Goal: Information Seeking & Learning: Learn about a topic

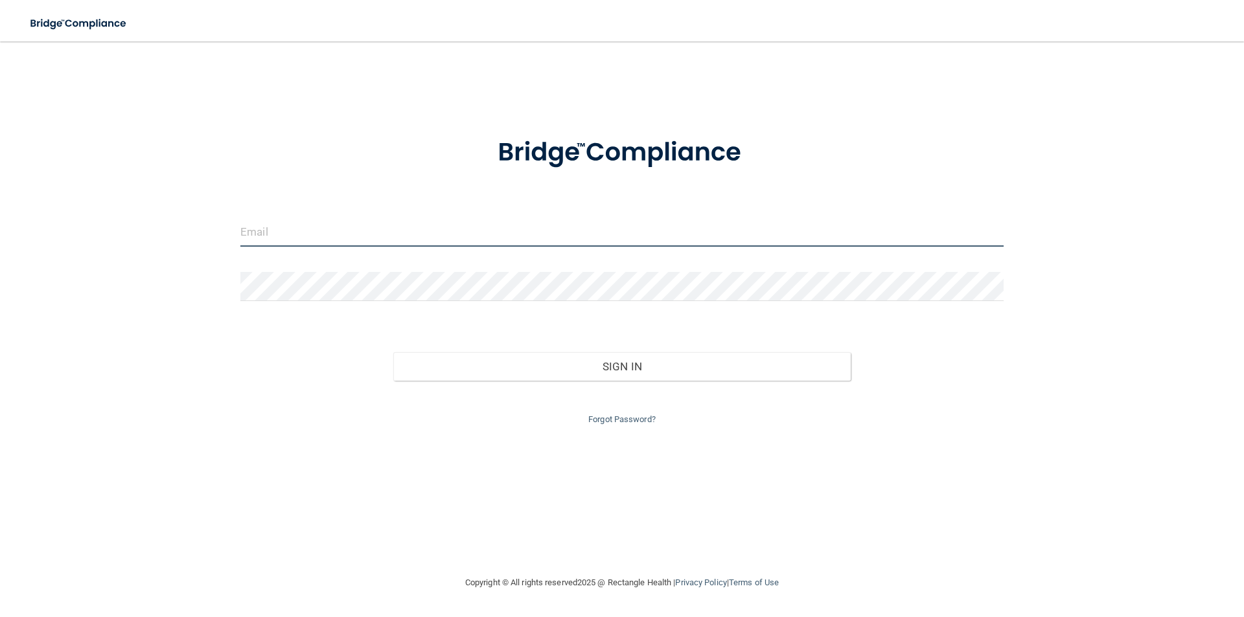
click at [299, 230] on input "email" at bounding box center [621, 232] width 763 height 29
type input "[PERSON_NAME][EMAIL_ADDRESS][DOMAIN_NAME]"
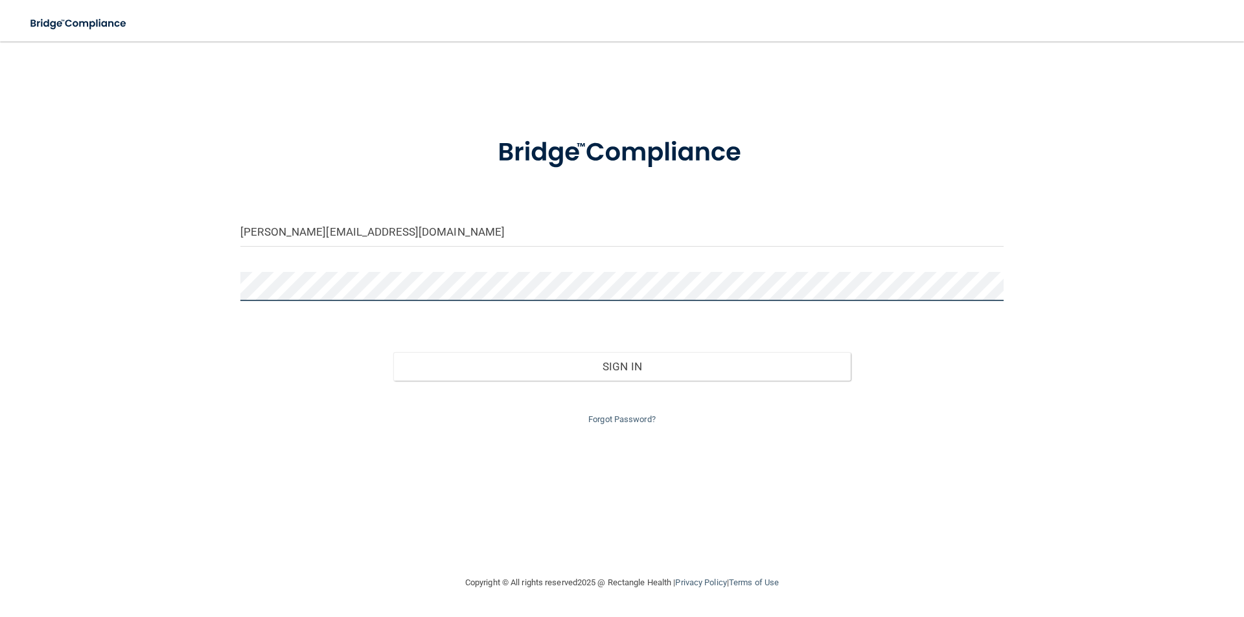
click at [393, 352] on button "Sign In" at bounding box center [622, 366] width 458 height 28
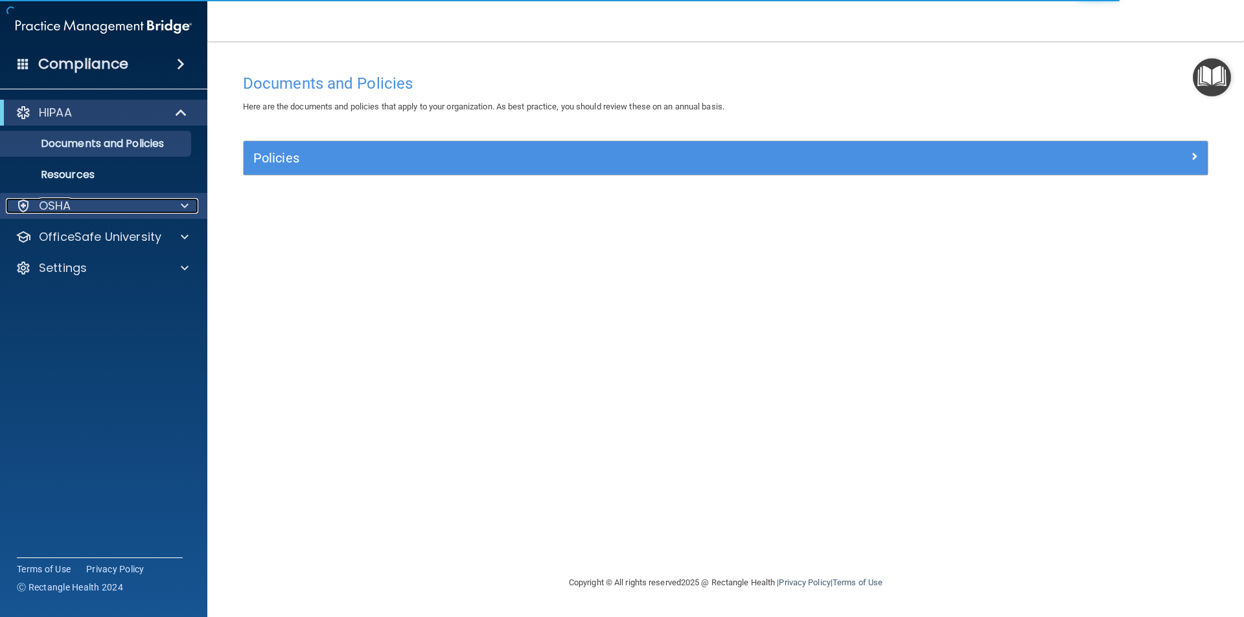
click at [174, 206] on div at bounding box center [182, 206] width 32 height 16
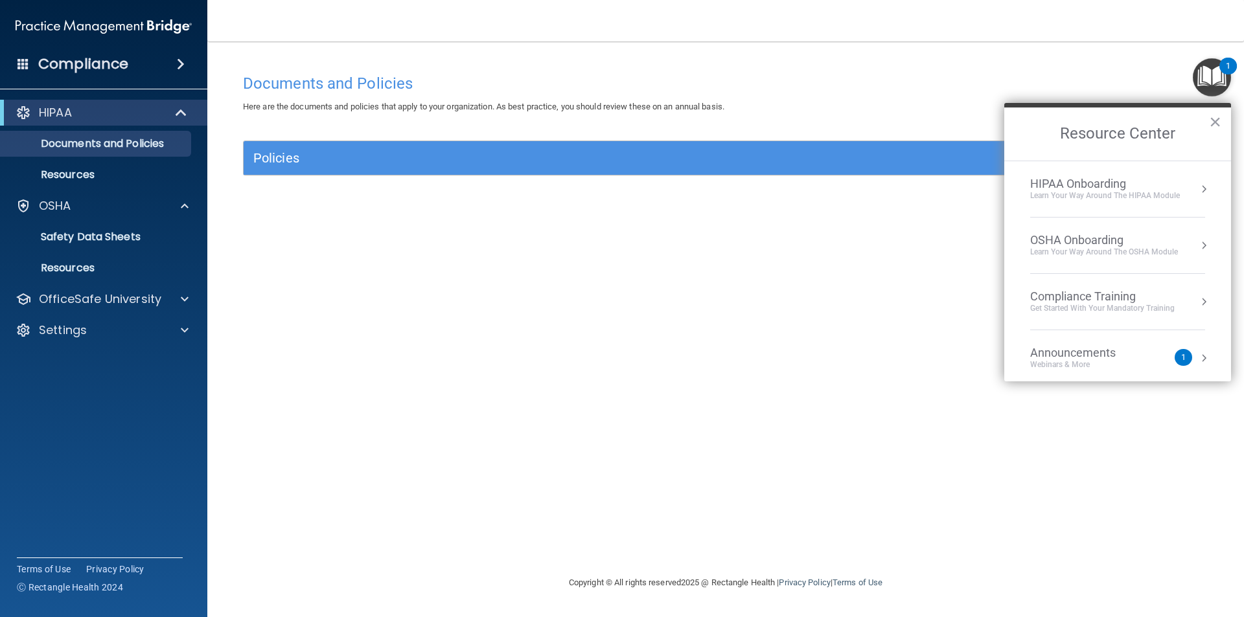
click at [1090, 300] on div "Compliance Training" at bounding box center [1102, 297] width 144 height 14
click at [1075, 179] on div "HIPAA Training for Members" at bounding box center [1086, 183] width 144 height 12
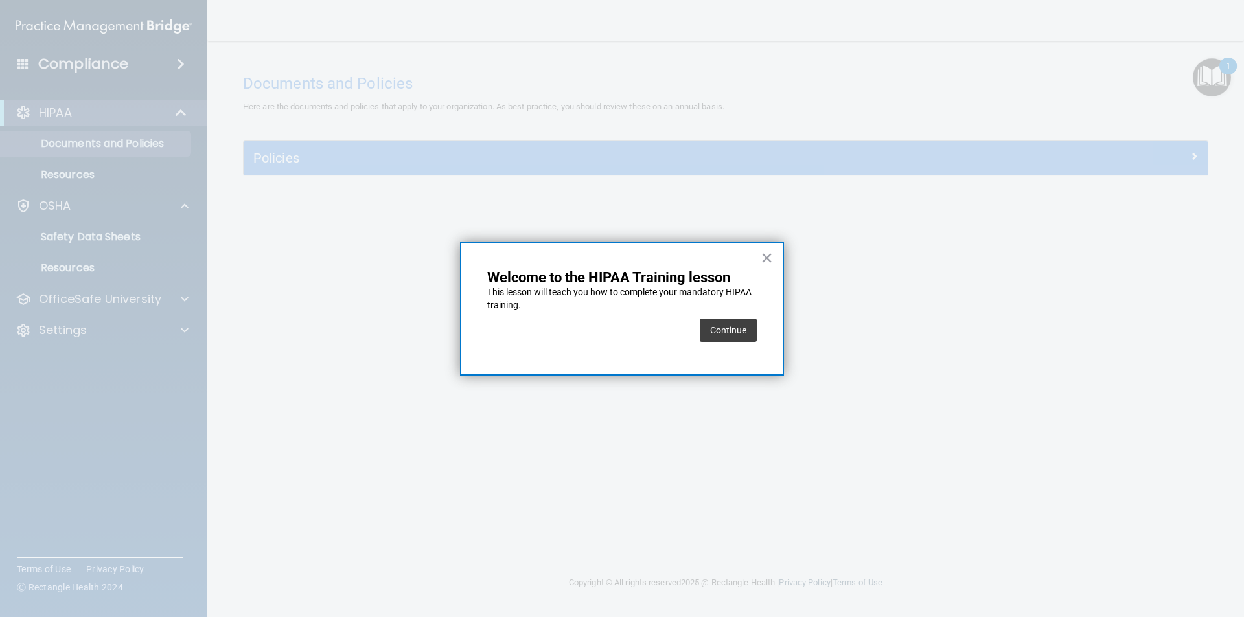
click at [693, 336] on div "Continue" at bounding box center [621, 330] width 269 height 36
click at [732, 332] on button "Continue" at bounding box center [728, 330] width 57 height 23
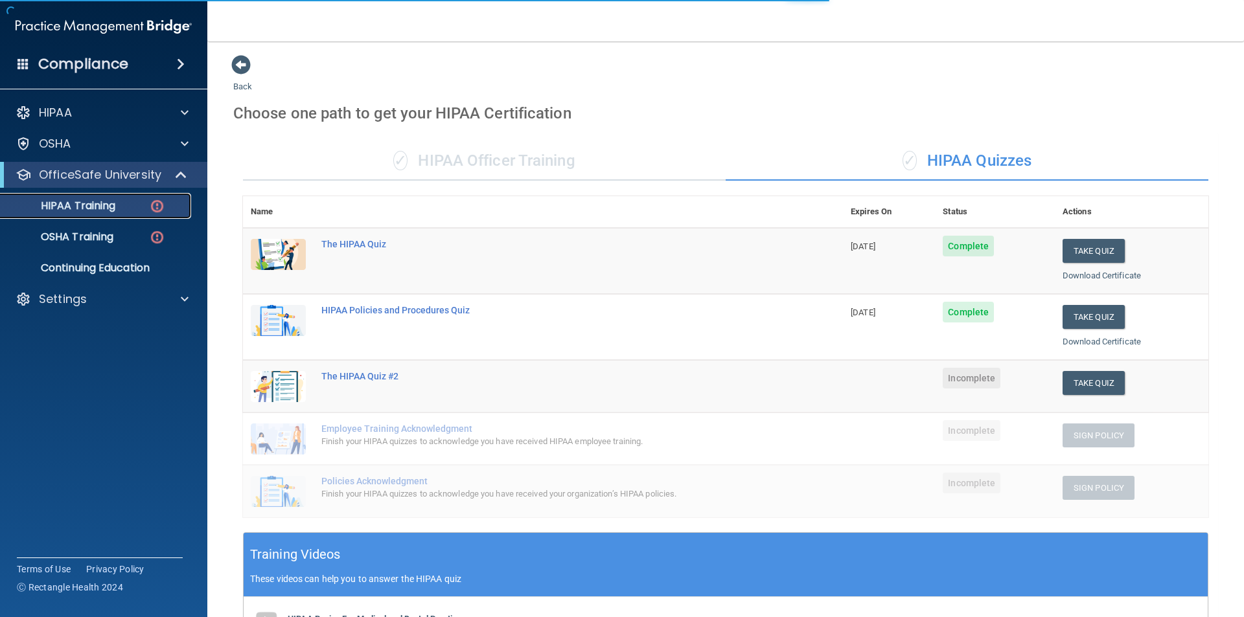
click at [84, 209] on p "HIPAA Training" at bounding box center [61, 205] width 107 height 13
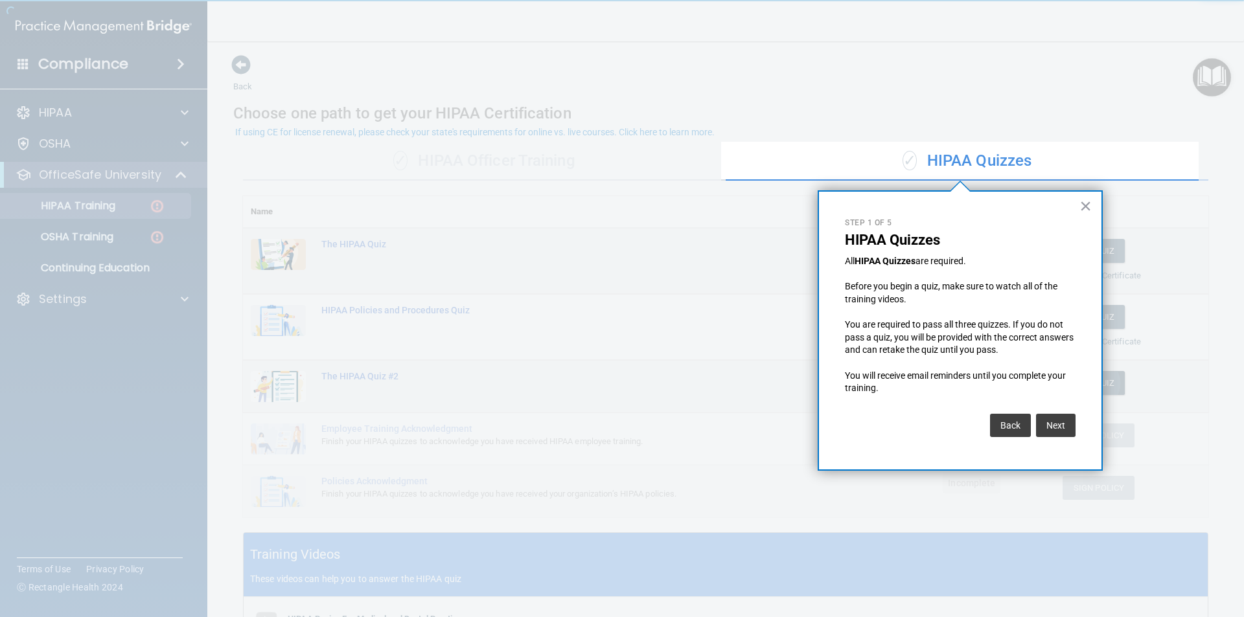
click at [1092, 383] on div "× Step 1 of 5 HIPAA Quizzes All HIPAA Quizzes are required. Before you begin a …" at bounding box center [959, 330] width 285 height 280
click at [1085, 218] on div "× Step 1 of 5 HIPAA Quizzes All HIPAA Quizzes are required. Before you begin a …" at bounding box center [959, 330] width 285 height 280
drag, startPoint x: 1084, startPoint y: 205, endPoint x: 1243, endPoint y: 128, distance: 176.4
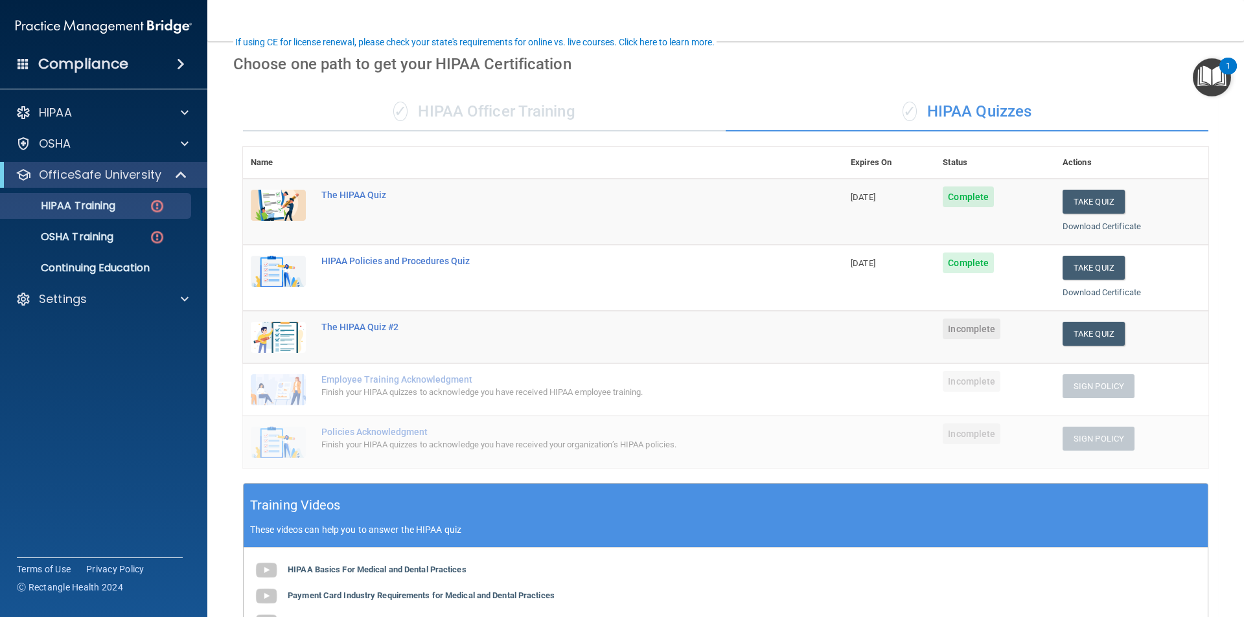
scroll to position [93, 0]
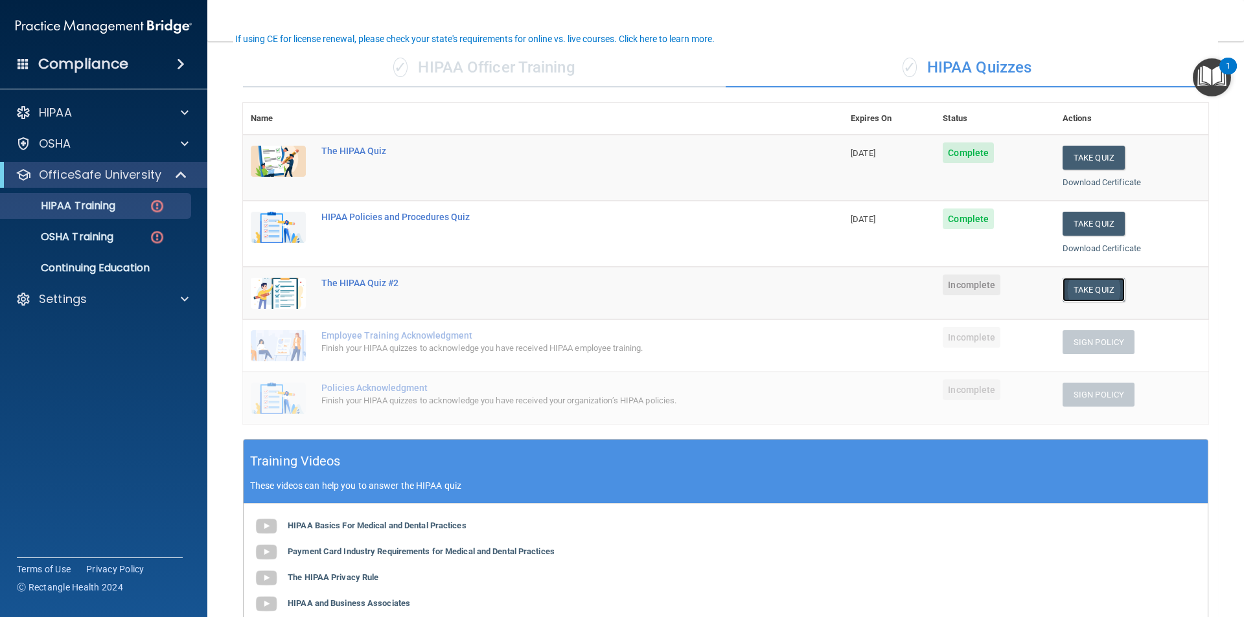
click at [1080, 295] on button "Take Quiz" at bounding box center [1093, 290] width 62 height 24
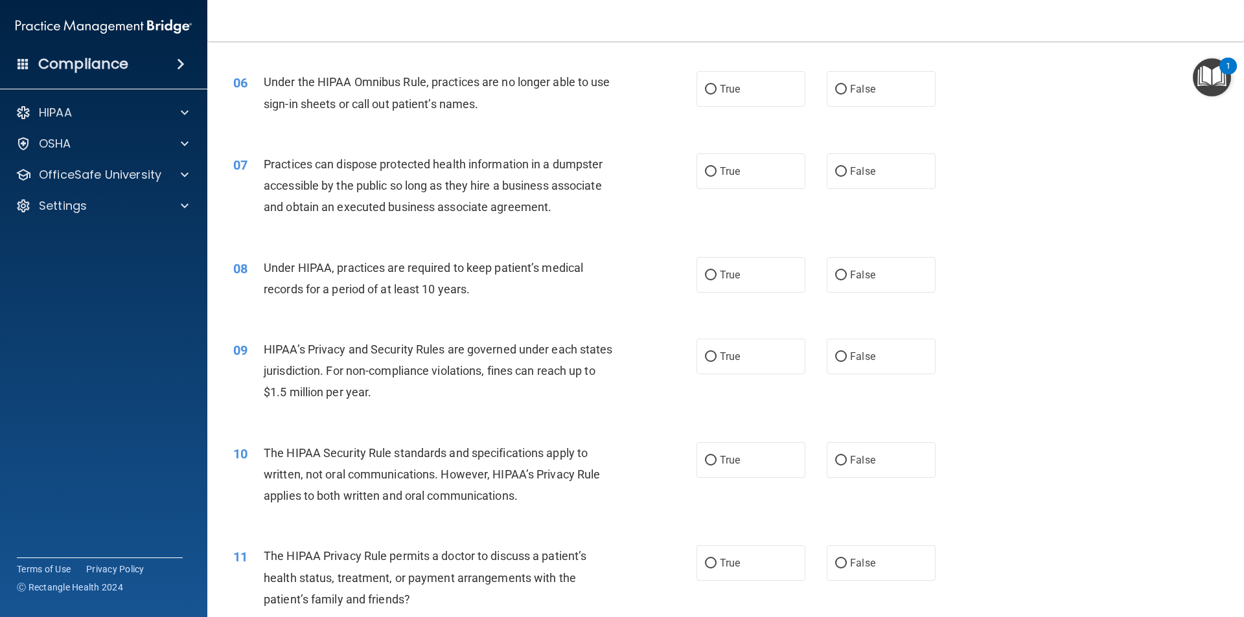
scroll to position [537, 0]
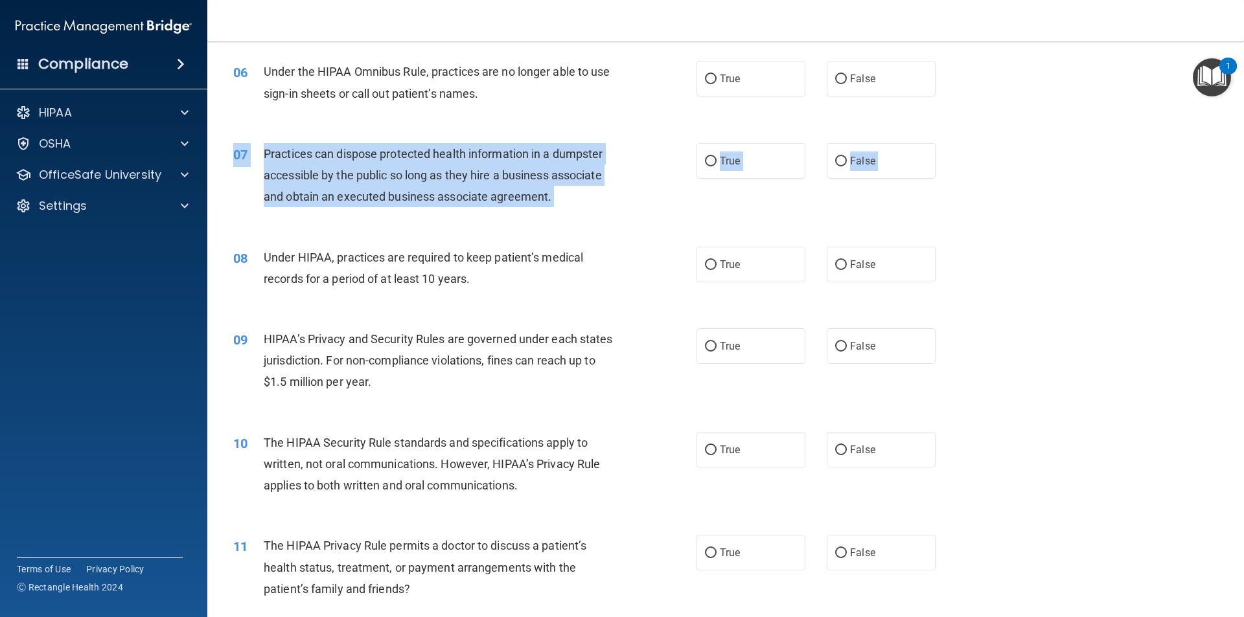
drag, startPoint x: 1224, startPoint y: 209, endPoint x: 1225, endPoint y: 280, distance: 71.3
click at [1223, 308] on main "- The HIPAA Quiz #2 This quiz doesn’t expire until . Are you sure you want to t…" at bounding box center [725, 329] width 1036 height 576
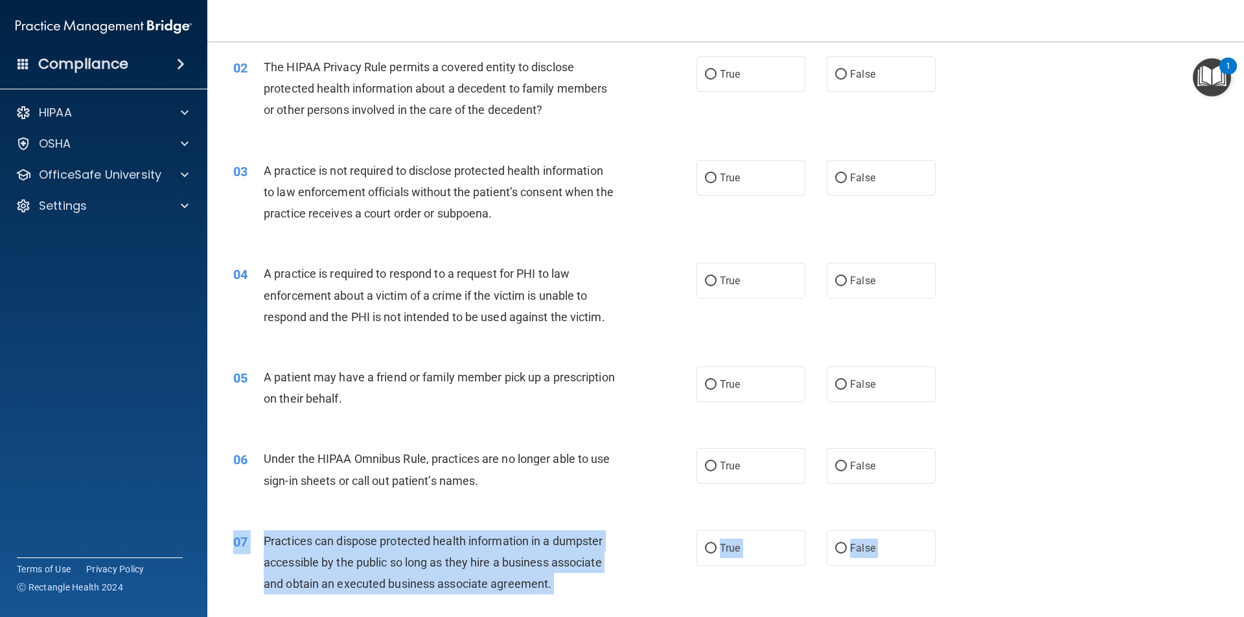
scroll to position [0, 0]
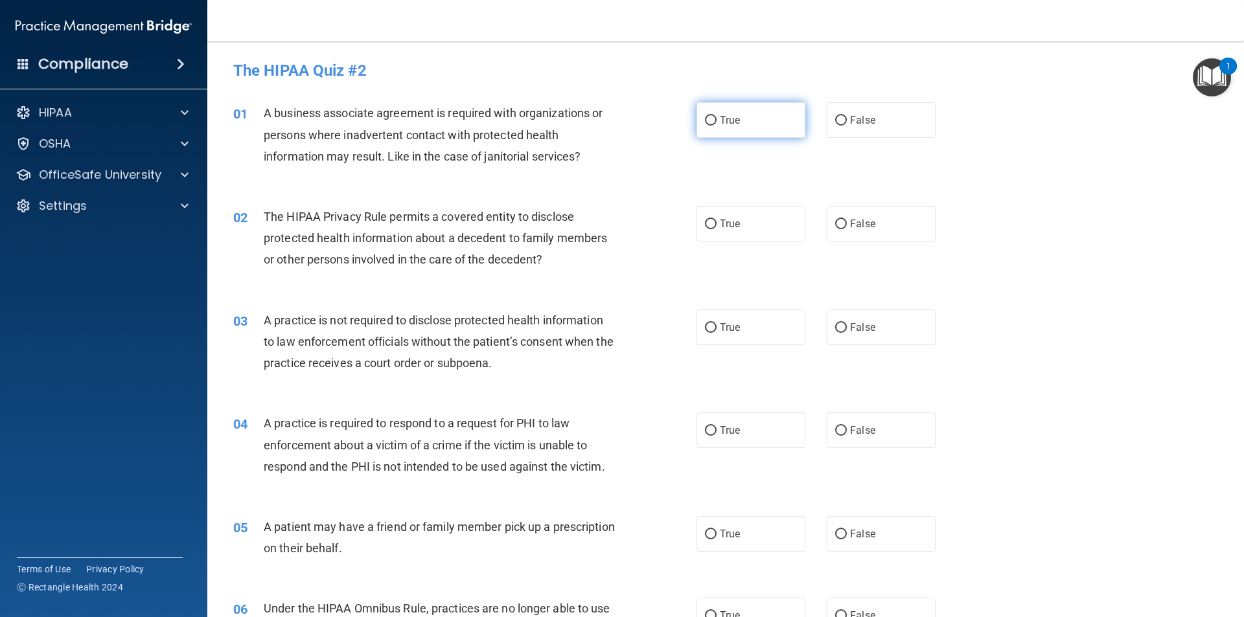
click at [733, 111] on label "True" at bounding box center [750, 120] width 109 height 36
click at [716, 116] on input "True" at bounding box center [711, 121] width 12 height 10
radio input "true"
click at [858, 121] on span "False" at bounding box center [862, 120] width 25 height 12
click at [847, 121] on input "False" at bounding box center [841, 121] width 12 height 10
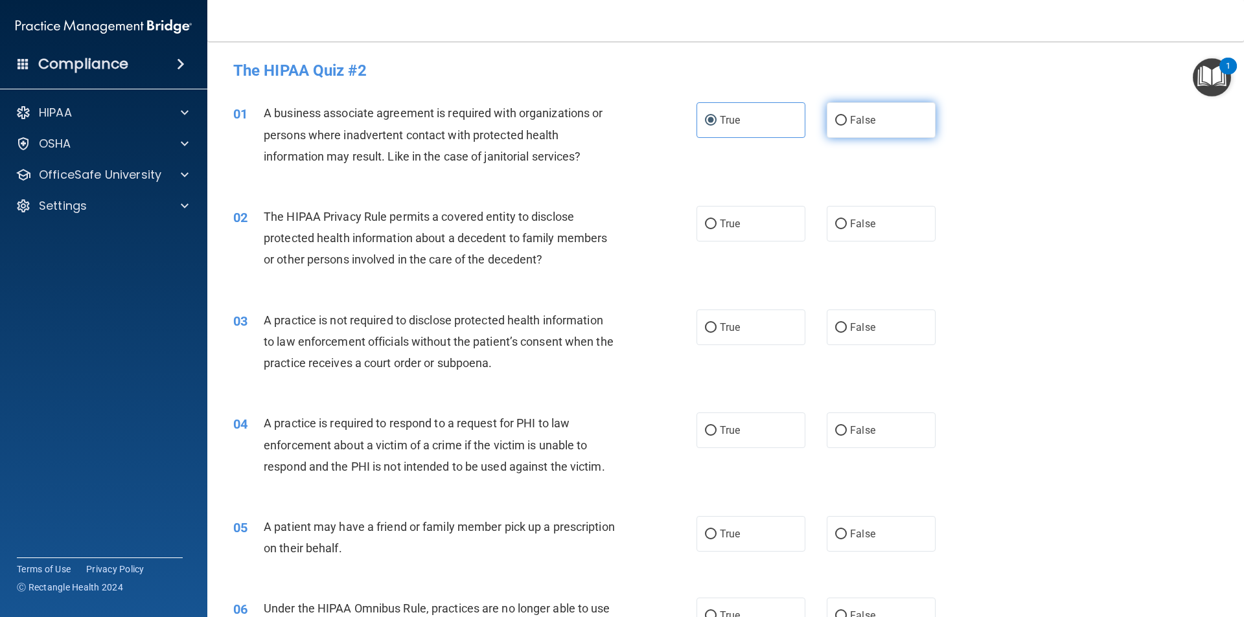
radio input "true"
radio input "false"
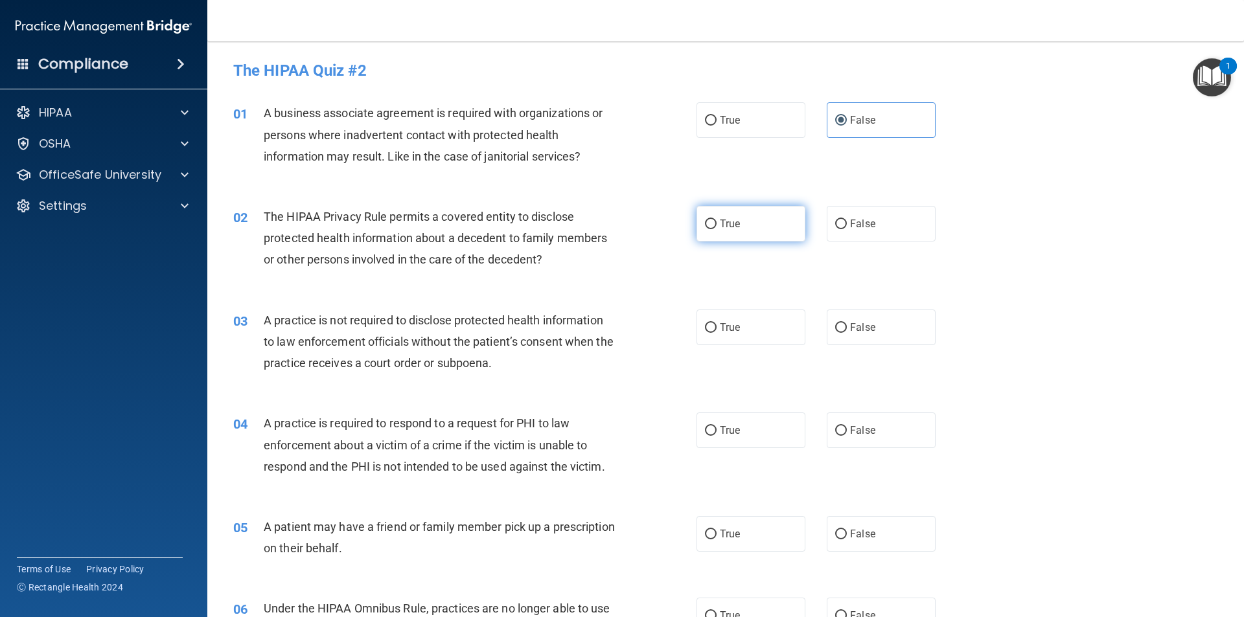
click at [729, 229] on span "True" at bounding box center [730, 224] width 20 height 12
click at [716, 229] on input "True" at bounding box center [711, 225] width 12 height 10
radio input "true"
click at [871, 331] on label "False" at bounding box center [880, 328] width 109 height 36
click at [847, 331] on input "False" at bounding box center [841, 328] width 12 height 10
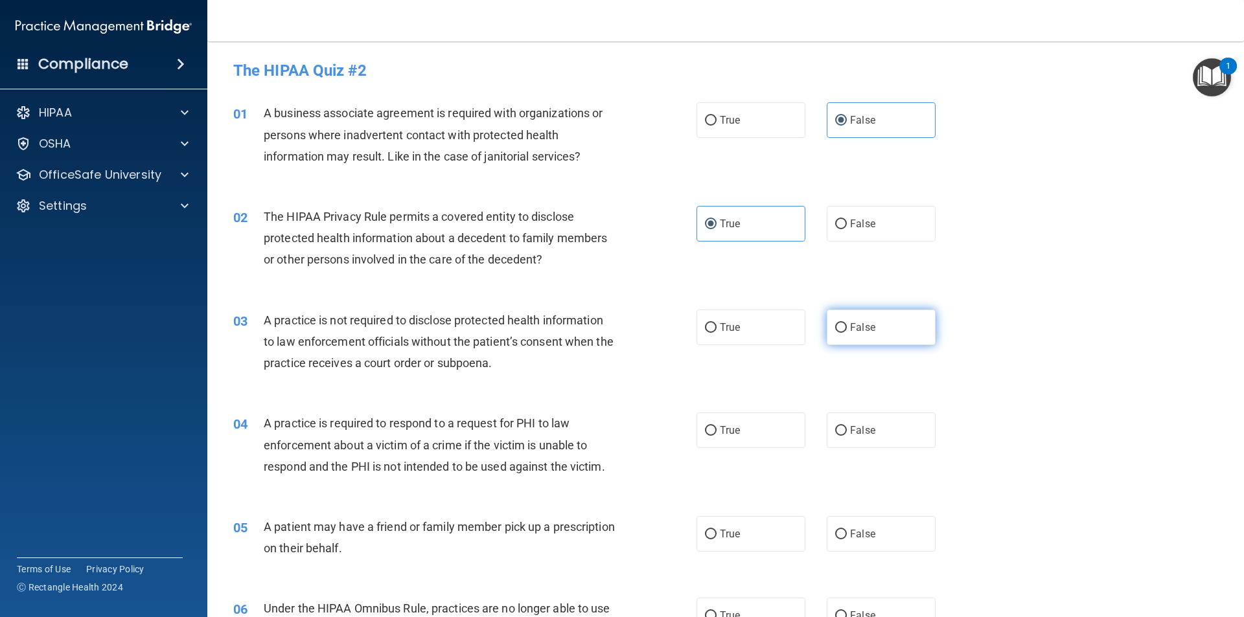
radio input "true"
click at [760, 431] on label "True" at bounding box center [750, 431] width 109 height 36
click at [716, 431] on input "True" at bounding box center [711, 431] width 12 height 10
radio input "true"
click at [720, 537] on span "True" at bounding box center [730, 534] width 20 height 12
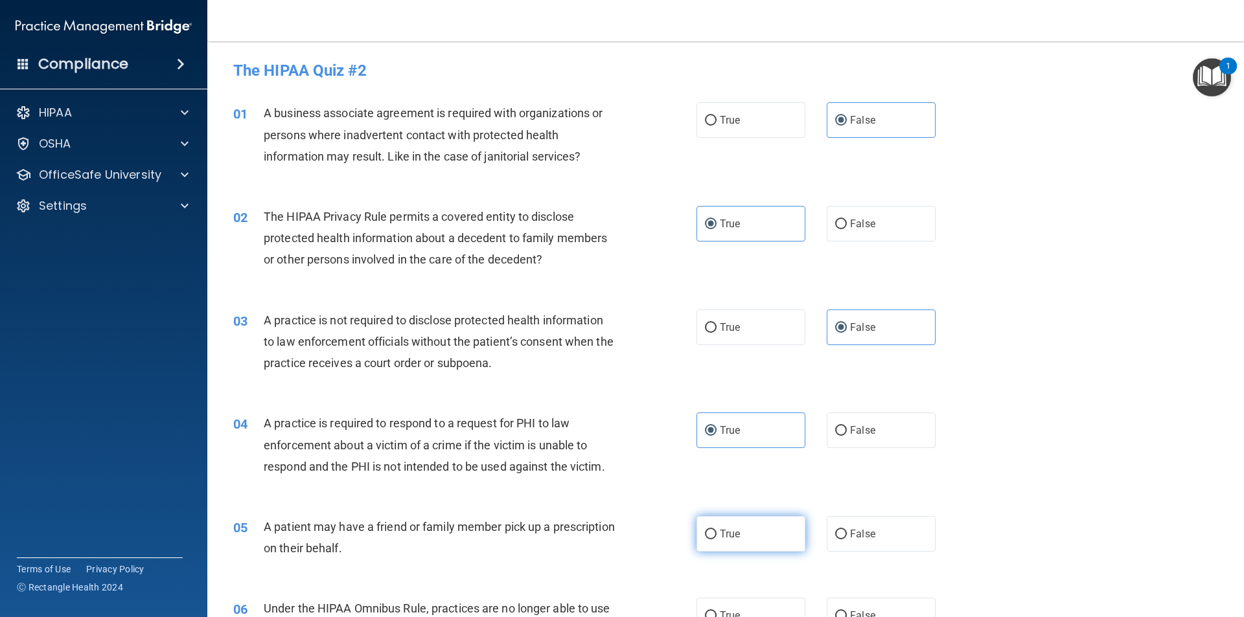
click at [716, 537] on input "True" at bounding box center [711, 535] width 12 height 10
radio input "true"
click at [860, 608] on label "False" at bounding box center [880, 616] width 109 height 36
click at [847, 611] on input "False" at bounding box center [841, 616] width 12 height 10
radio input "true"
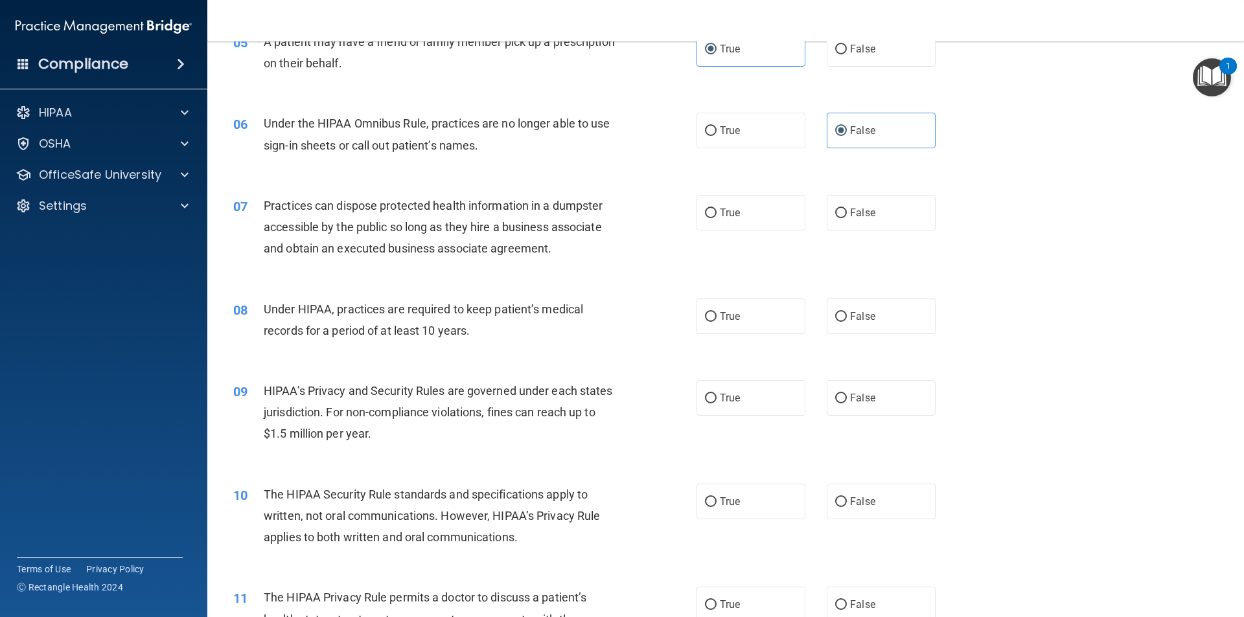
scroll to position [572, 0]
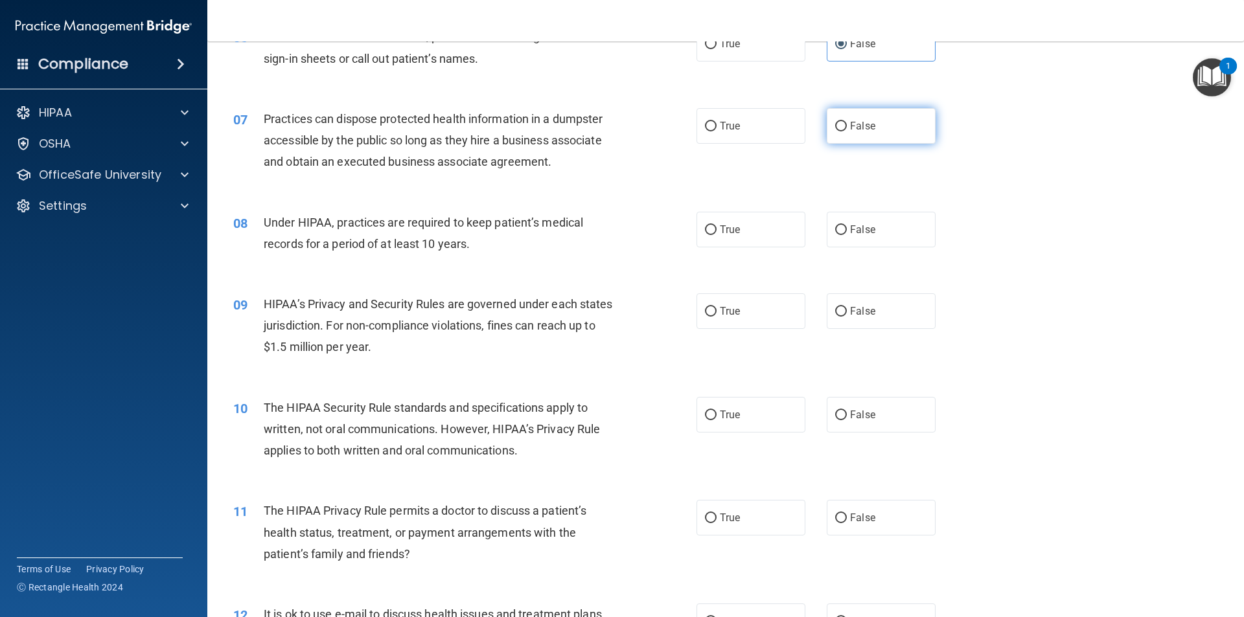
click at [878, 133] on label "False" at bounding box center [880, 126] width 109 height 36
click at [847, 131] on input "False" at bounding box center [841, 127] width 12 height 10
radio input "true"
click at [857, 240] on label "False" at bounding box center [880, 230] width 109 height 36
click at [847, 235] on input "False" at bounding box center [841, 230] width 12 height 10
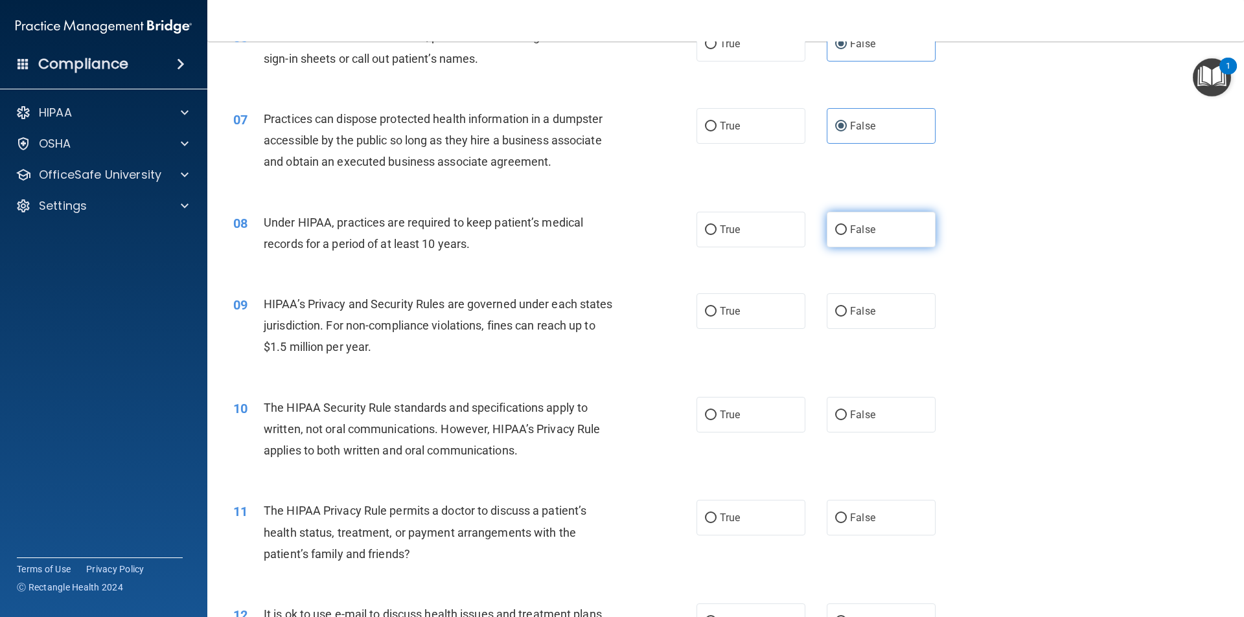
radio input "true"
click at [858, 302] on label "False" at bounding box center [880, 311] width 109 height 36
click at [847, 307] on input "False" at bounding box center [841, 312] width 12 height 10
radio input "true"
click at [746, 425] on label "True" at bounding box center [750, 415] width 109 height 36
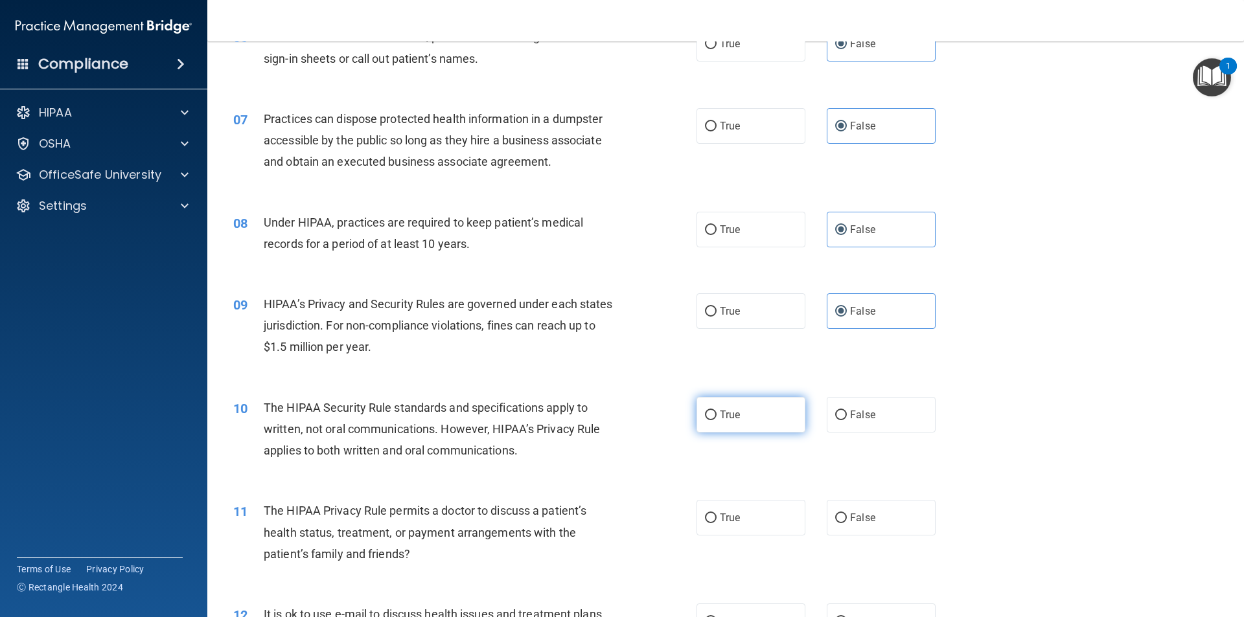
click at [716, 420] on input "True" at bounding box center [711, 416] width 12 height 10
radio input "true"
click at [742, 521] on label "True" at bounding box center [750, 518] width 109 height 36
click at [716, 521] on input "True" at bounding box center [711, 519] width 12 height 10
radio input "true"
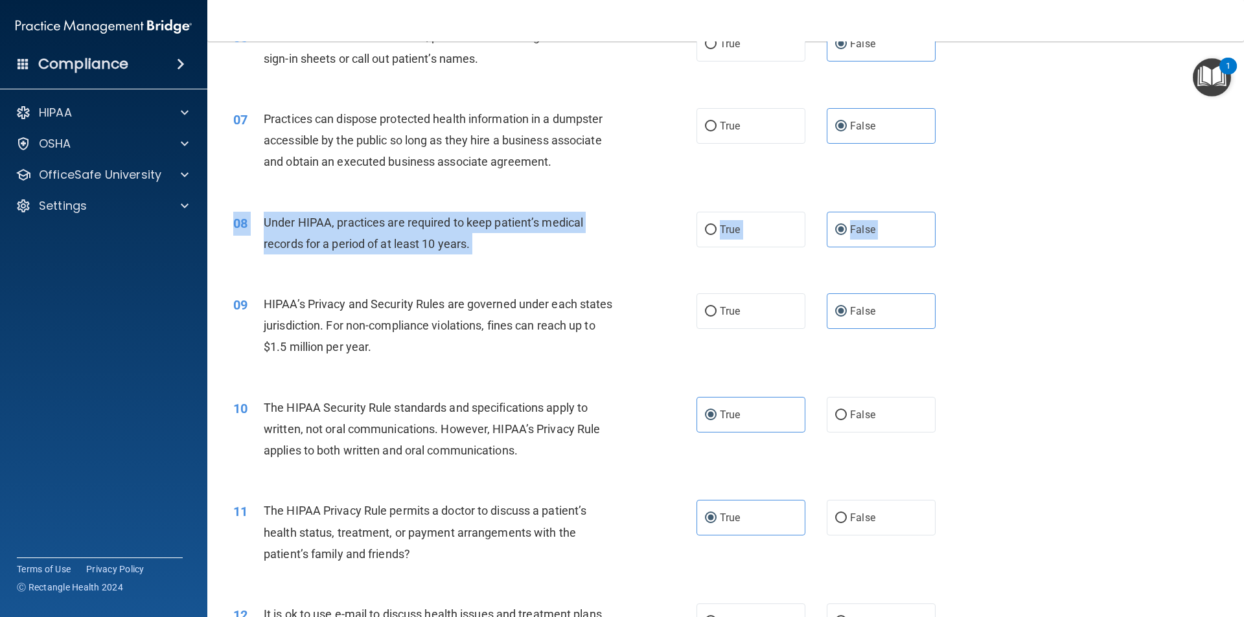
drag, startPoint x: 1230, startPoint y: 232, endPoint x: 1237, endPoint y: 286, distance: 54.9
click at [1237, 290] on main "- The HIPAA Quiz #2 This quiz doesn’t expire until . Are you sure you want to t…" at bounding box center [725, 329] width 1036 height 576
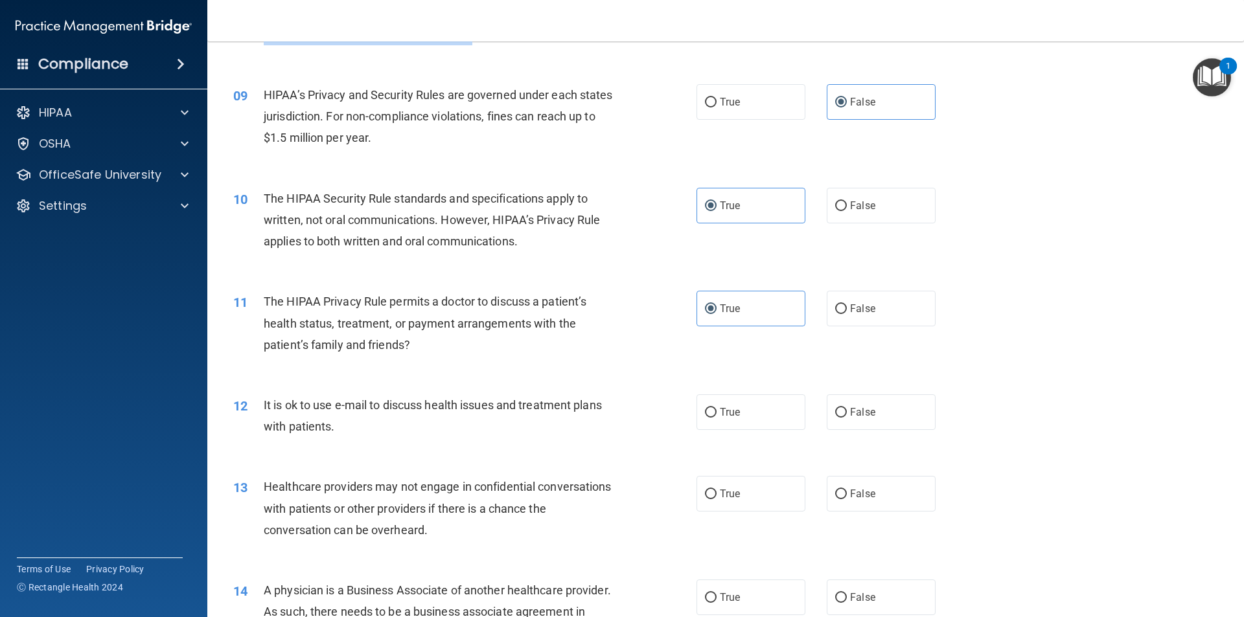
scroll to position [879, 0]
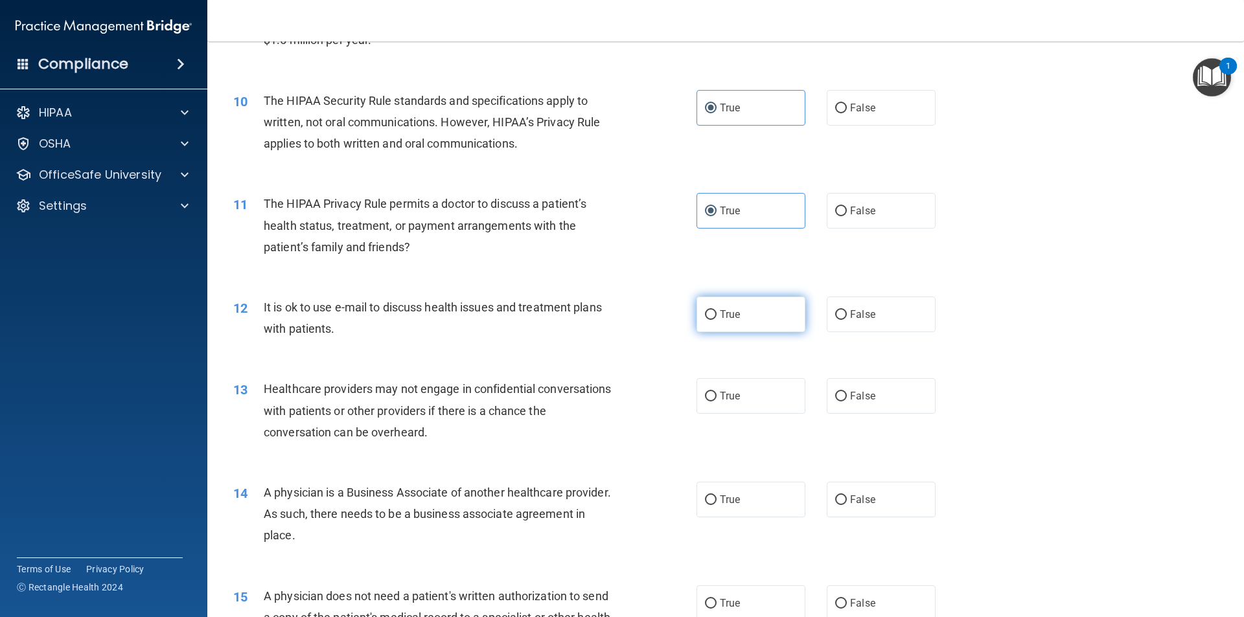
click at [750, 325] on label "True" at bounding box center [750, 315] width 109 height 36
click at [716, 320] on input "True" at bounding box center [711, 315] width 12 height 10
radio input "true"
click at [836, 378] on label "False" at bounding box center [880, 396] width 109 height 36
click at [836, 392] on input "False" at bounding box center [841, 397] width 12 height 10
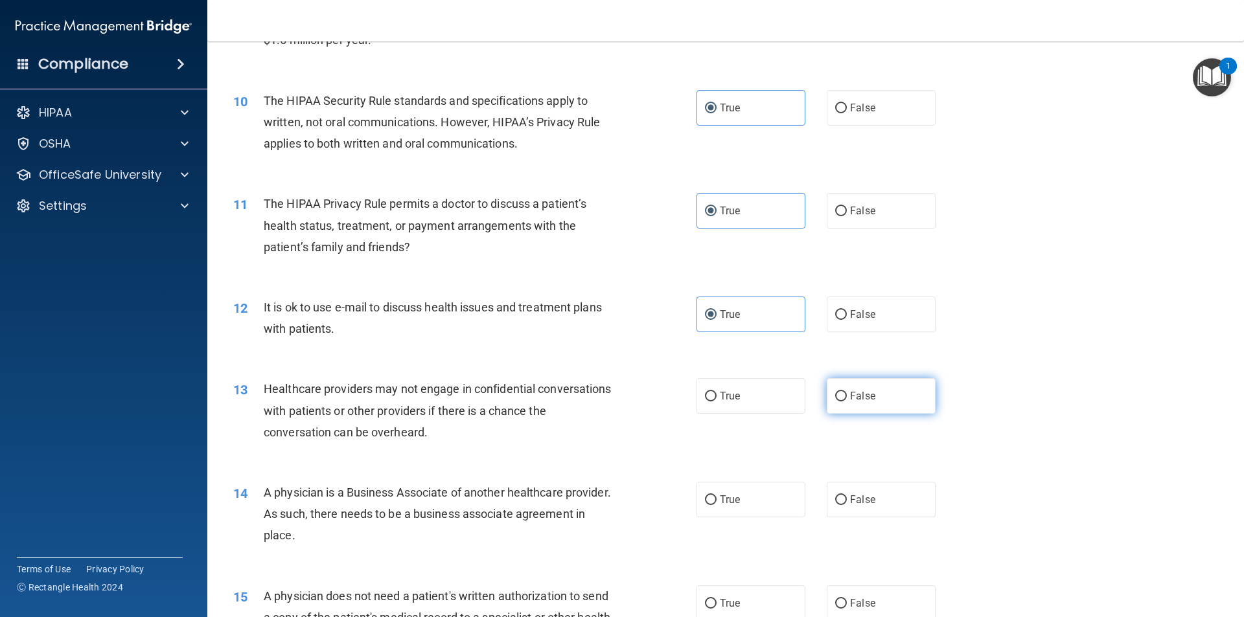
radio input "true"
click at [888, 501] on label "False" at bounding box center [880, 500] width 109 height 36
click at [847, 501] on input "False" at bounding box center [841, 500] width 12 height 10
radio input "true"
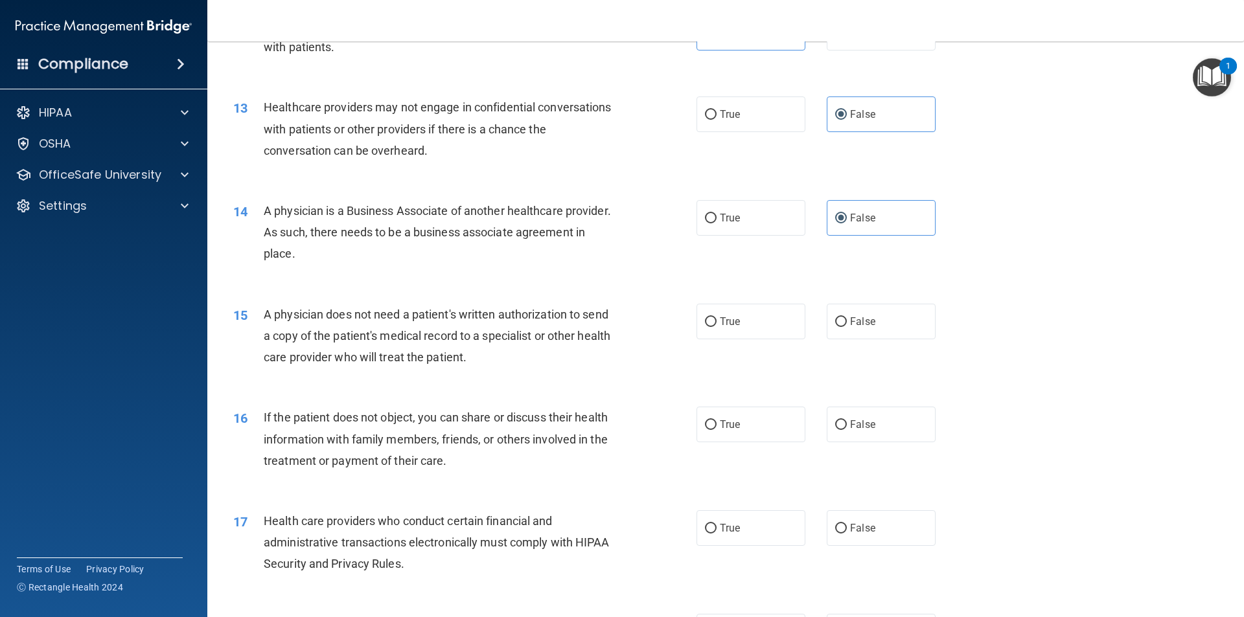
scroll to position [1241, 0]
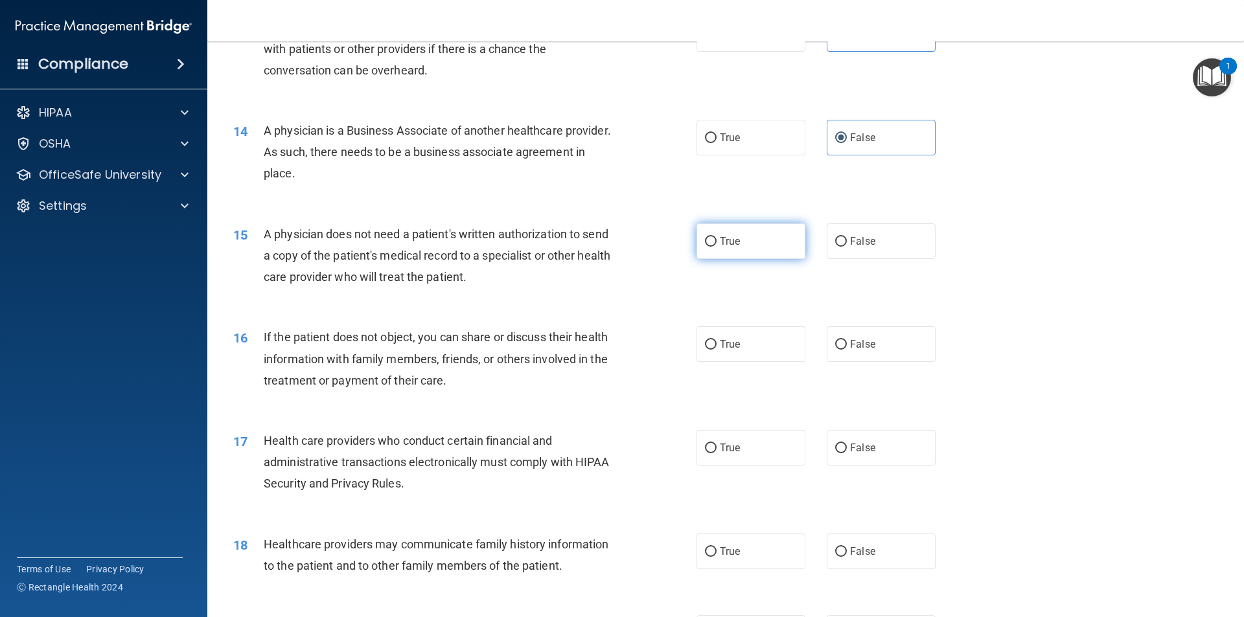
click at [735, 254] on label "True" at bounding box center [750, 241] width 109 height 36
click at [716, 247] on input "True" at bounding box center [711, 242] width 12 height 10
radio input "true"
click at [724, 363] on div "16 If the patient does not object, you can share or discuss their health inform…" at bounding box center [725, 362] width 1004 height 104
drag, startPoint x: 733, startPoint y: 349, endPoint x: 738, endPoint y: 374, distance: 25.8
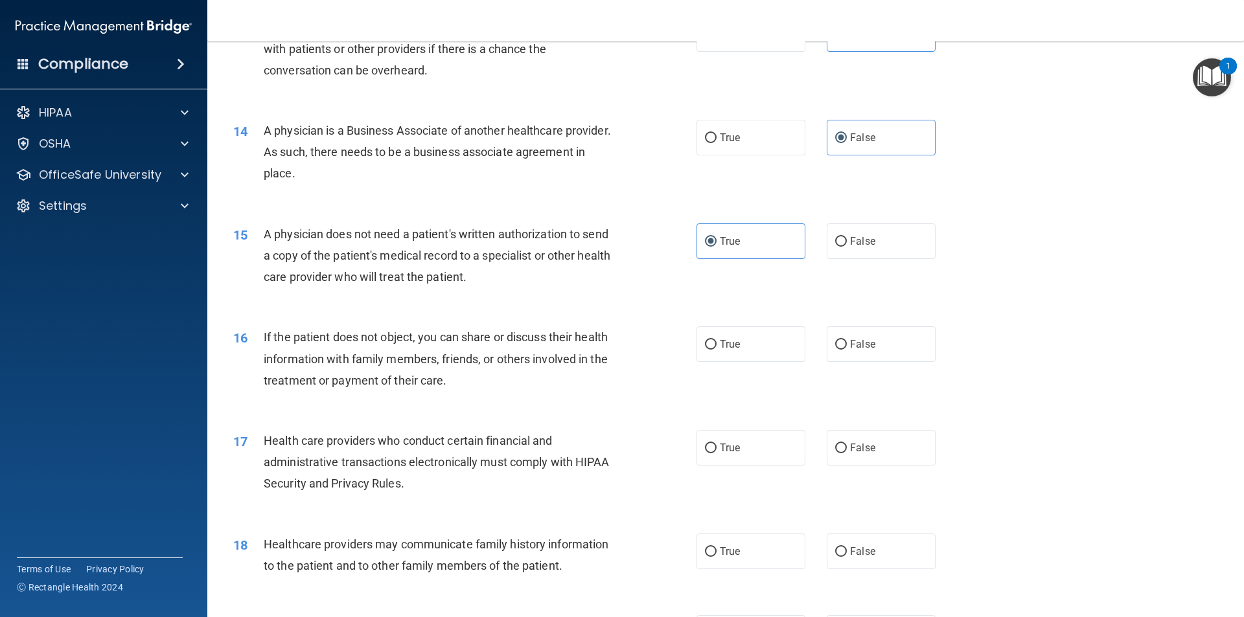
click at [733, 351] on label "True" at bounding box center [750, 344] width 109 height 36
click at [716, 350] on input "True" at bounding box center [711, 345] width 12 height 10
radio input "true"
click at [731, 452] on span "True" at bounding box center [730, 448] width 20 height 12
click at [716, 452] on input "True" at bounding box center [711, 449] width 12 height 10
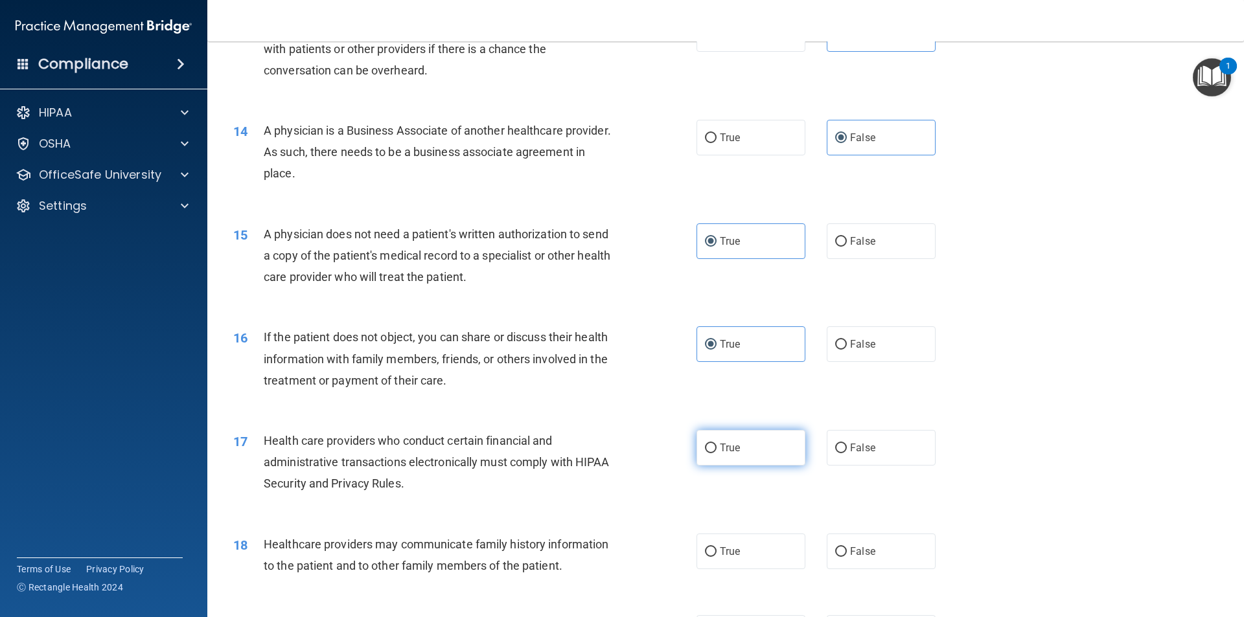
radio input "true"
click at [850, 450] on span "False" at bounding box center [862, 448] width 25 height 12
click at [846, 450] on input "False" at bounding box center [841, 449] width 12 height 10
radio input "true"
click at [733, 451] on span "True" at bounding box center [730, 448] width 20 height 12
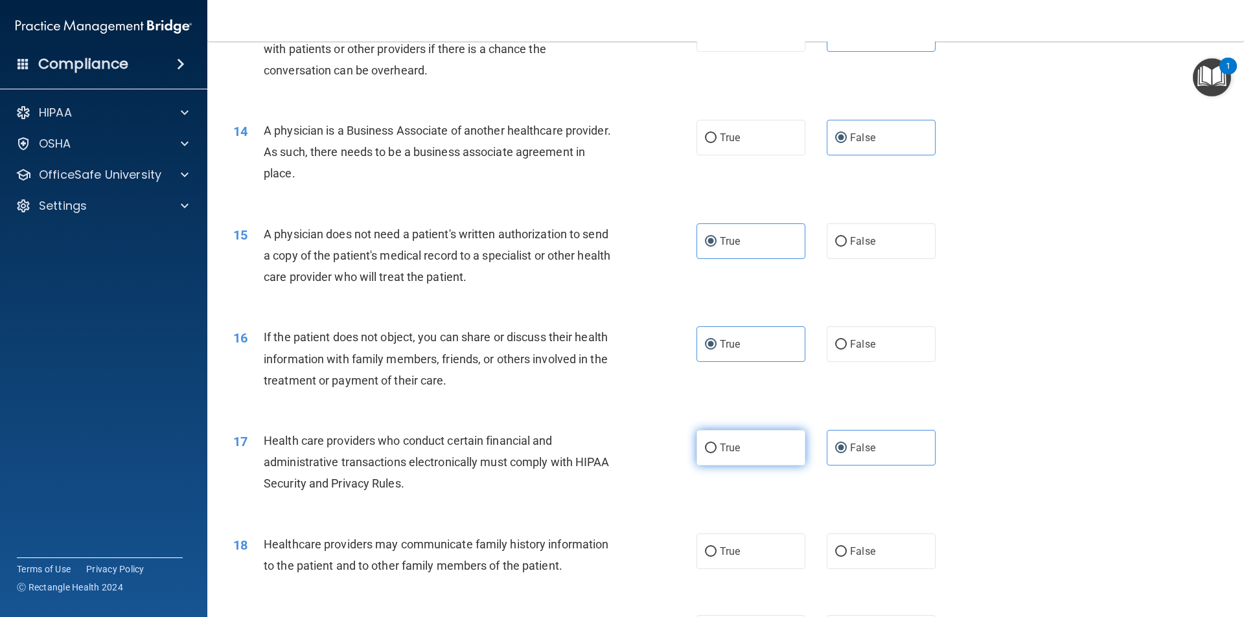
click at [716, 451] on input "True" at bounding box center [711, 449] width 12 height 10
radio input "true"
radio input "false"
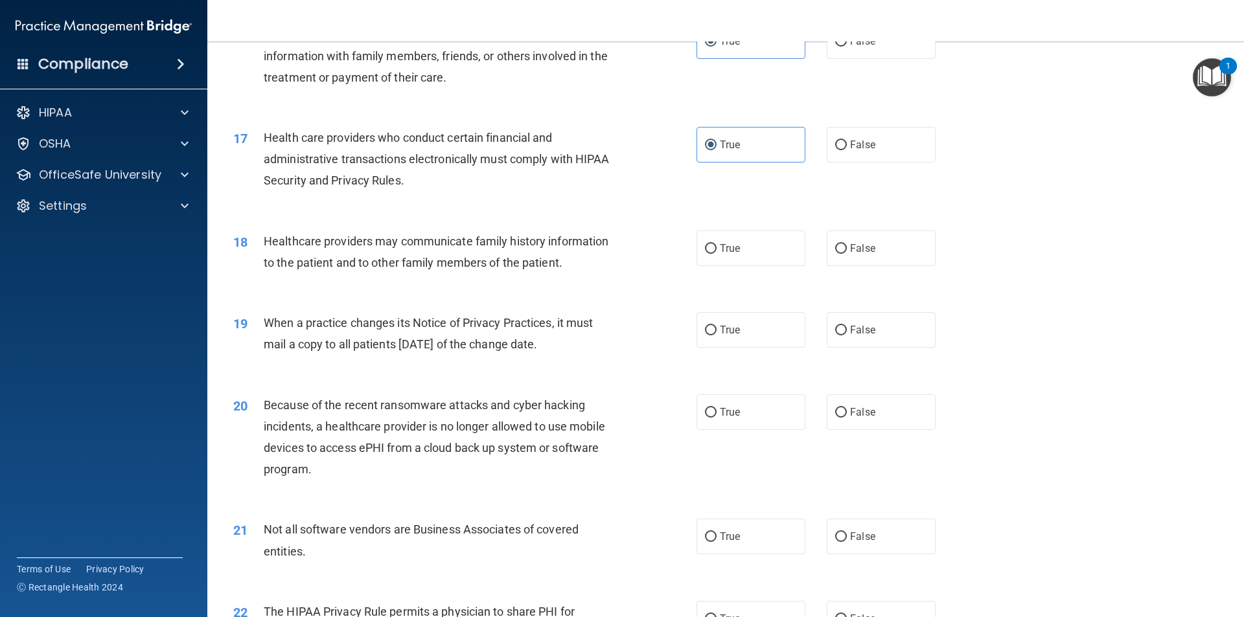
scroll to position [1558, 0]
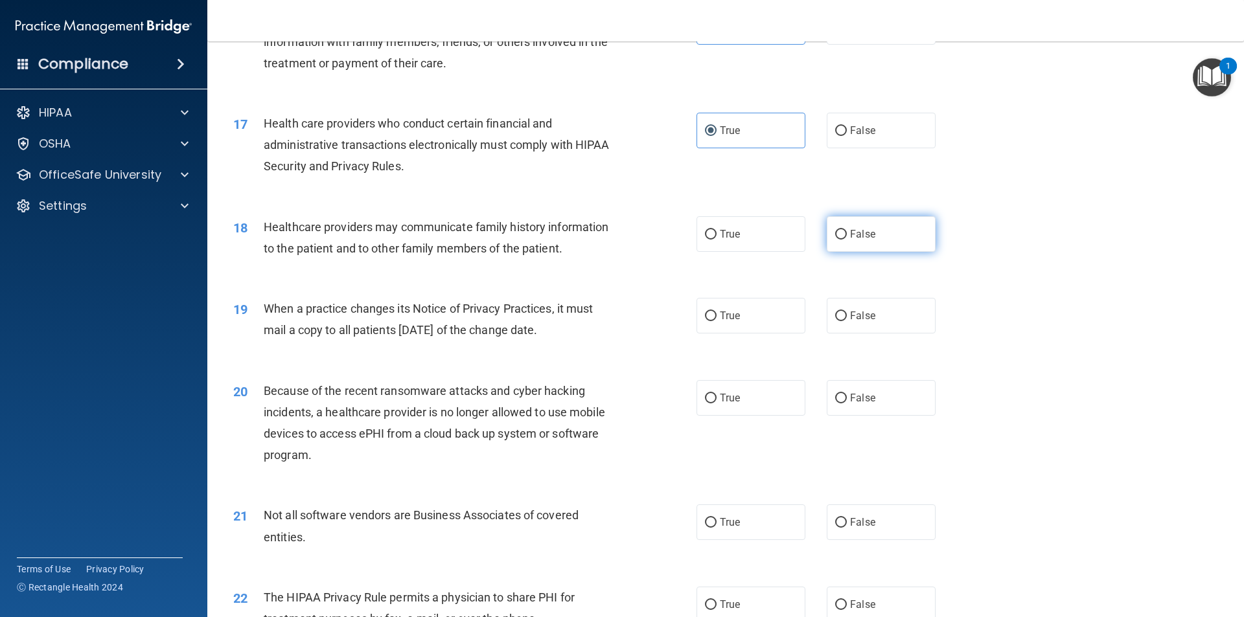
click at [902, 245] on label "False" at bounding box center [880, 234] width 109 height 36
click at [847, 240] on input "False" at bounding box center [841, 235] width 12 height 10
radio input "true"
drag, startPoint x: 885, startPoint y: 308, endPoint x: 885, endPoint y: 319, distance: 11.0
click at [885, 312] on label "False" at bounding box center [880, 316] width 109 height 36
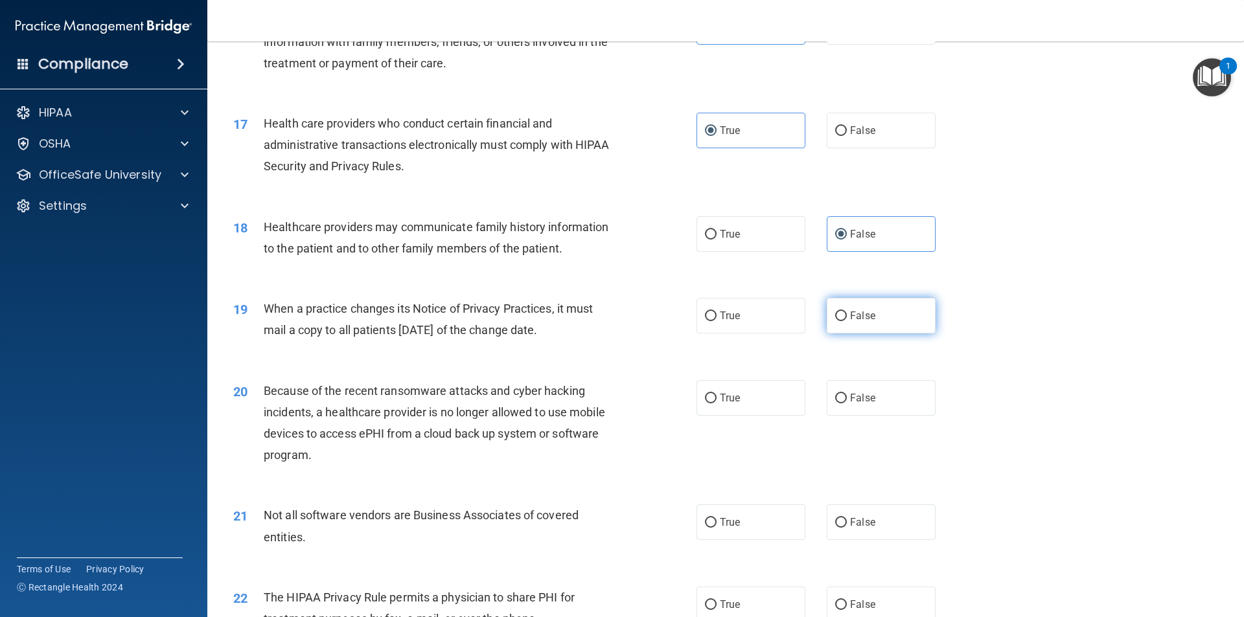
click at [847, 312] on input "False" at bounding box center [841, 317] width 12 height 10
radio input "true"
click at [877, 393] on label "False" at bounding box center [880, 398] width 109 height 36
click at [847, 394] on input "False" at bounding box center [841, 399] width 12 height 10
radio input "true"
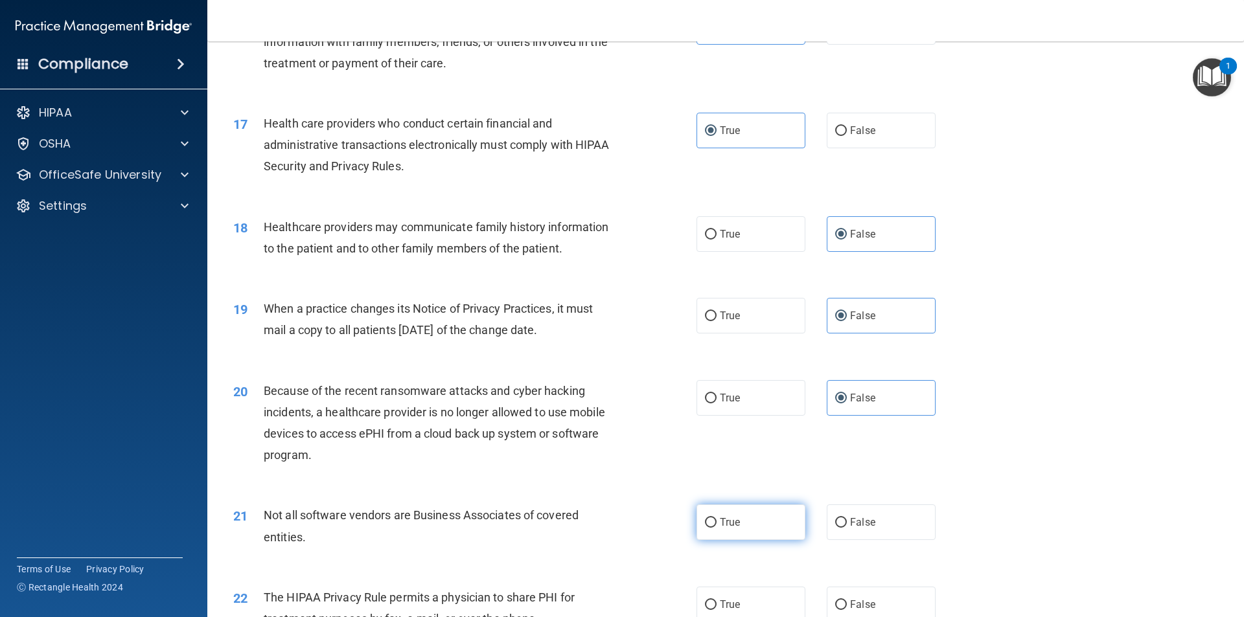
click at [734, 530] on label "True" at bounding box center [750, 523] width 109 height 36
click at [716, 528] on input "True" at bounding box center [711, 523] width 12 height 10
radio input "true"
click at [726, 611] on label "True" at bounding box center [750, 605] width 109 height 36
click at [716, 610] on input "True" at bounding box center [711, 605] width 12 height 10
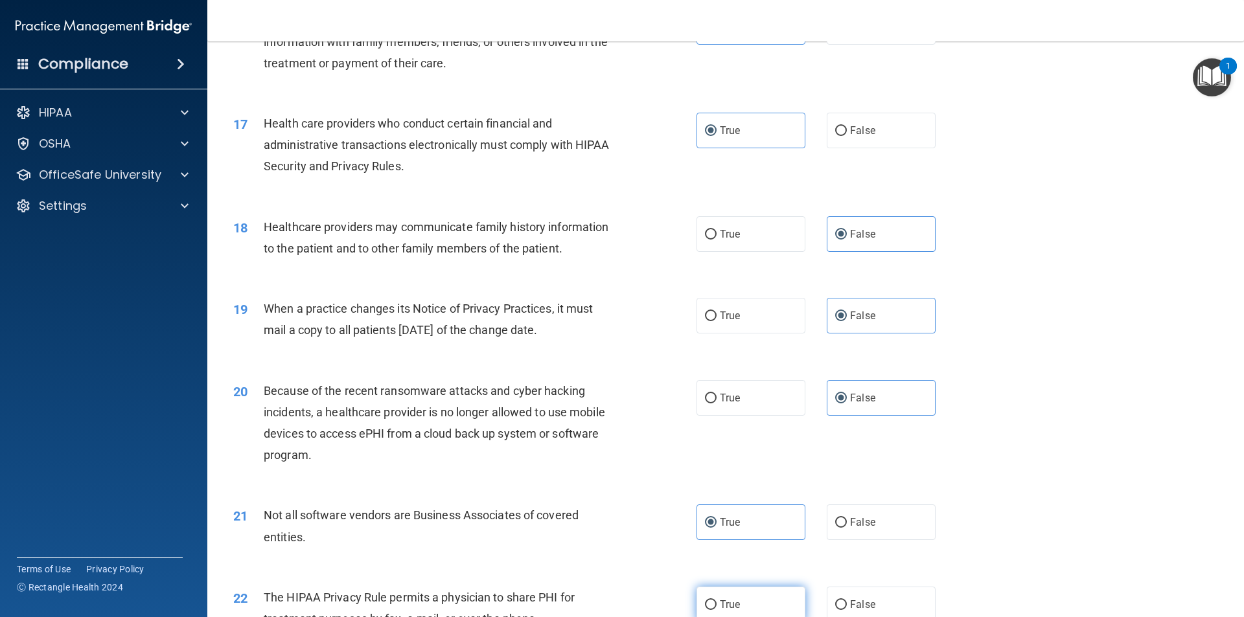
radio input "true"
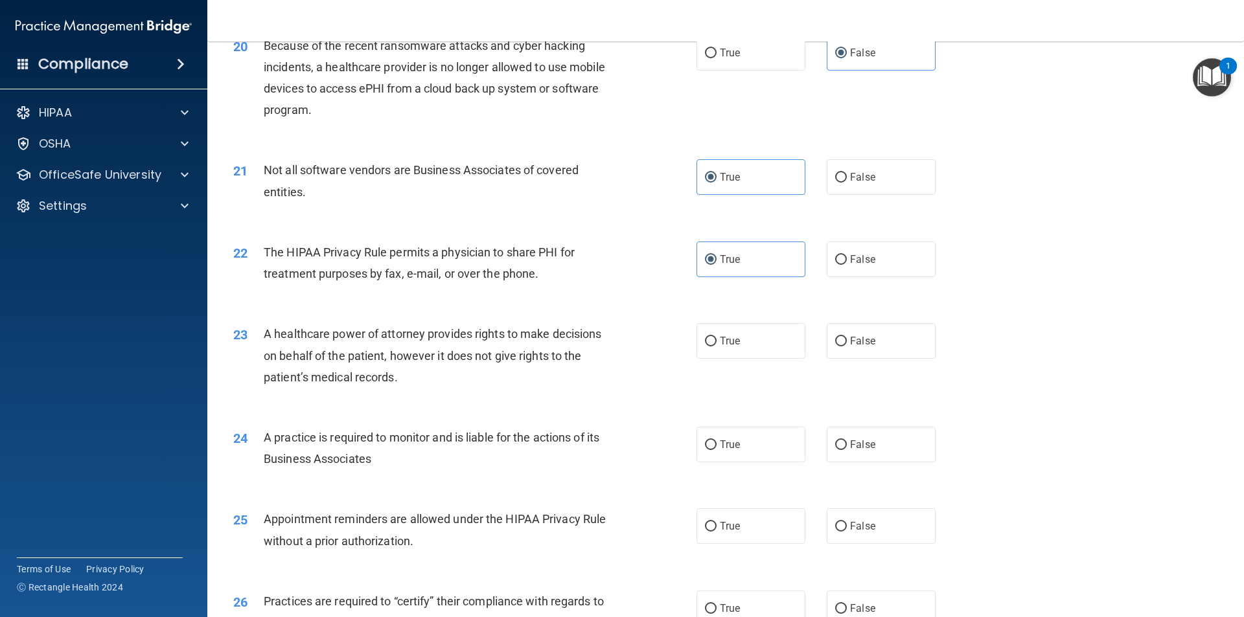
scroll to position [1917, 0]
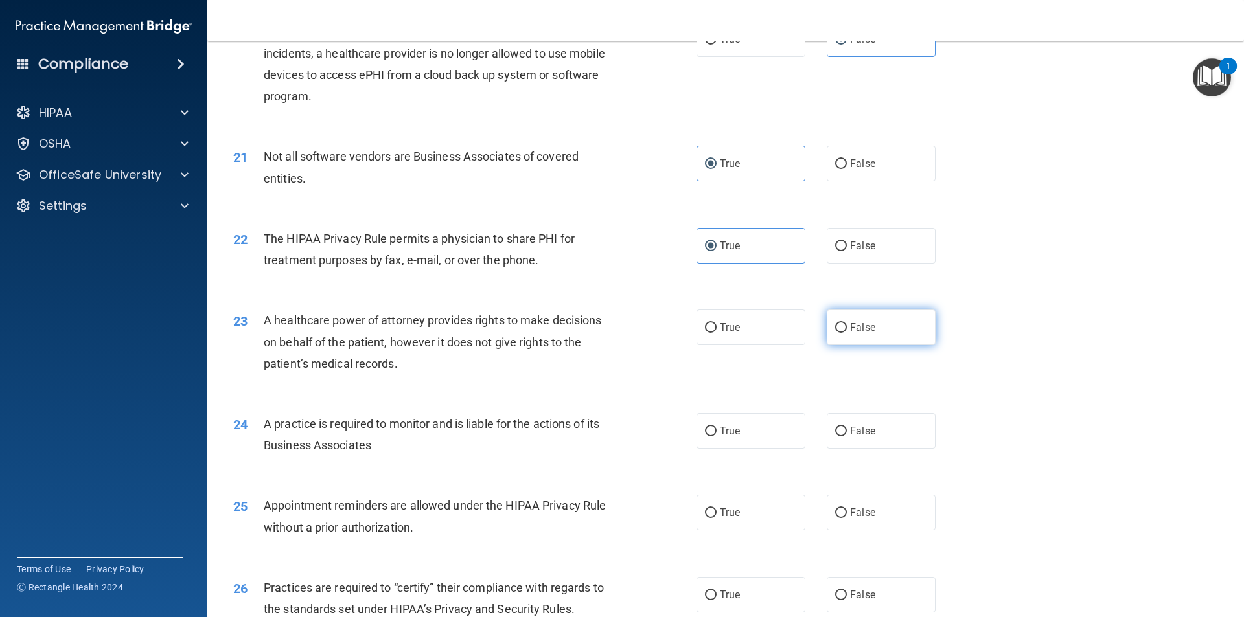
click at [850, 332] on span "False" at bounding box center [862, 327] width 25 height 12
click at [847, 332] on input "False" at bounding box center [841, 328] width 12 height 10
radio input "true"
click at [751, 415] on label "True" at bounding box center [750, 431] width 109 height 36
click at [716, 427] on input "True" at bounding box center [711, 432] width 12 height 10
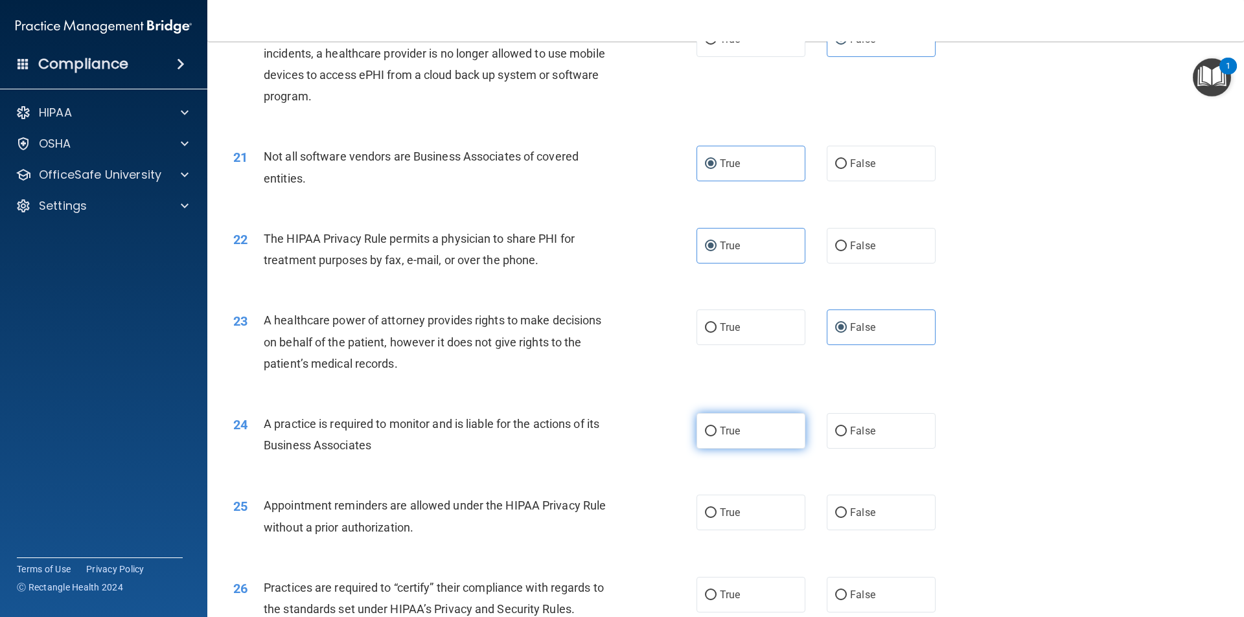
radio input "true"
click at [740, 510] on label "True" at bounding box center [750, 513] width 109 height 36
click at [716, 510] on input "True" at bounding box center [711, 513] width 12 height 10
radio input "true"
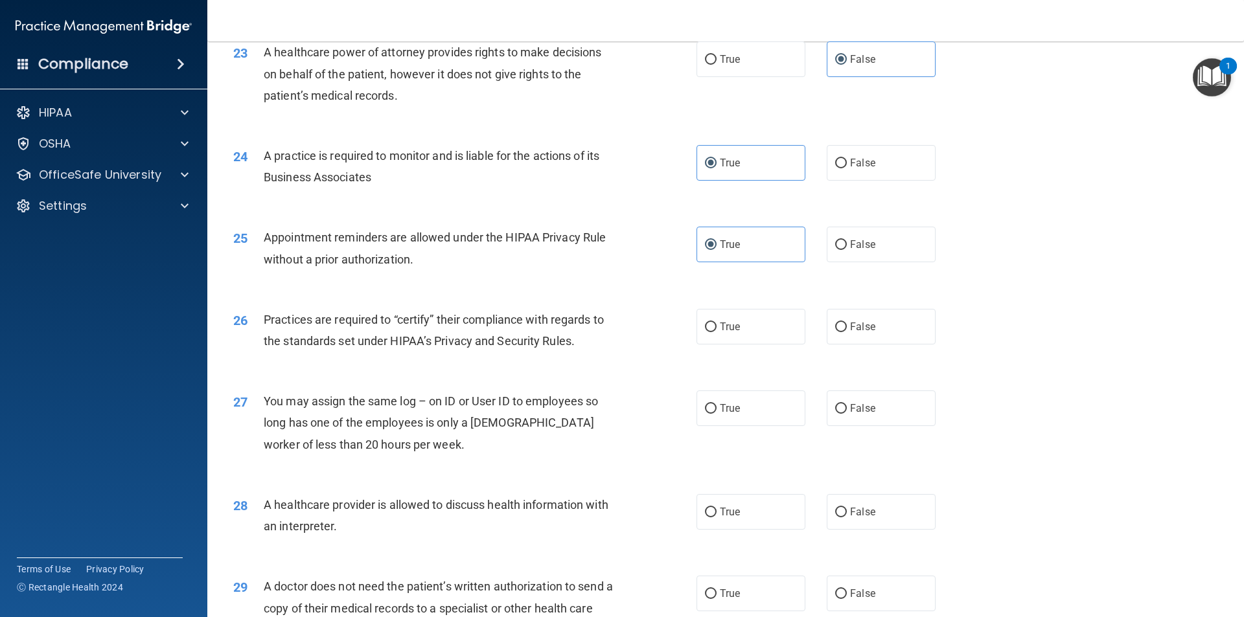
scroll to position [2220, 0]
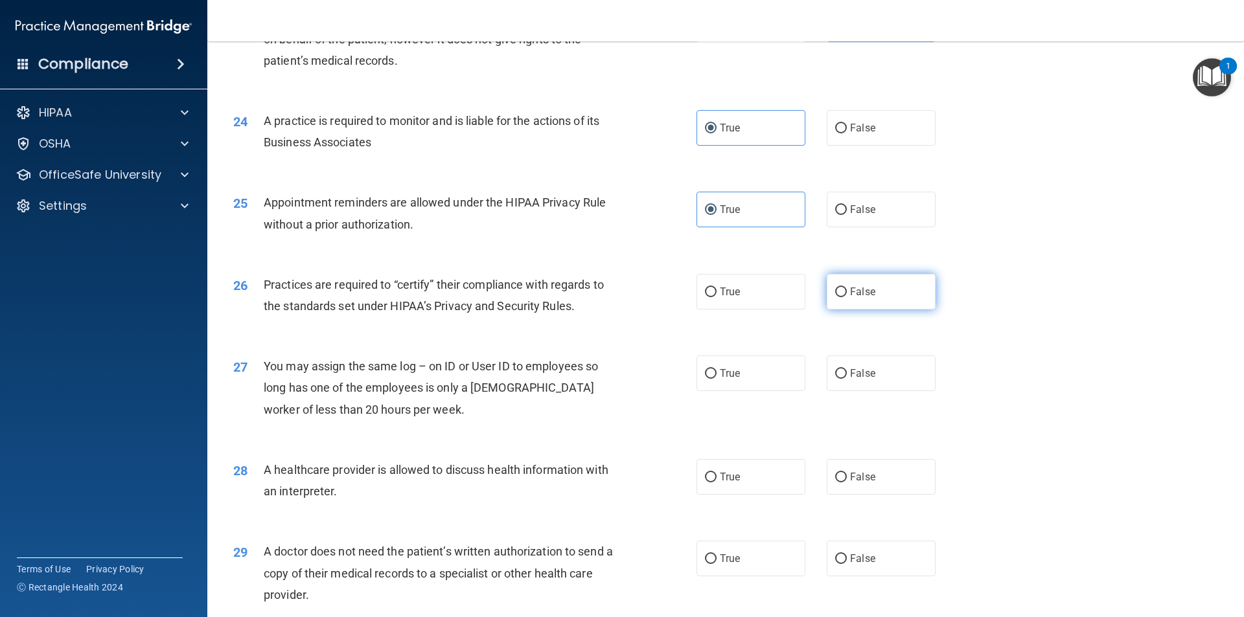
click at [862, 290] on span "False" at bounding box center [862, 292] width 25 height 12
click at [847, 290] on input "False" at bounding box center [841, 293] width 12 height 10
radio input "true"
click at [863, 361] on label "False" at bounding box center [880, 374] width 109 height 36
click at [847, 369] on input "False" at bounding box center [841, 374] width 12 height 10
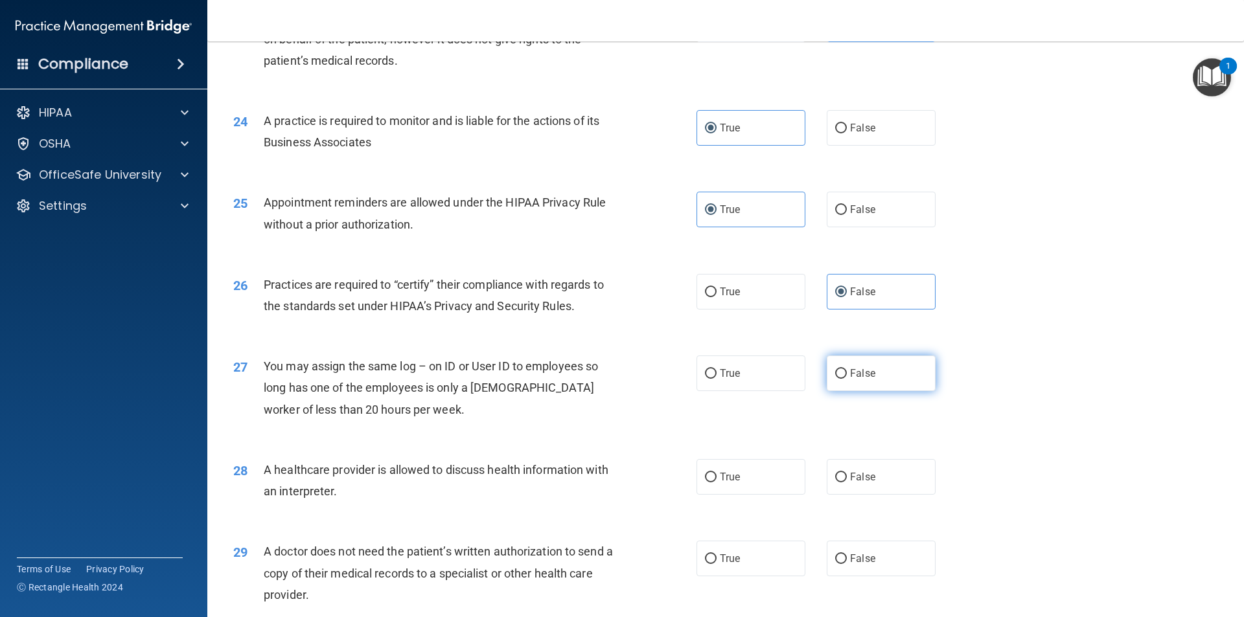
radio input "true"
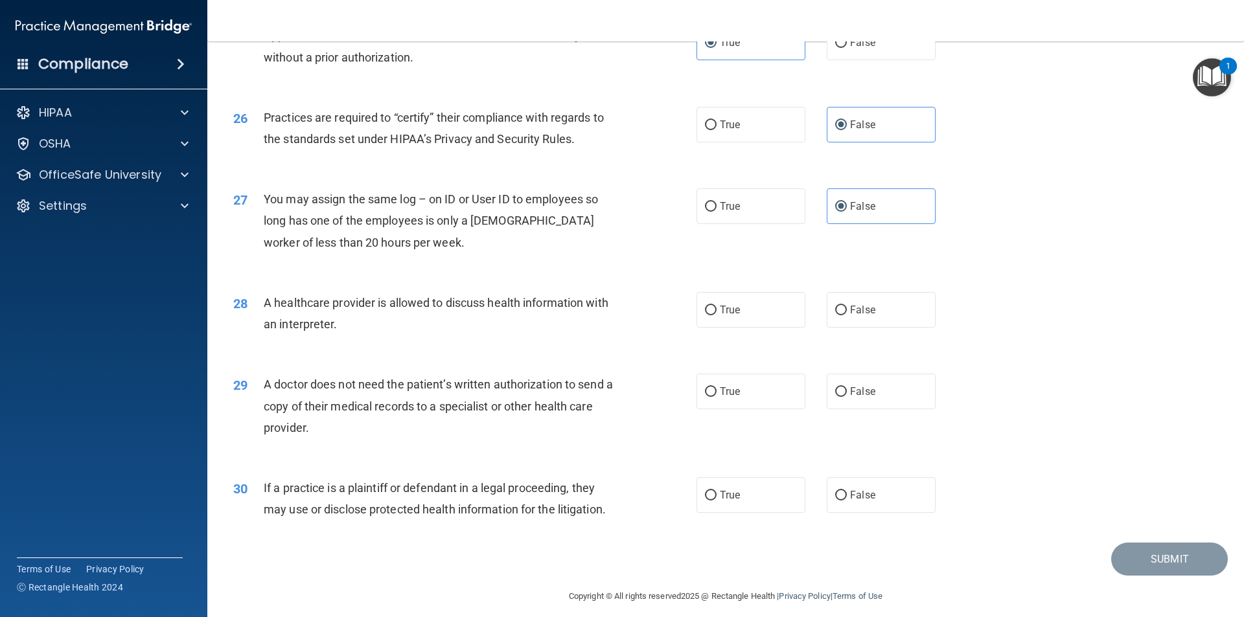
scroll to position [2398, 0]
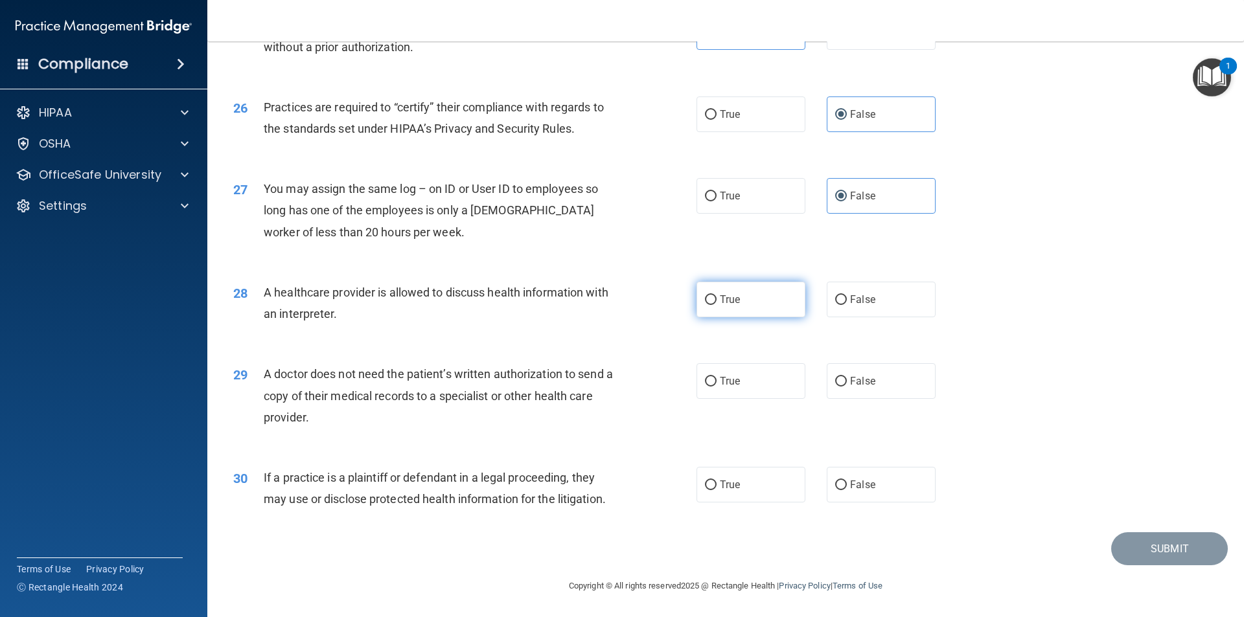
click at [727, 296] on span "True" at bounding box center [730, 299] width 20 height 12
click at [716, 296] on input "True" at bounding box center [711, 300] width 12 height 10
radio input "true"
click at [739, 382] on label "True" at bounding box center [750, 381] width 109 height 36
click at [716, 382] on input "True" at bounding box center [711, 382] width 12 height 10
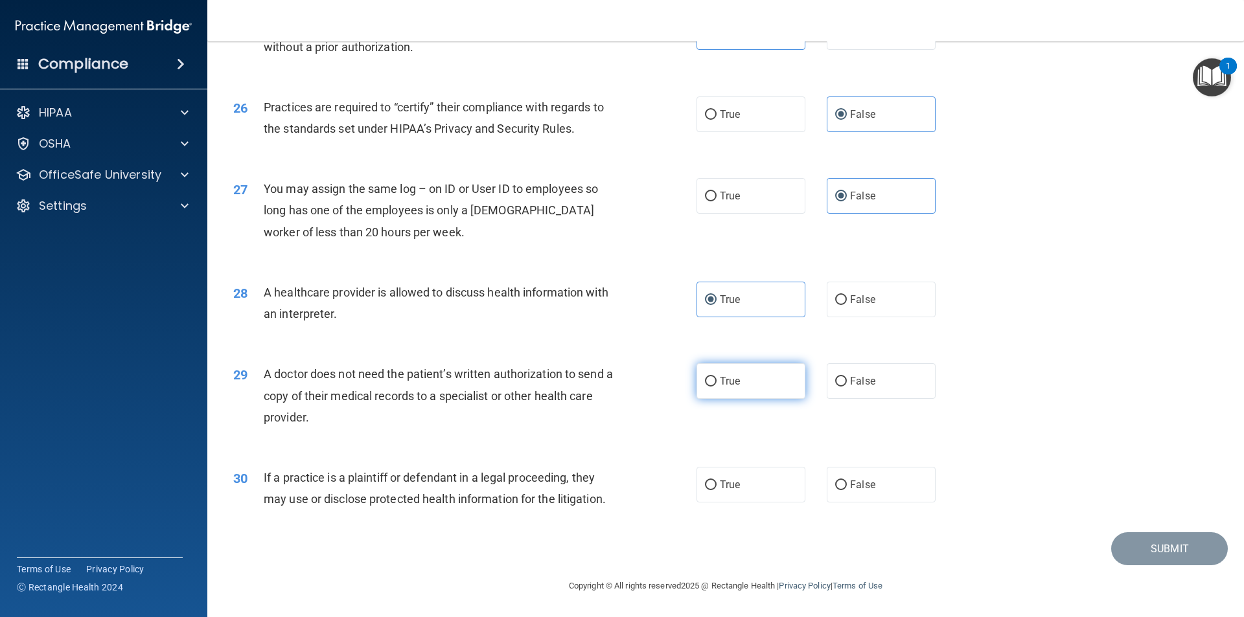
radio input "true"
click at [738, 477] on label "True" at bounding box center [750, 485] width 109 height 36
click at [716, 481] on input "True" at bounding box center [711, 486] width 12 height 10
radio input "true"
click at [1129, 542] on button "Submit" at bounding box center [1169, 548] width 117 height 33
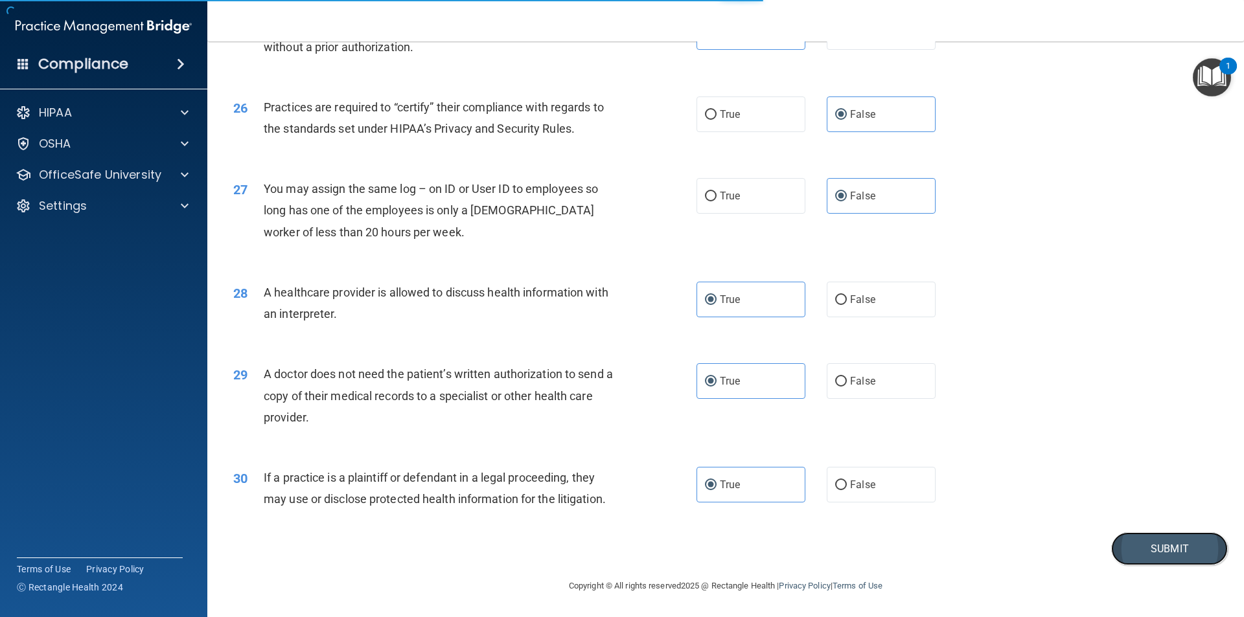
click at [1142, 543] on button "Submit" at bounding box center [1169, 548] width 117 height 33
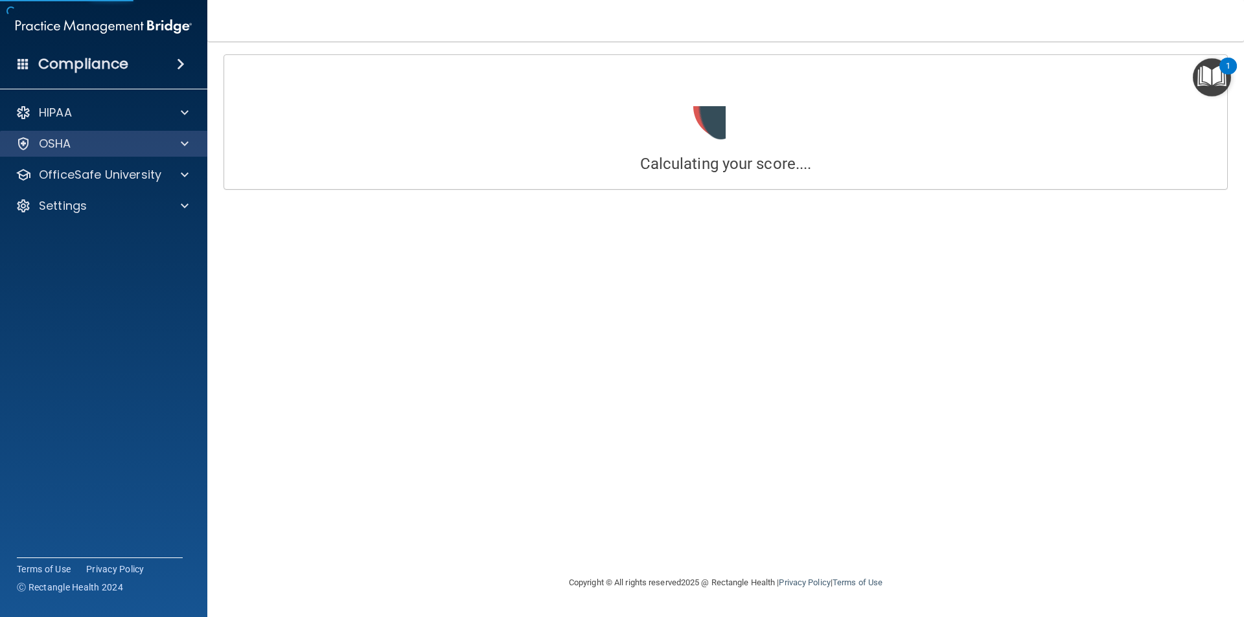
click at [157, 152] on div "OSHA" at bounding box center [104, 144] width 208 height 26
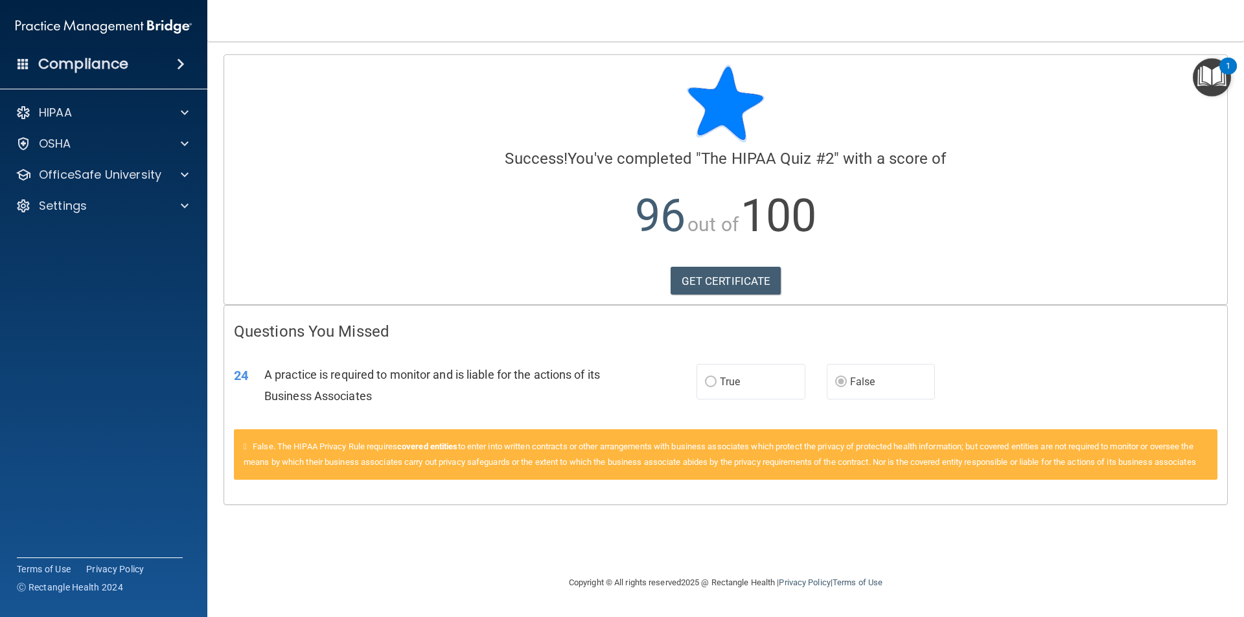
click at [1218, 72] on img "Open Resource Center, 1 new notification" at bounding box center [1211, 77] width 38 height 38
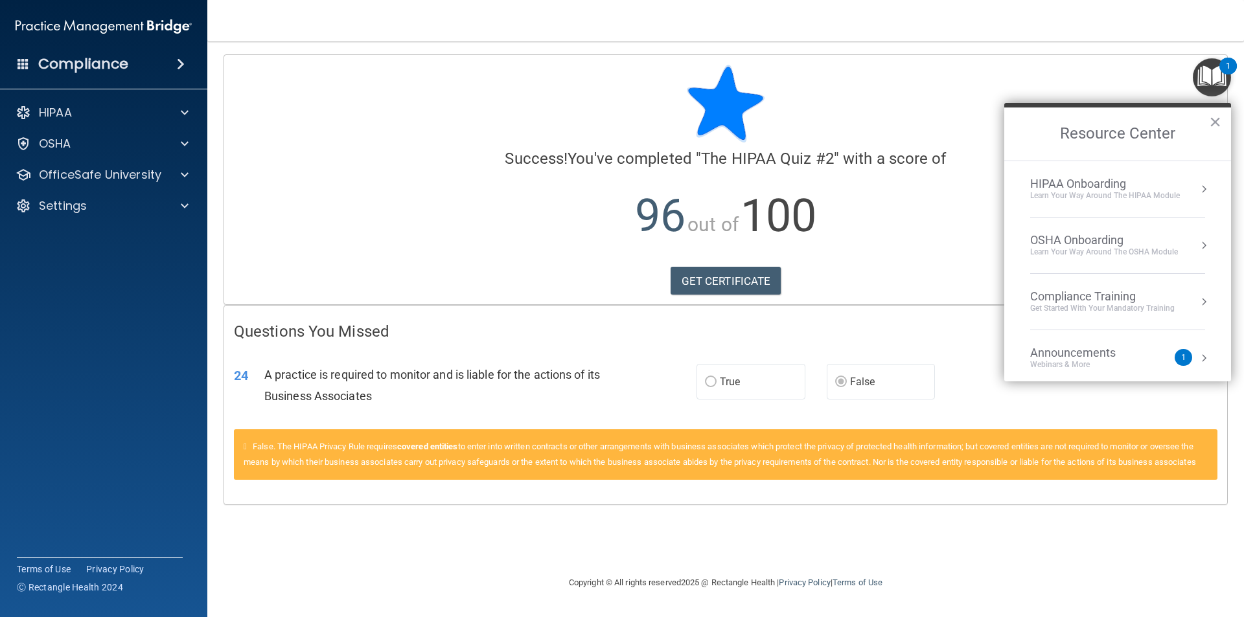
click at [1102, 293] on div "Compliance Training" at bounding box center [1102, 297] width 144 height 14
click at [1115, 190] on li "HIPAA Training for Members" at bounding box center [1117, 190] width 206 height 27
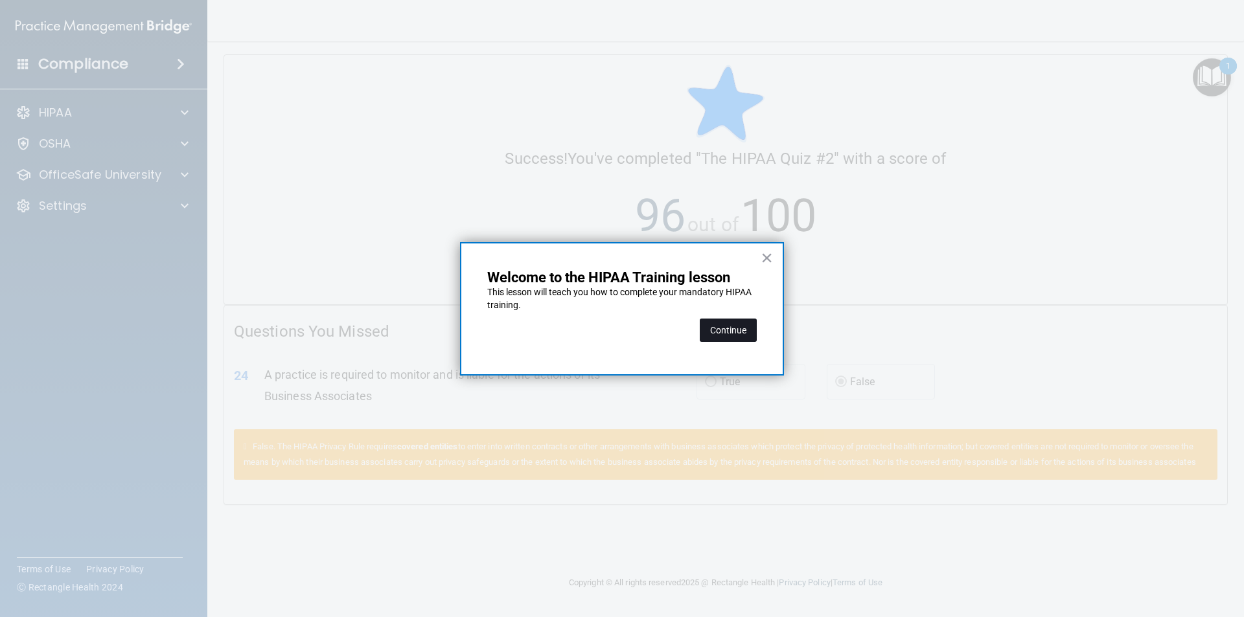
click at [720, 332] on button "Continue" at bounding box center [728, 330] width 57 height 23
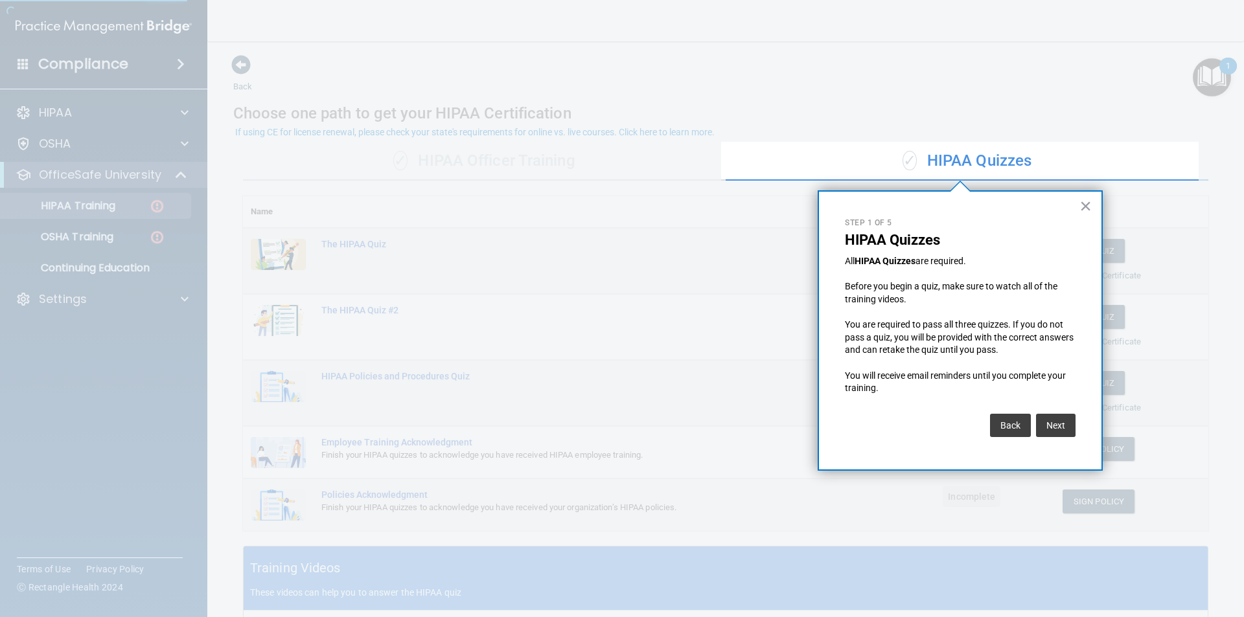
click at [1031, 411] on div "Back" at bounding box center [1009, 425] width 47 height 36
click at [1064, 423] on button "Next" at bounding box center [1056, 425] width 40 height 23
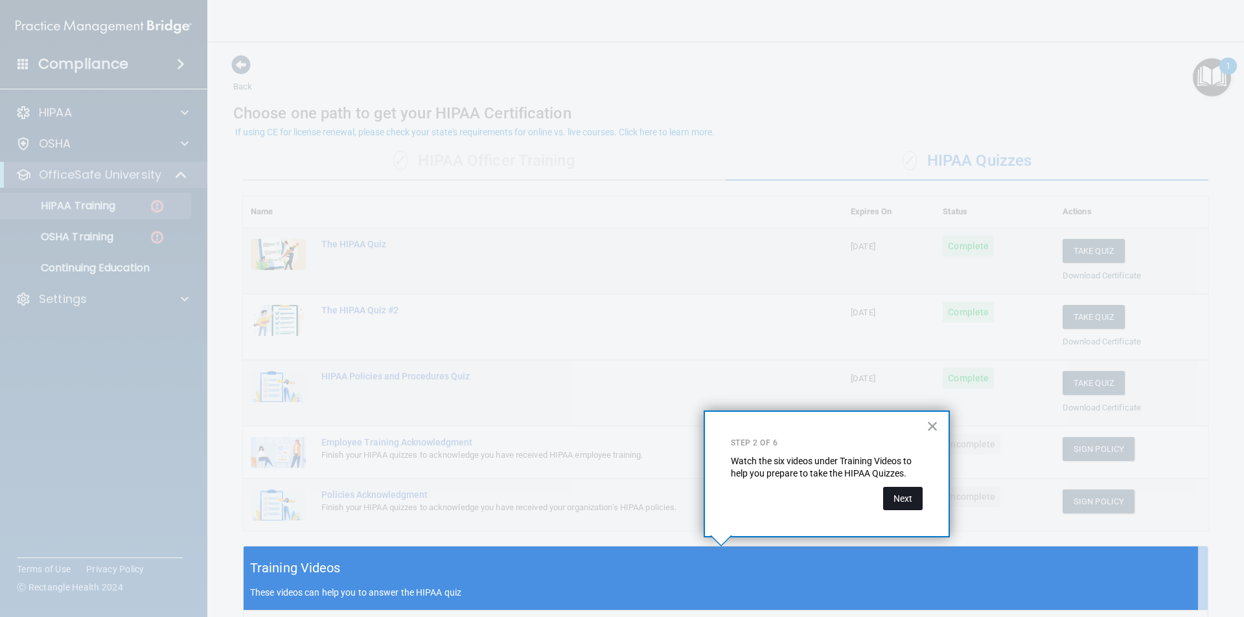
click at [909, 506] on button "Next" at bounding box center [903, 498] width 40 height 23
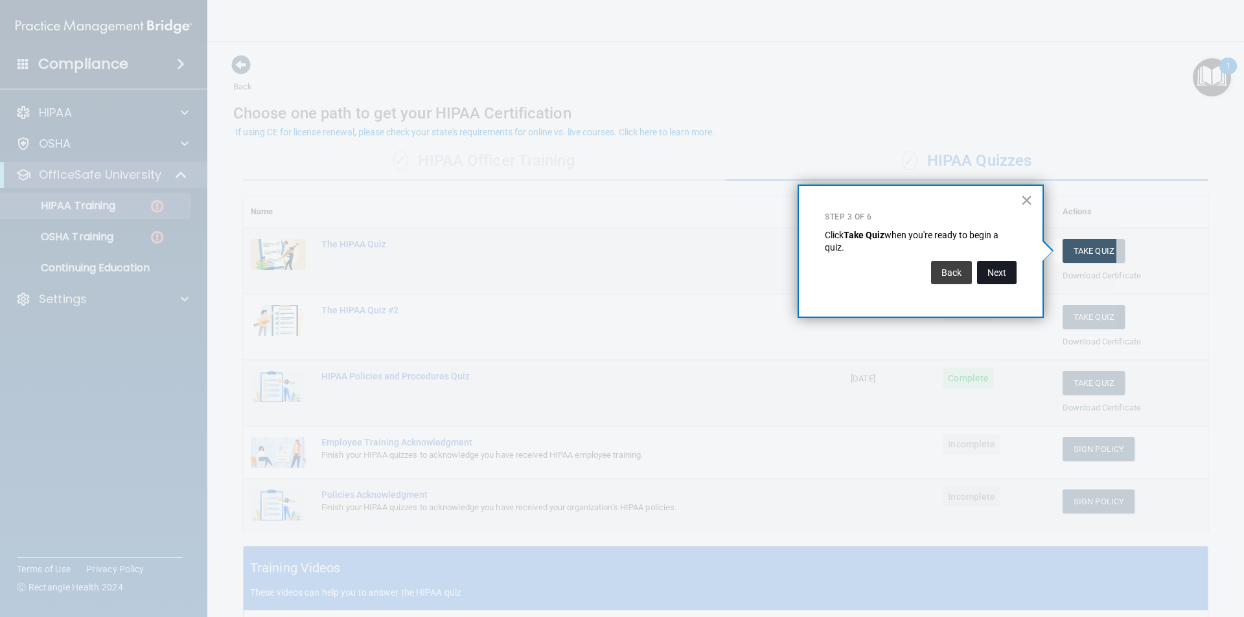
click at [996, 269] on button "Next" at bounding box center [997, 272] width 40 height 23
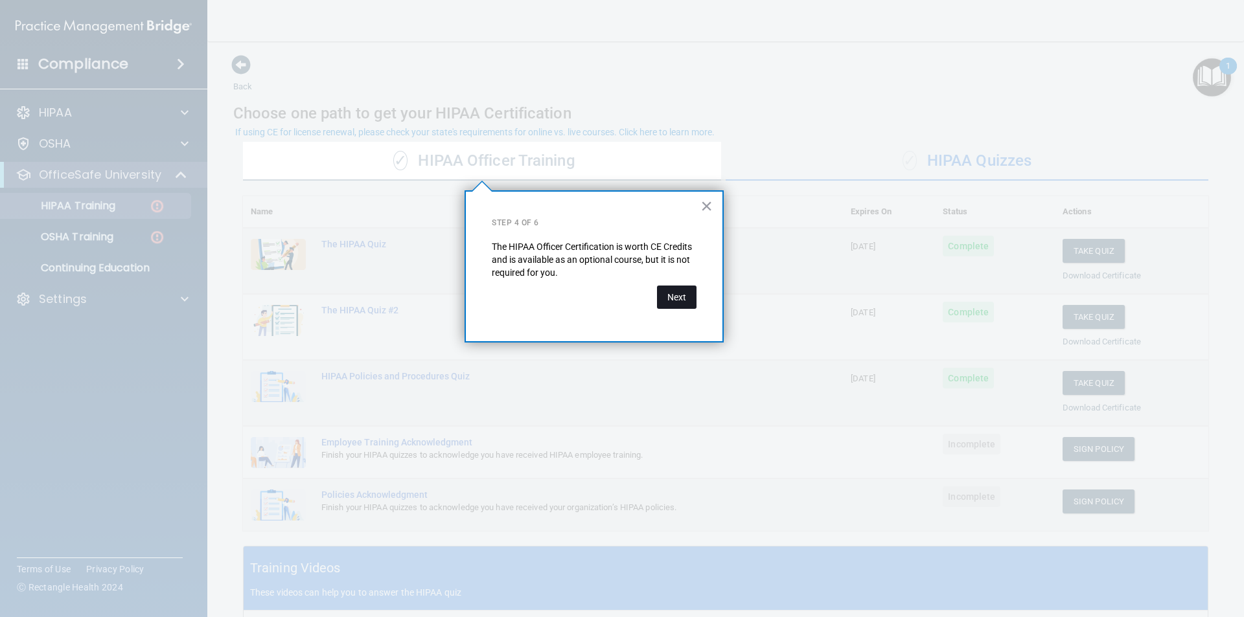
click at [659, 299] on button "Next" at bounding box center [677, 297] width 40 height 23
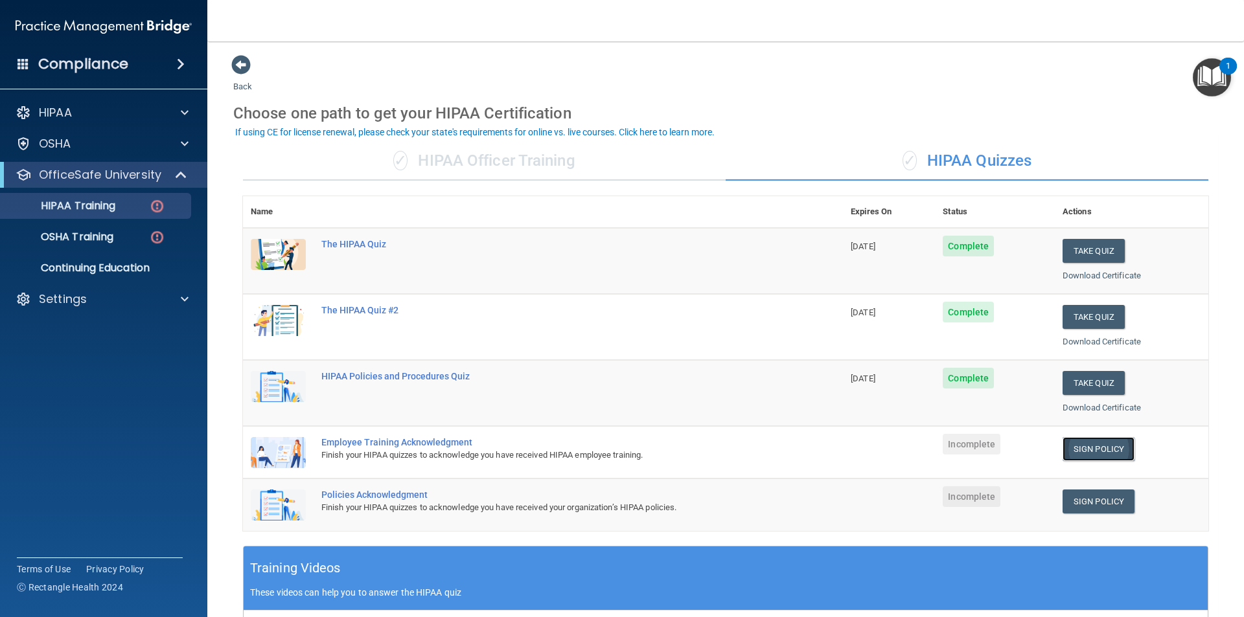
click at [1100, 455] on link "Sign Policy" at bounding box center [1098, 449] width 72 height 24
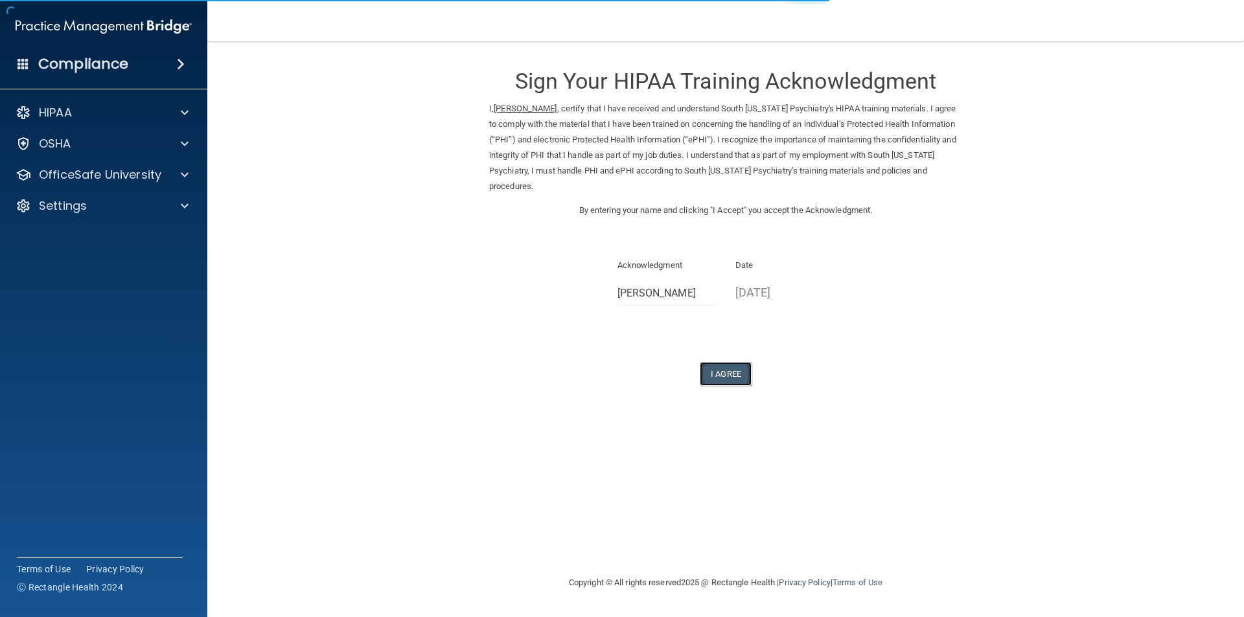
click at [714, 382] on button "I Agree" at bounding box center [726, 374] width 52 height 24
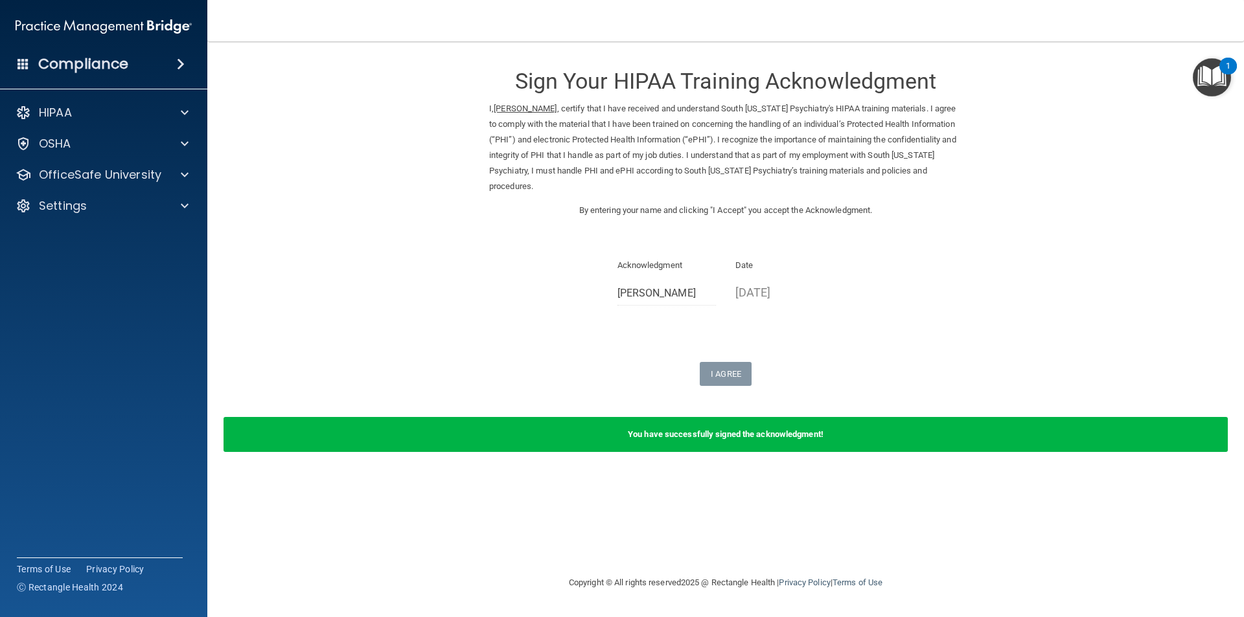
click at [1213, 79] on img "Open Resource Center, 1 new notification" at bounding box center [1211, 77] width 38 height 38
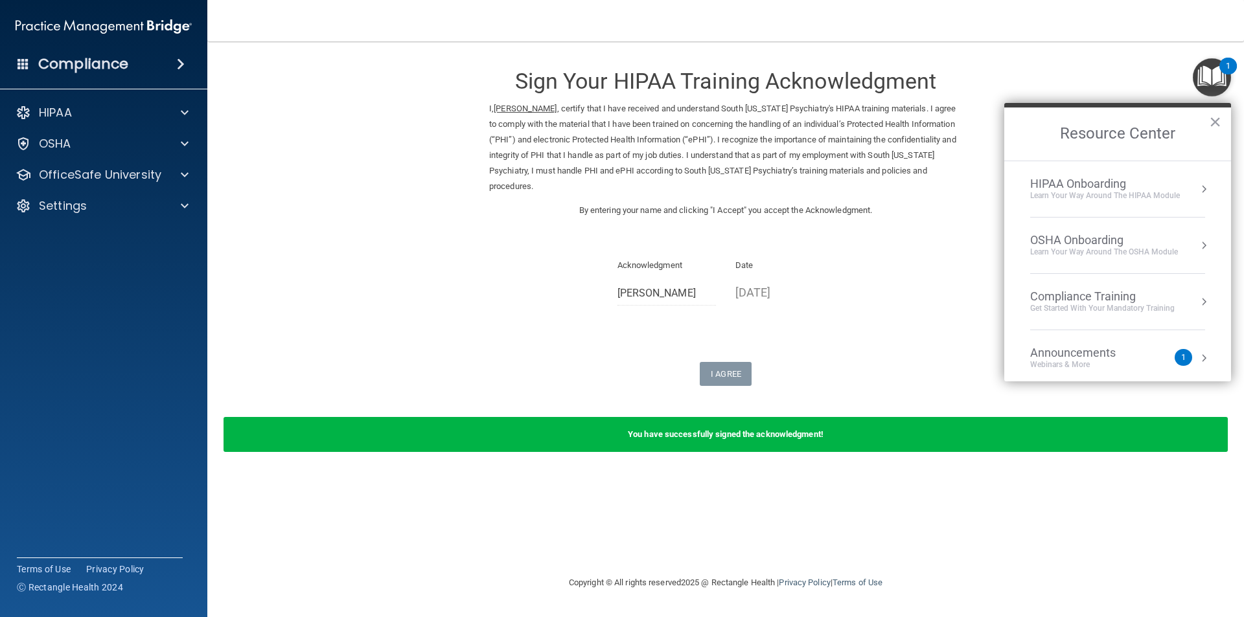
click at [1120, 304] on div "Get Started with your mandatory training" at bounding box center [1102, 308] width 144 height 11
click at [1127, 192] on li "HIPAA Training for Members" at bounding box center [1117, 190] width 206 height 27
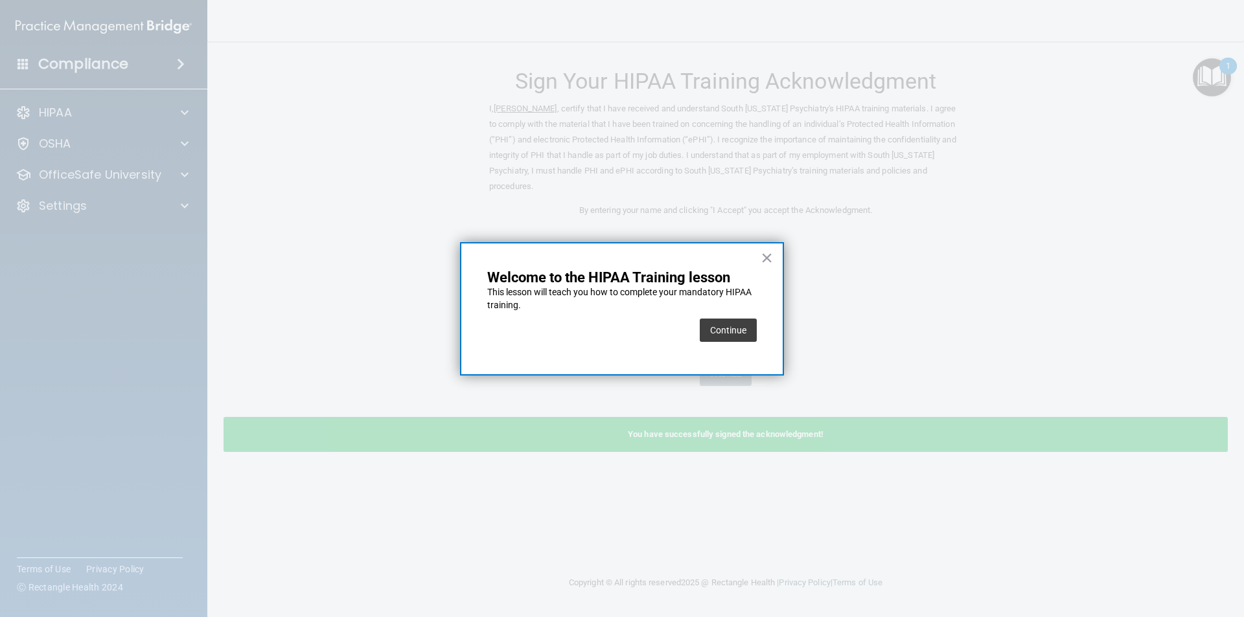
click at [1128, 183] on div at bounding box center [622, 308] width 1244 height 617
click at [705, 326] on button "Continue" at bounding box center [728, 330] width 57 height 23
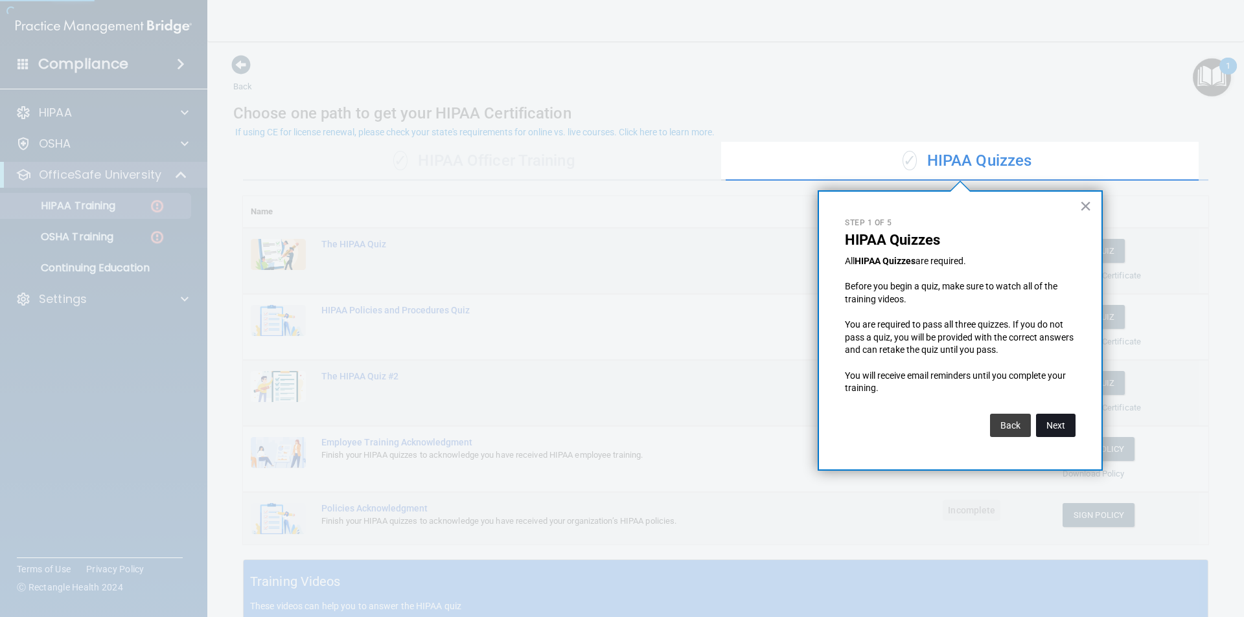
click at [1065, 433] on button "Next" at bounding box center [1056, 425] width 40 height 23
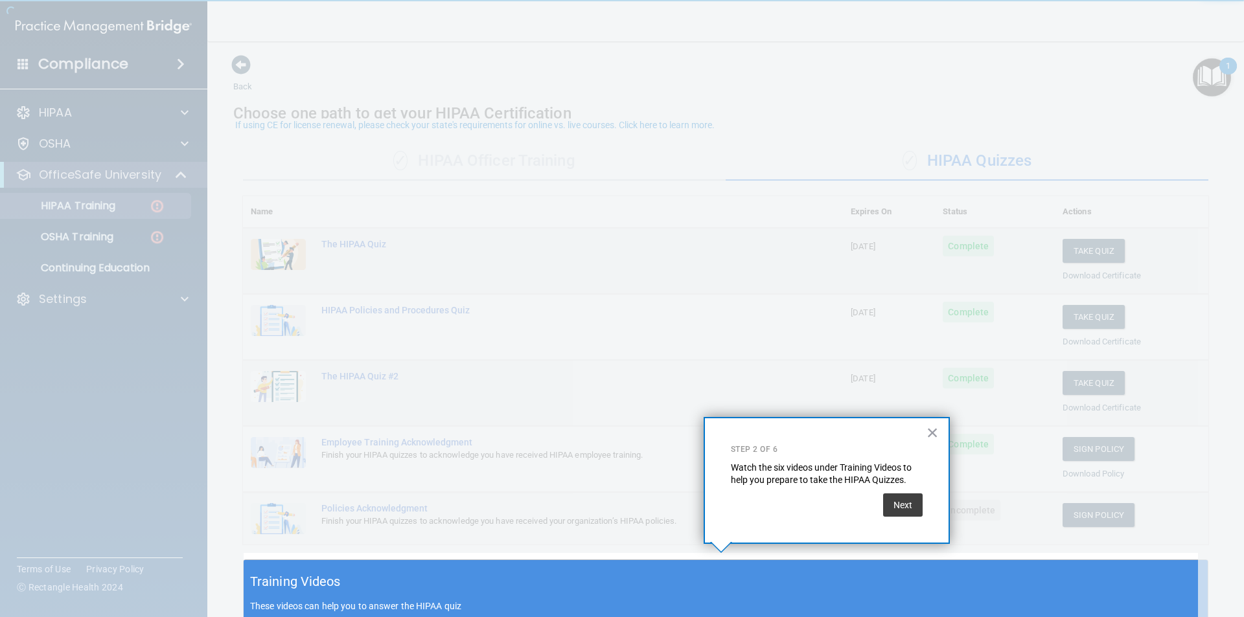
scroll to position [7, 0]
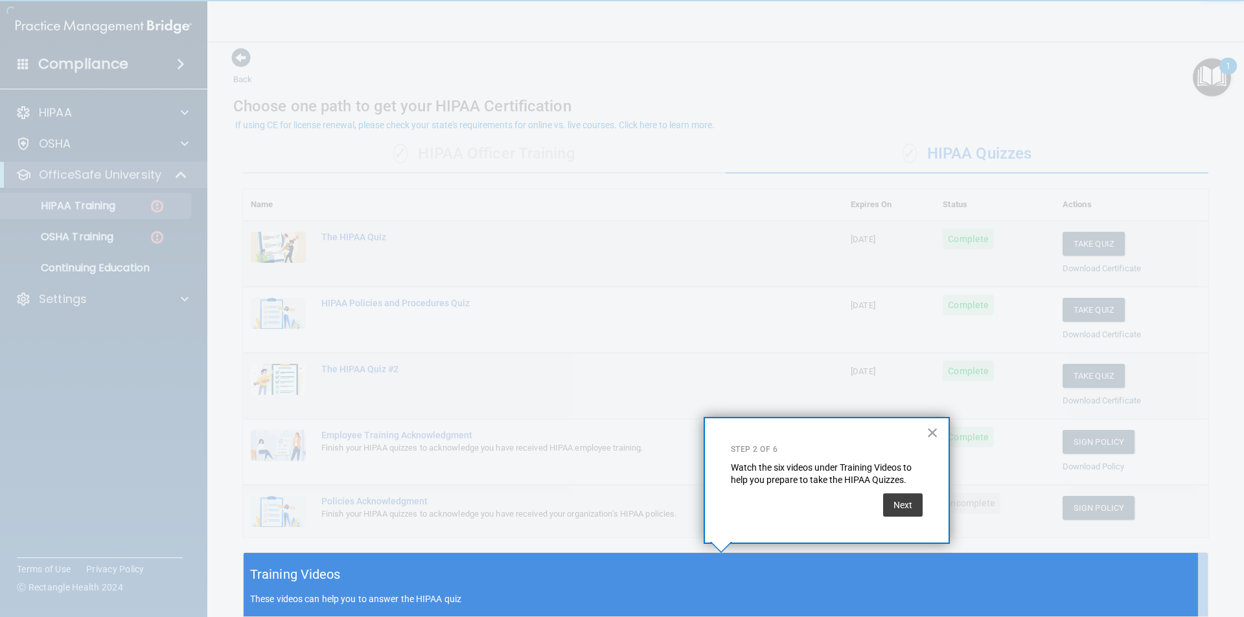
click at [1054, 424] on div at bounding box center [721, 276] width 954 height 553
click at [911, 495] on button "Next" at bounding box center [903, 505] width 40 height 23
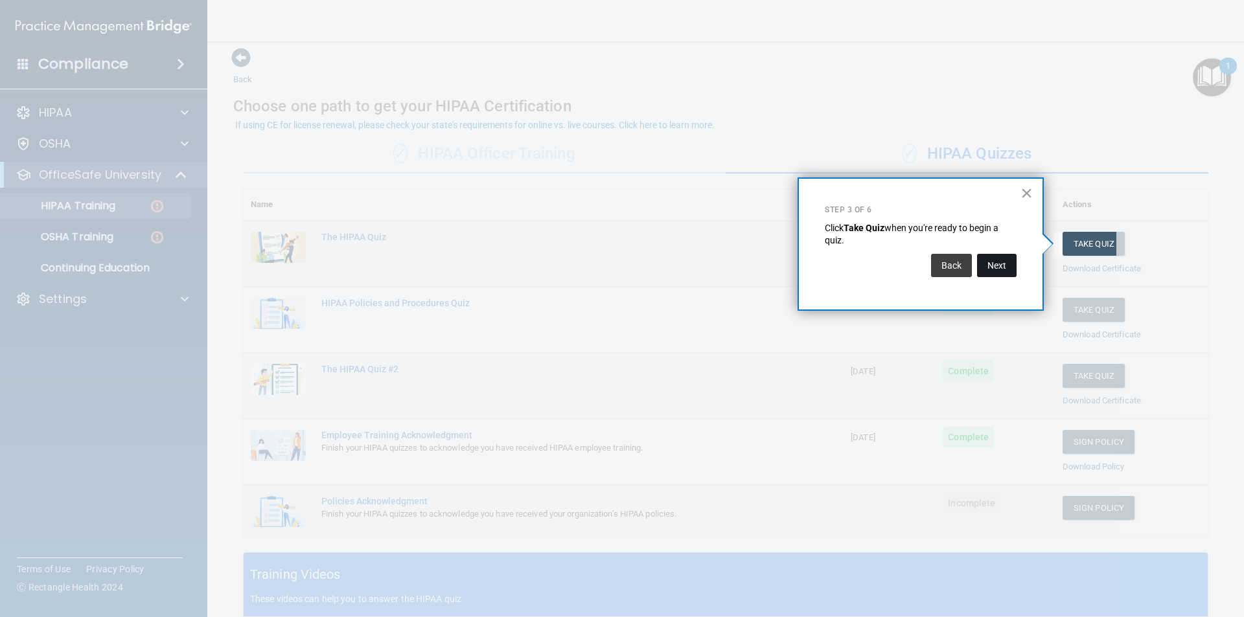
click at [1007, 257] on button "Next" at bounding box center [997, 265] width 40 height 23
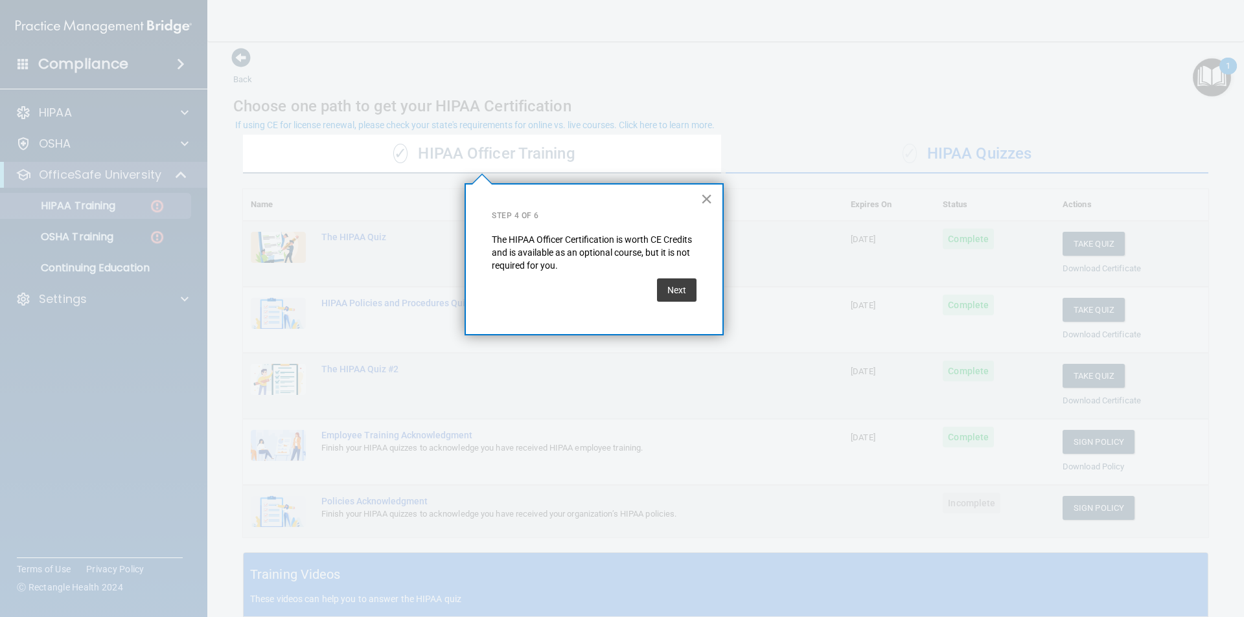
click at [705, 199] on button "×" at bounding box center [706, 198] width 12 height 21
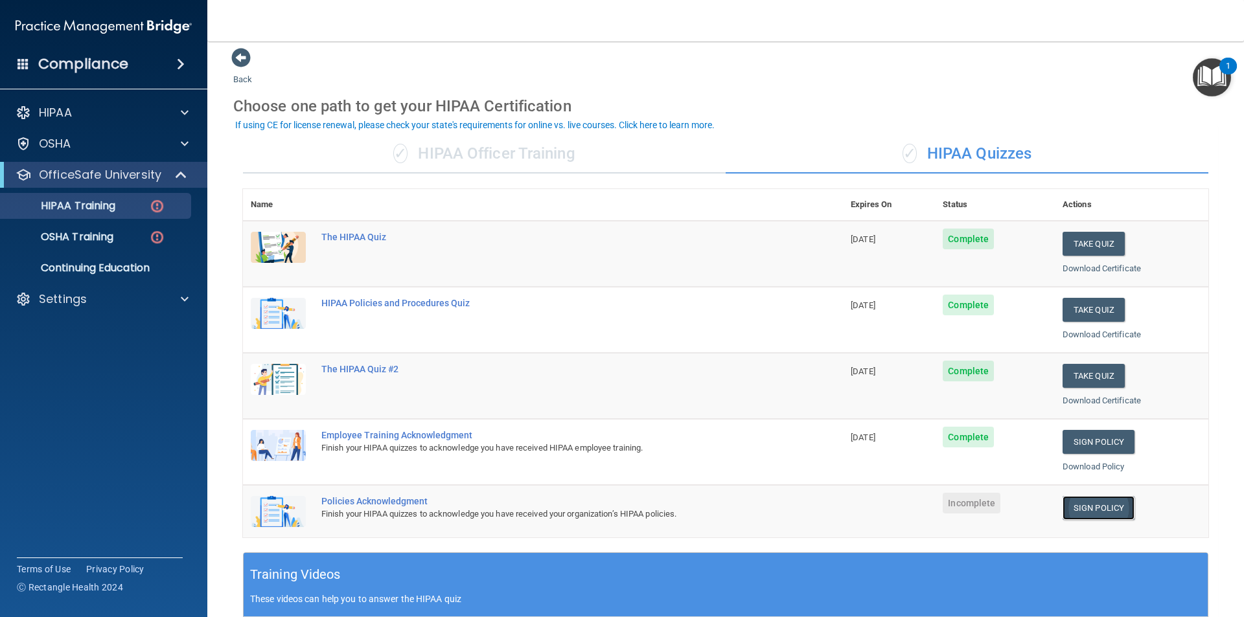
click at [1112, 516] on link "Sign Policy" at bounding box center [1098, 508] width 72 height 24
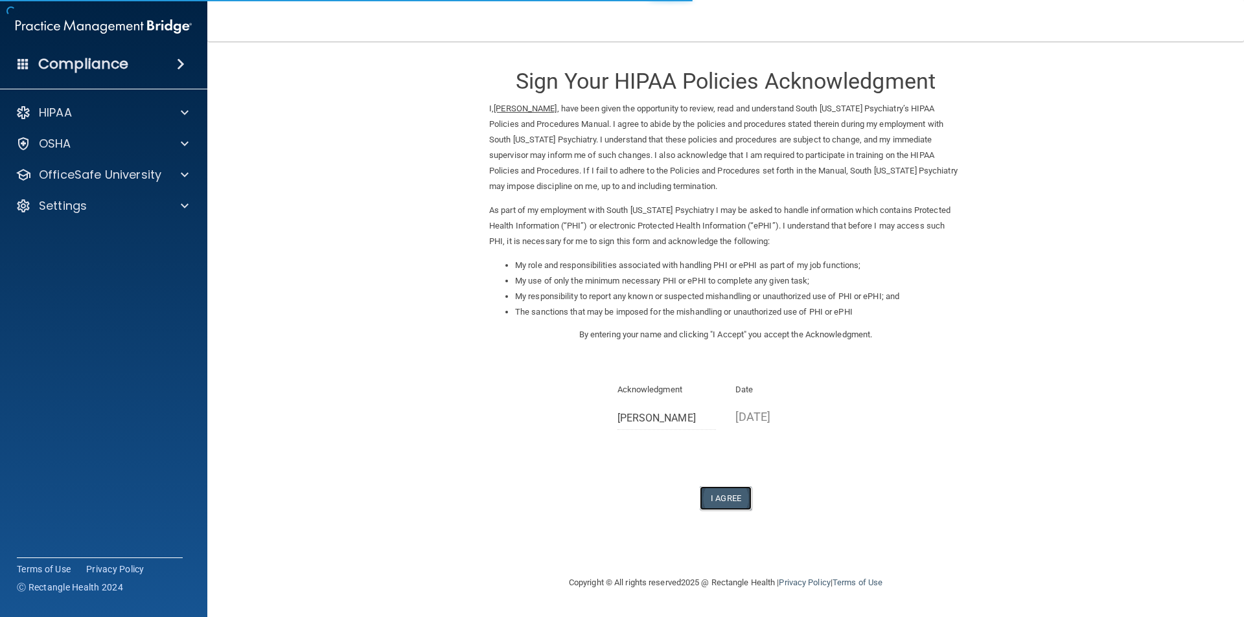
click at [741, 492] on button "I Agree" at bounding box center [726, 498] width 52 height 24
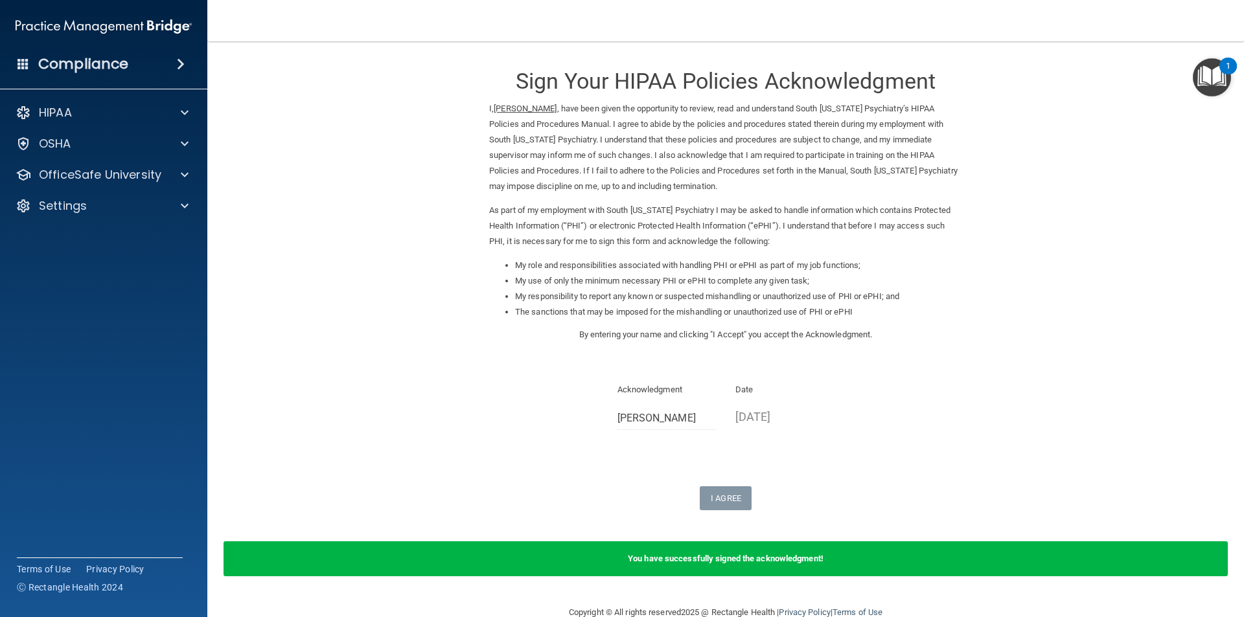
click at [1203, 76] on img "Open Resource Center, 1 new notification" at bounding box center [1211, 77] width 38 height 38
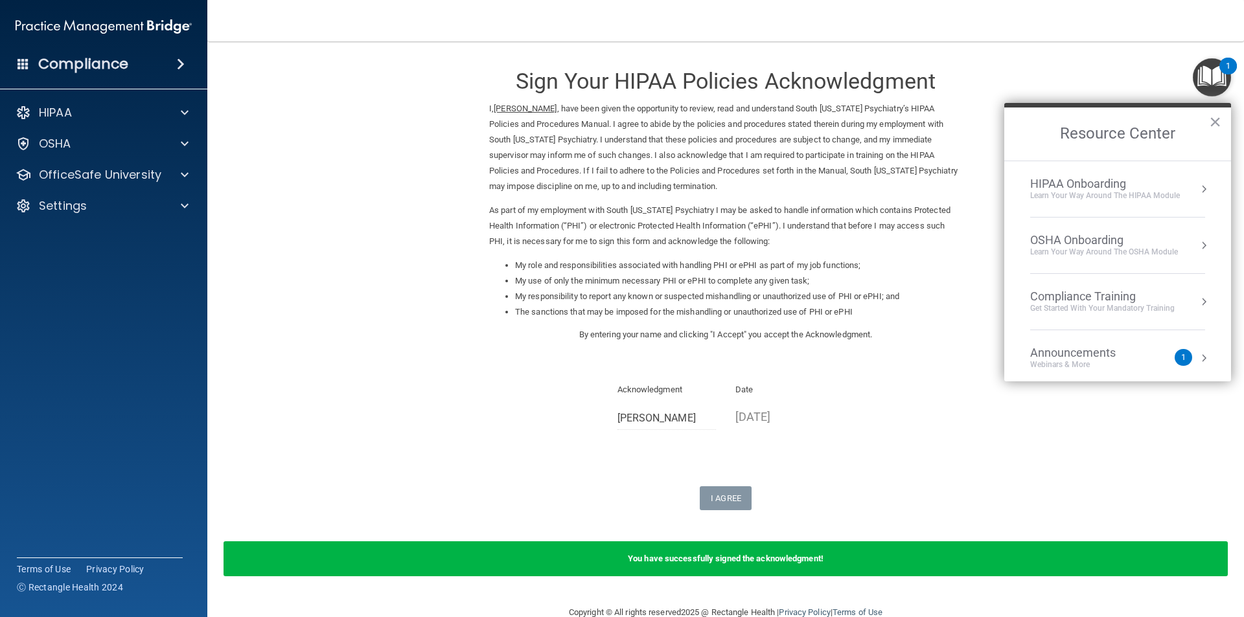
click at [1094, 295] on div "Compliance Training" at bounding box center [1102, 297] width 144 height 14
click at [1134, 171] on ol "HIPAA Training for Members" at bounding box center [1117, 271] width 206 height 221
click at [1130, 177] on div "HIPAA Training for Members" at bounding box center [1086, 183] width 144 height 12
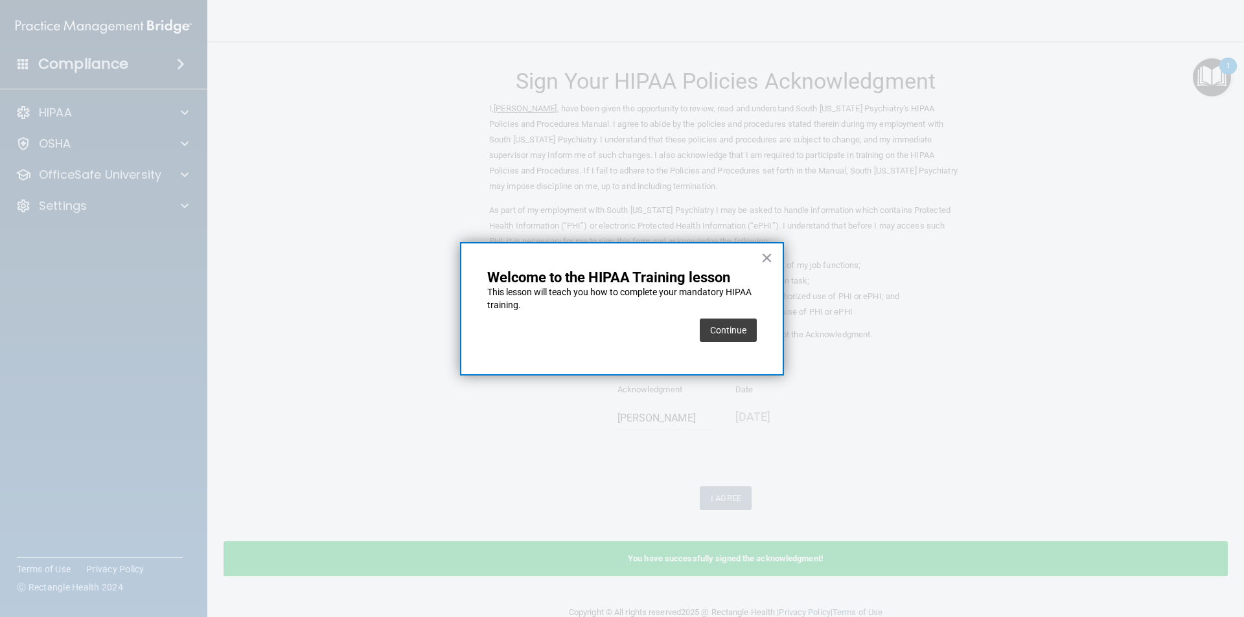
drag, startPoint x: 759, startPoint y: 313, endPoint x: 753, endPoint y: 319, distance: 8.2
click at [759, 314] on div "× Welcome to the HIPAA Training lesson This lesson will teach you how to comple…" at bounding box center [622, 308] width 324 height 133
click at [736, 326] on button "Continue" at bounding box center [728, 330] width 57 height 23
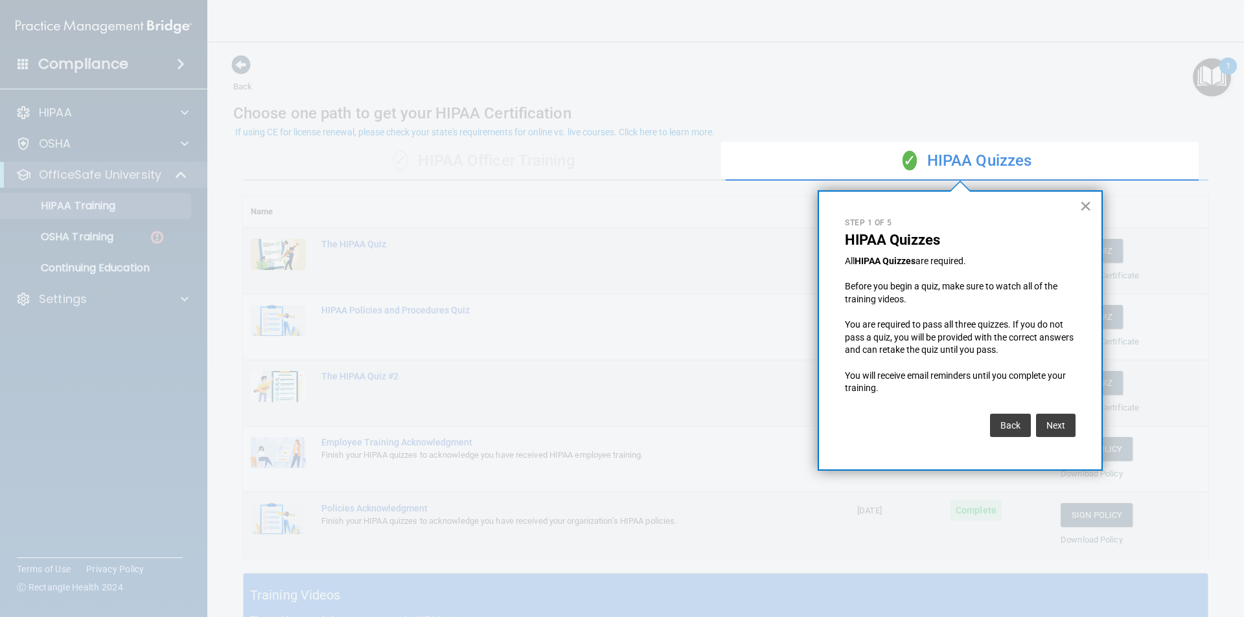
click at [1090, 210] on button "×" at bounding box center [1085, 206] width 12 height 21
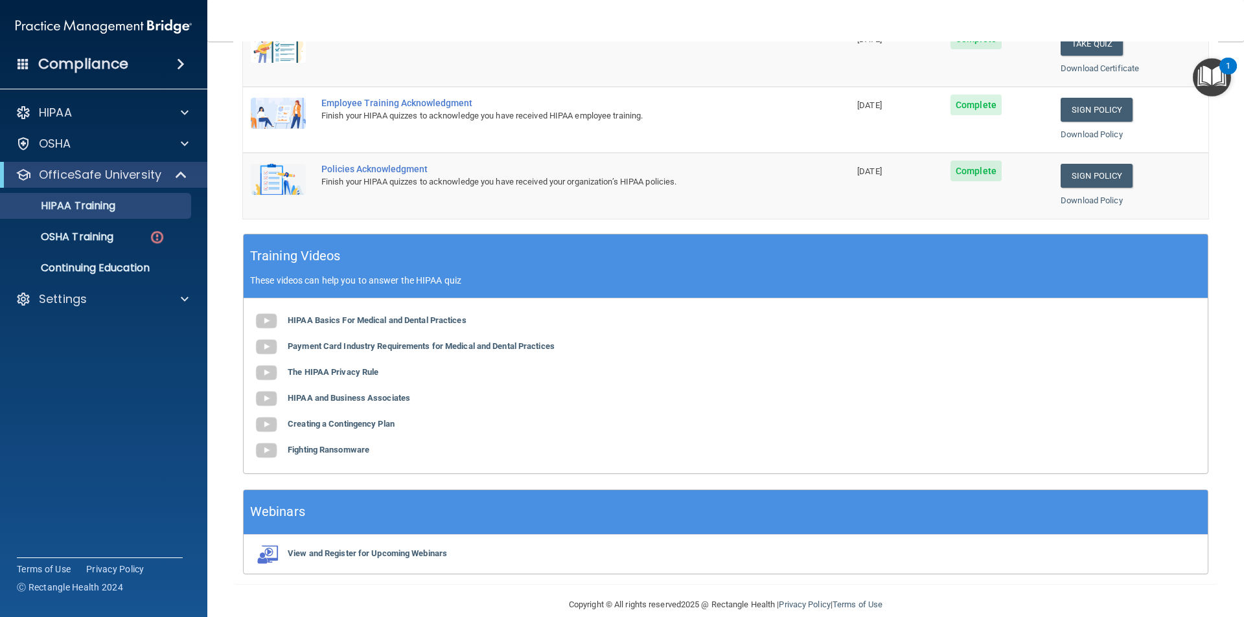
scroll to position [358, 0]
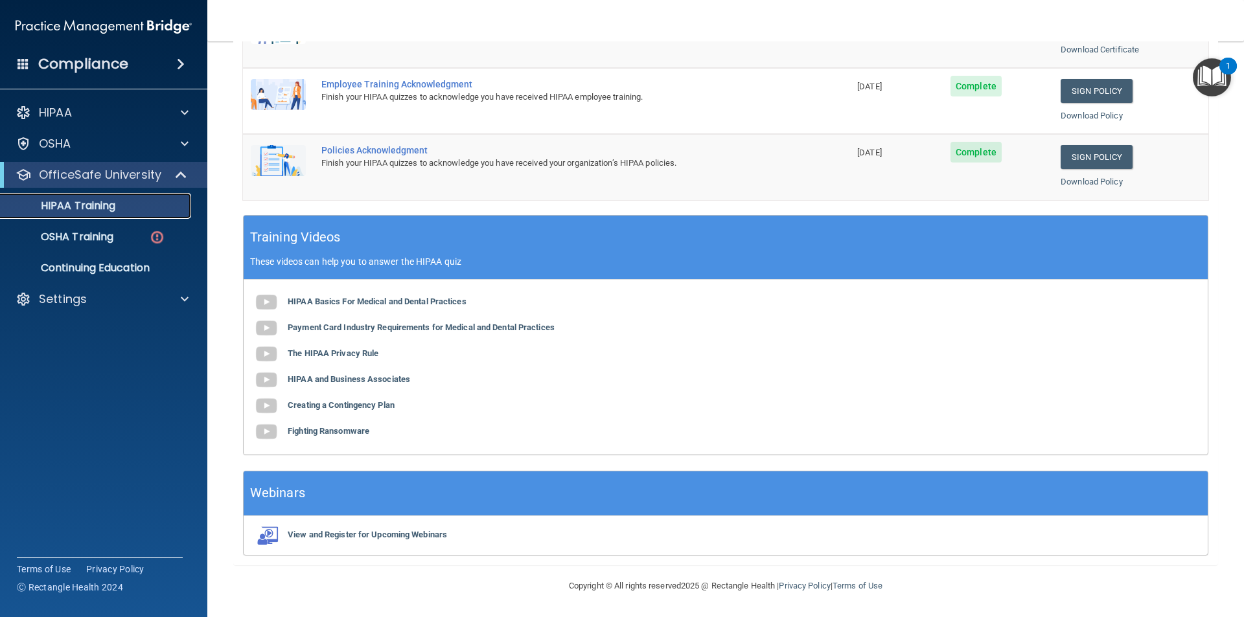
click at [100, 195] on link "HIPAA Training" at bounding box center [89, 206] width 204 height 26
click at [88, 201] on p "HIPAA Training" at bounding box center [61, 205] width 107 height 13
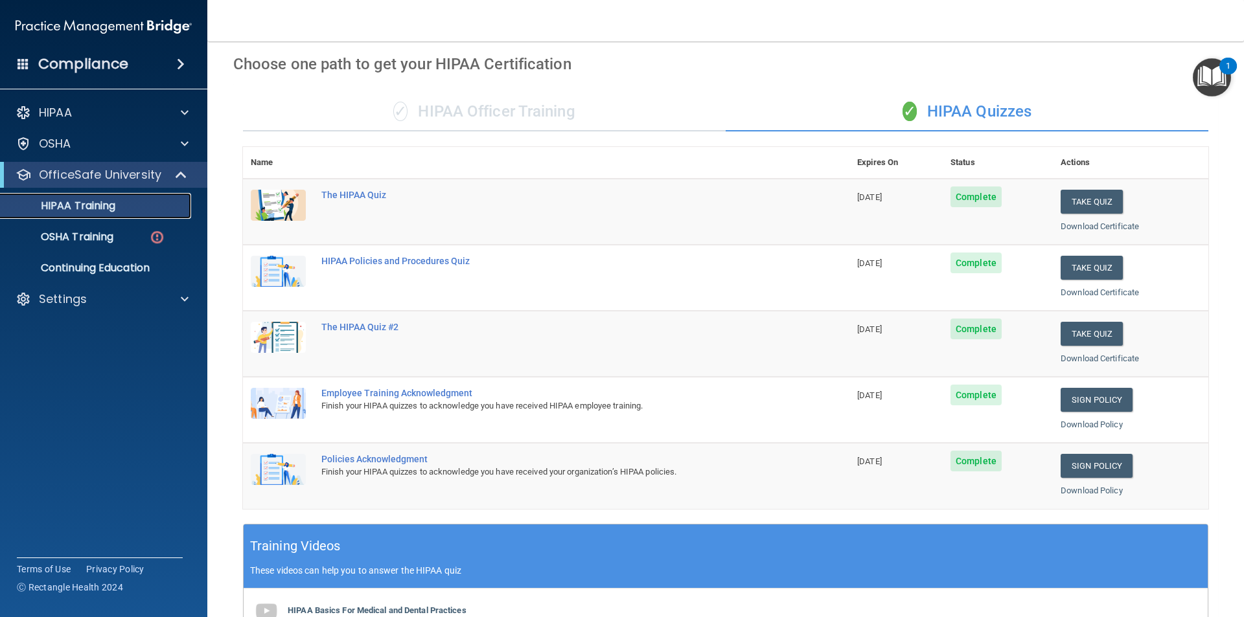
scroll to position [0, 0]
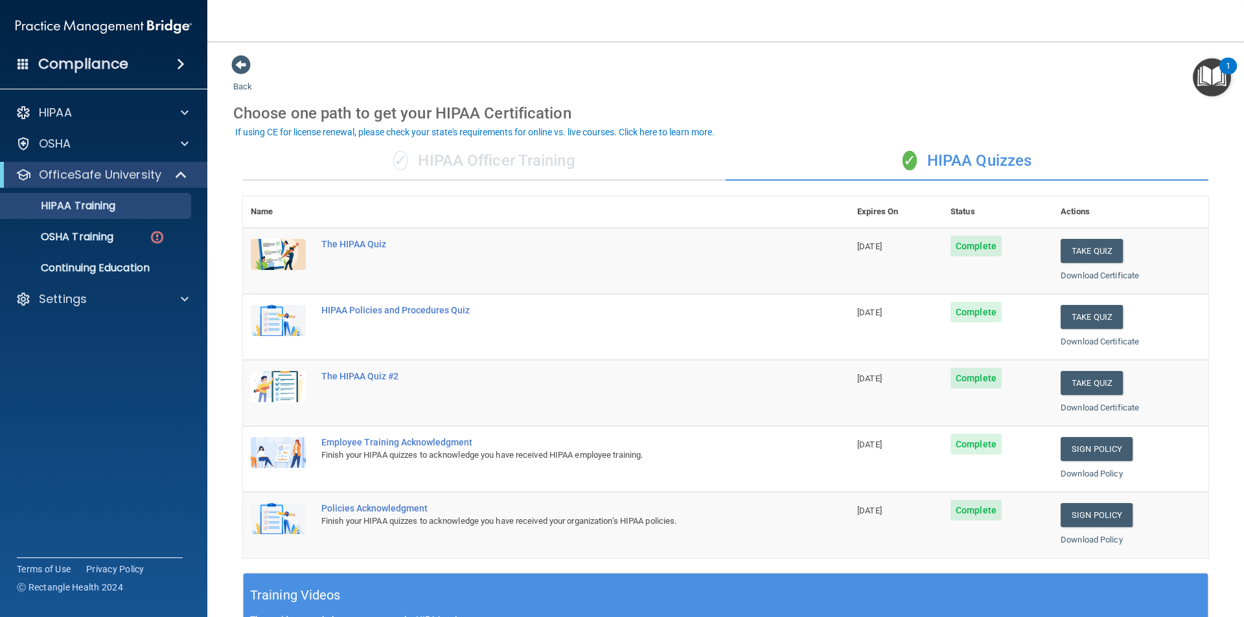
click at [427, 179] on div "✓ HIPAA Officer Training" at bounding box center [484, 161] width 483 height 39
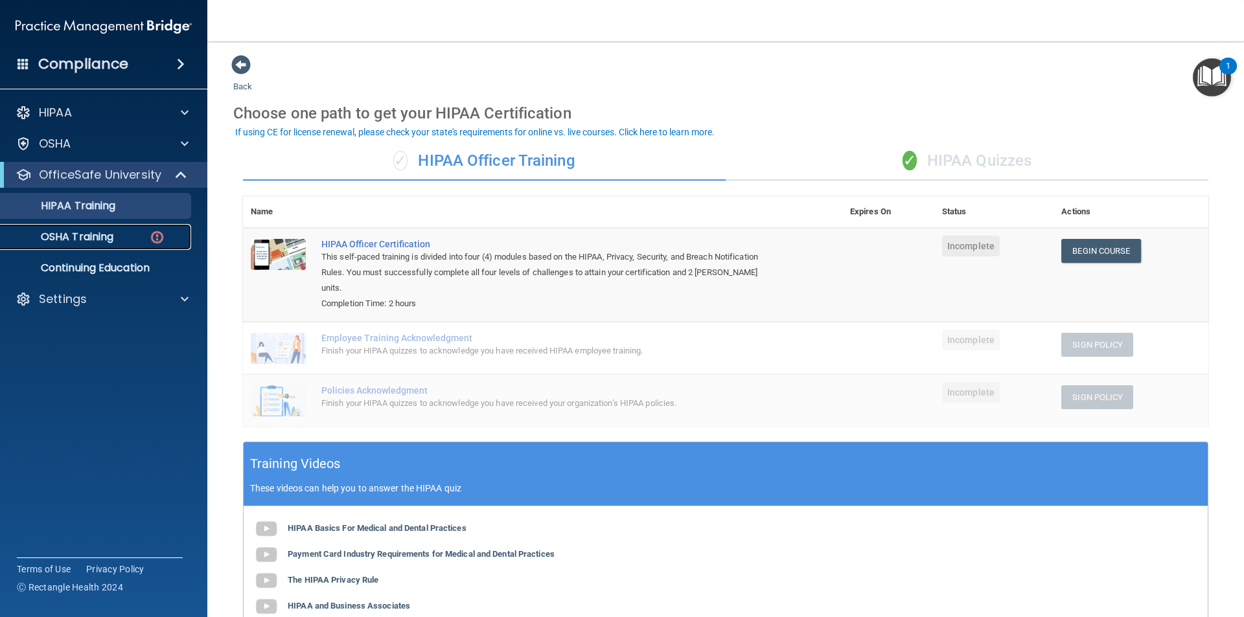
click at [143, 245] on link "OSHA Training" at bounding box center [89, 237] width 204 height 26
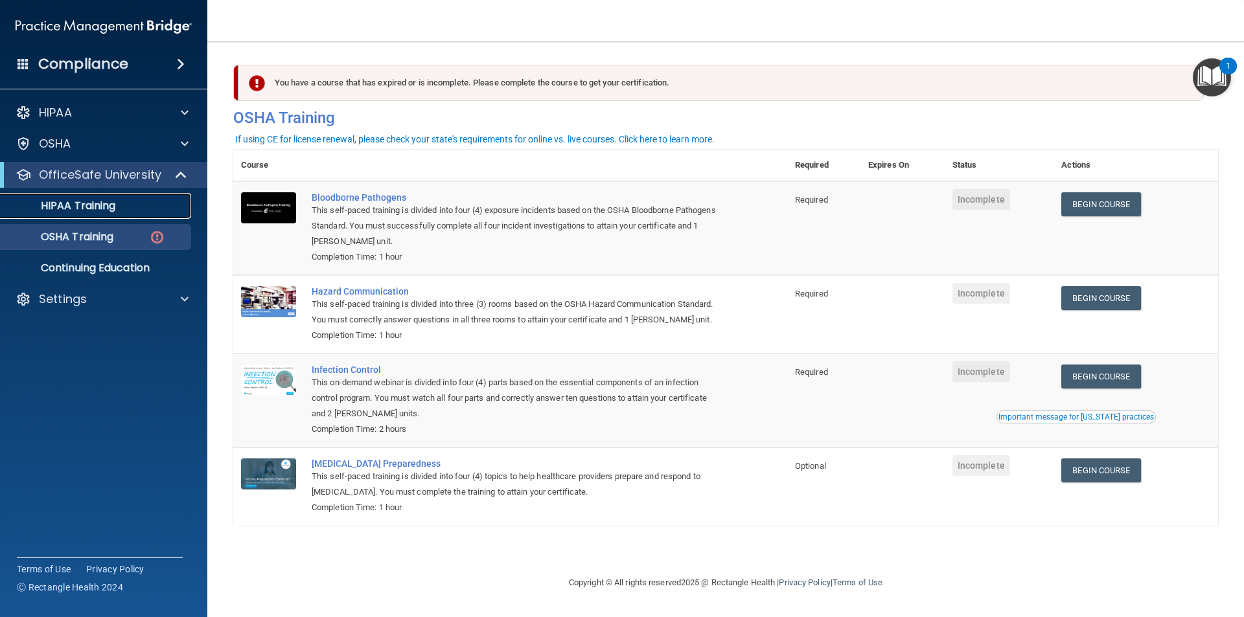
click at [117, 205] on div "HIPAA Training" at bounding box center [96, 205] width 177 height 13
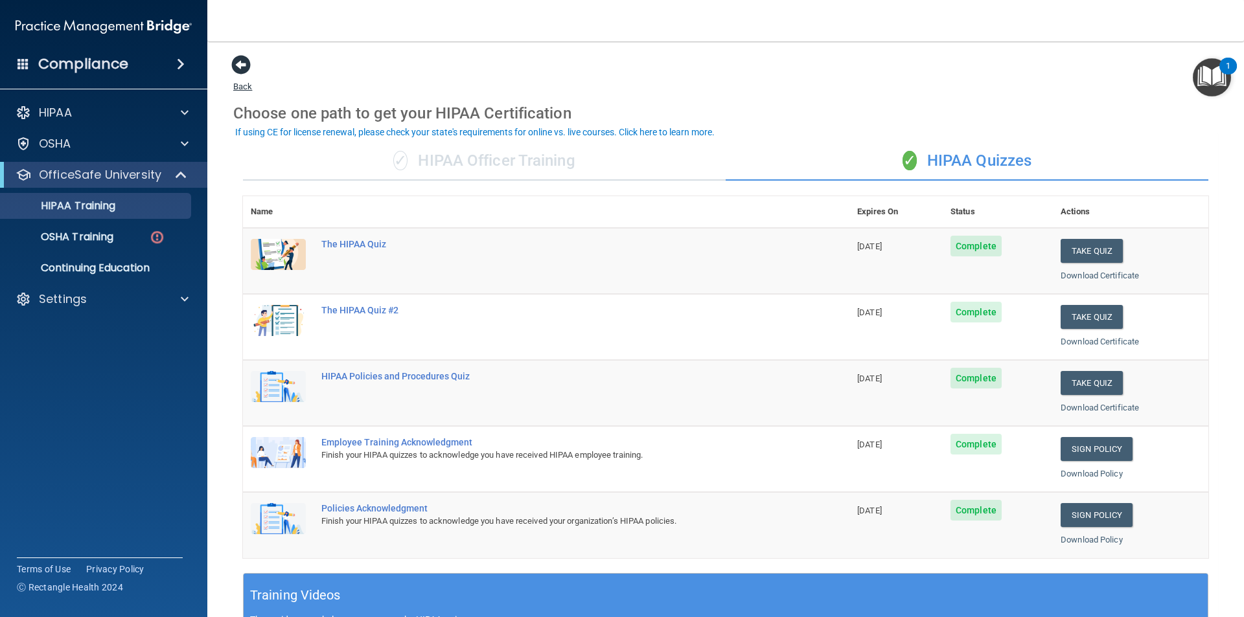
click at [247, 91] on link "Back" at bounding box center [242, 78] width 19 height 25
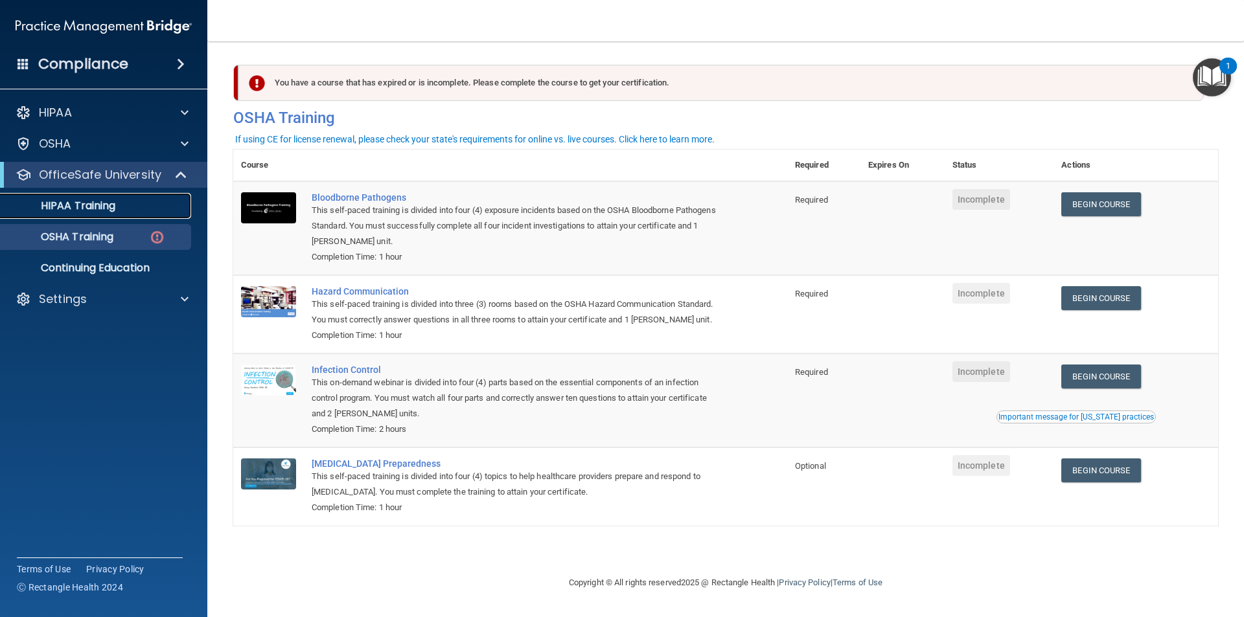
click at [73, 205] on p "HIPAA Training" at bounding box center [61, 205] width 107 height 13
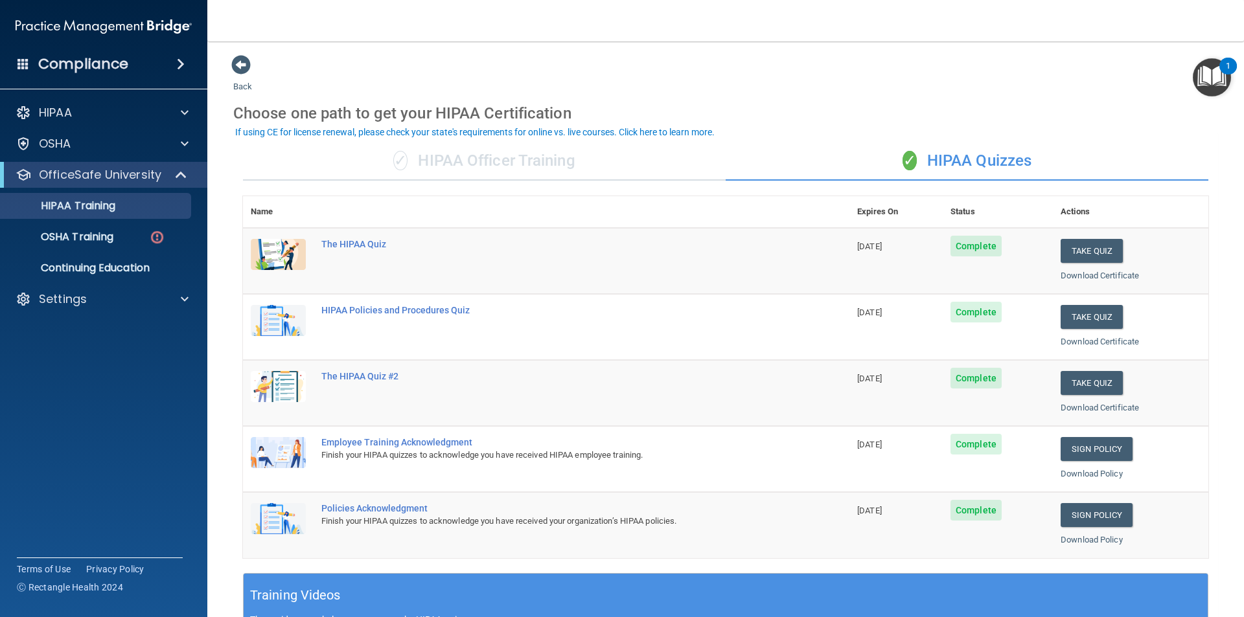
click at [1205, 85] on img "Open Resource Center, 1 new notification" at bounding box center [1211, 77] width 38 height 38
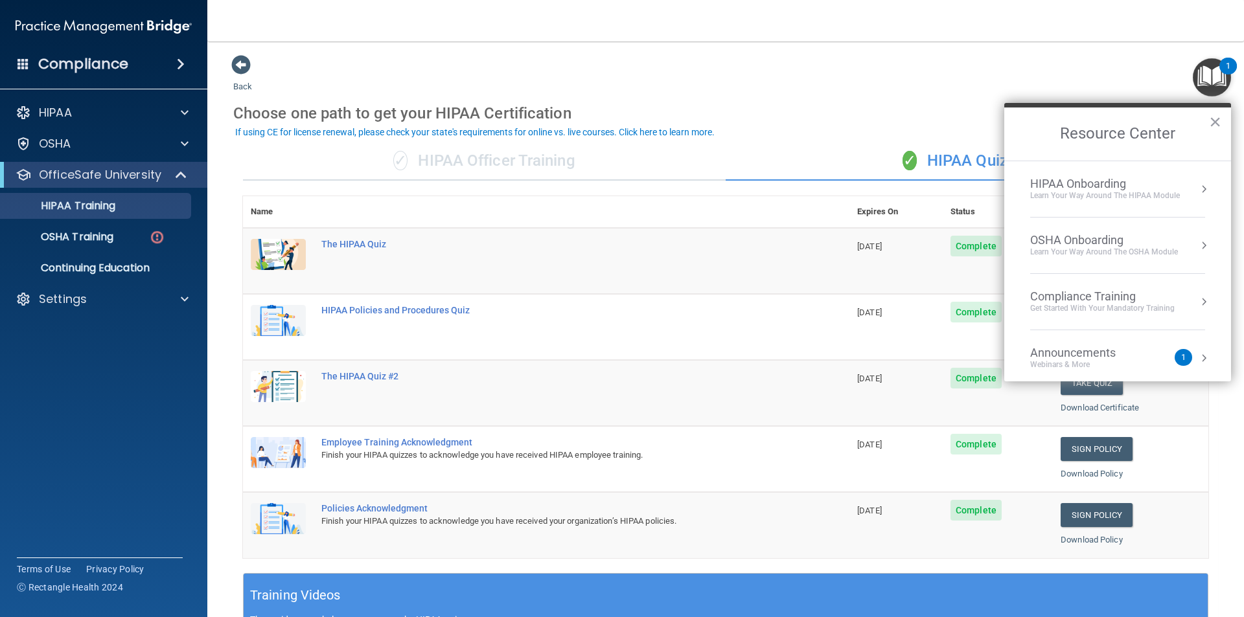
click at [1099, 296] on div "Compliance Training" at bounding box center [1102, 297] width 144 height 14
click at [1078, 178] on div "HIPAA Training for Members" at bounding box center [1086, 183] width 144 height 12
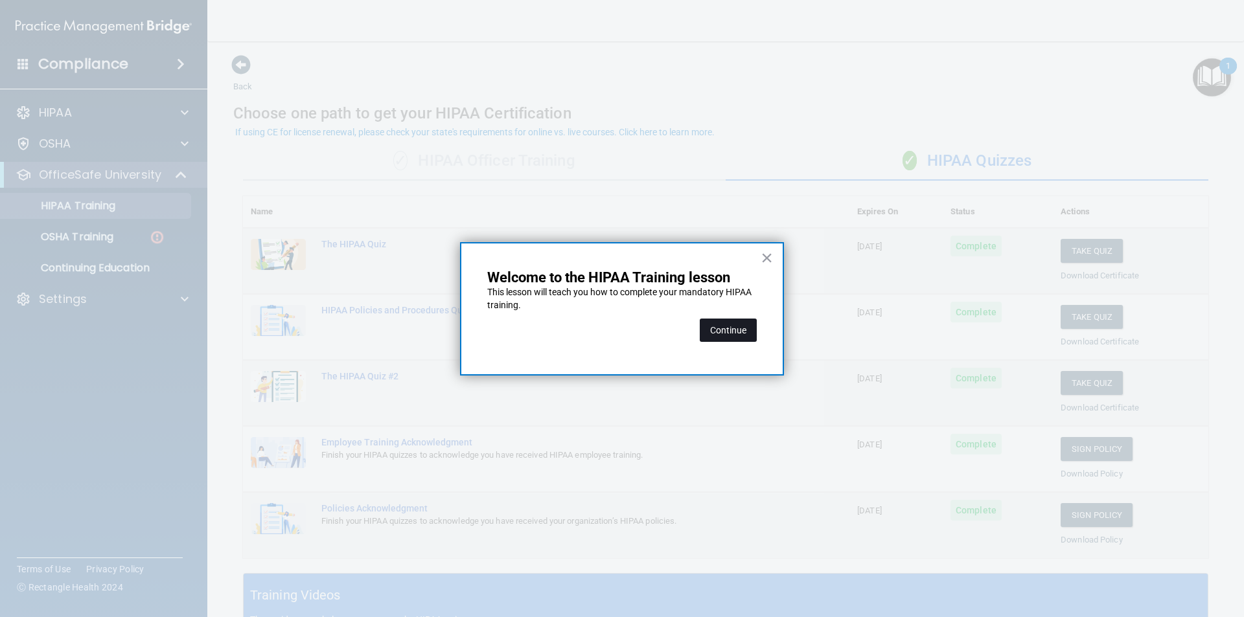
click at [734, 328] on button "Continue" at bounding box center [728, 330] width 57 height 23
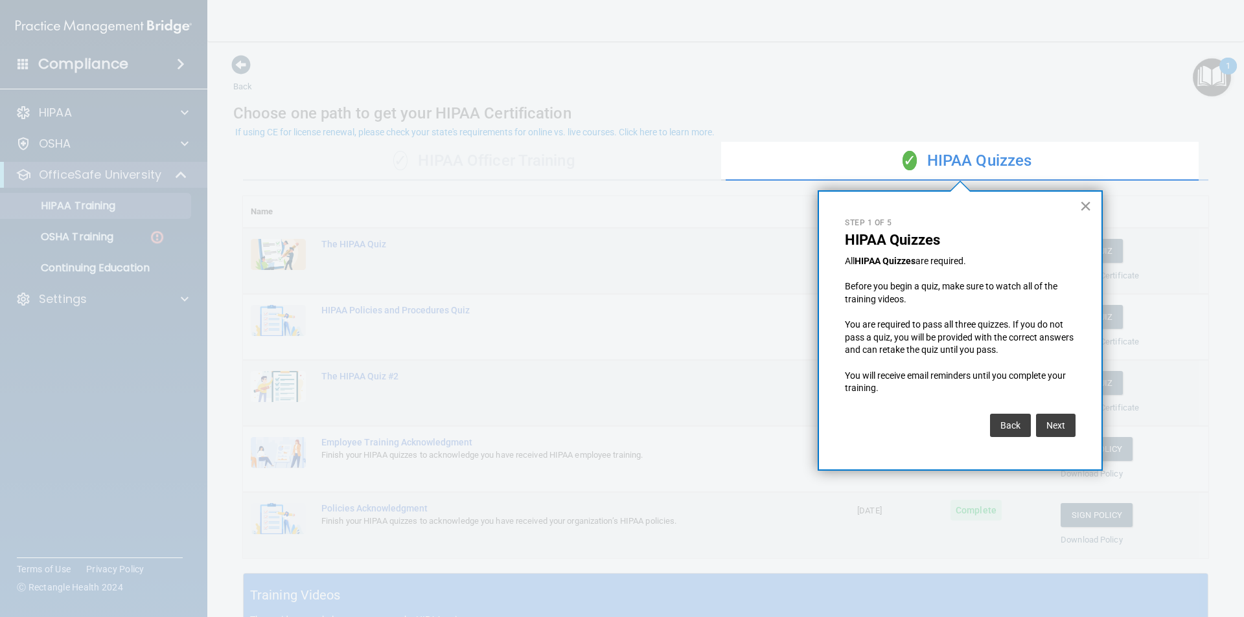
click at [1087, 206] on button "×" at bounding box center [1085, 206] width 12 height 21
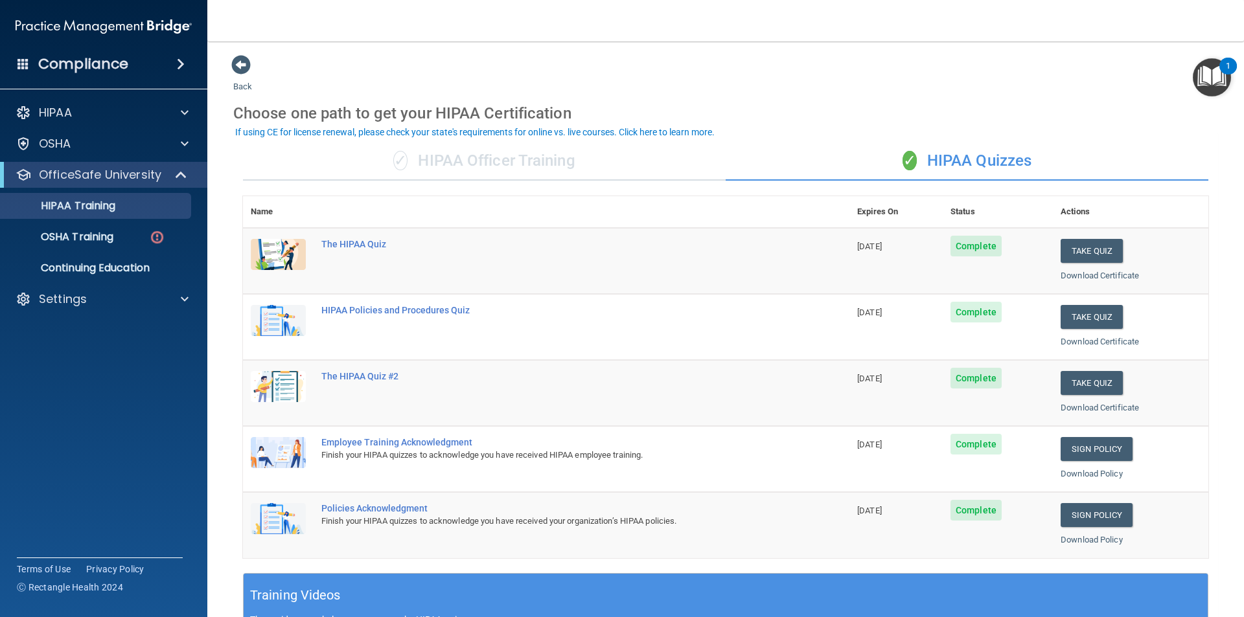
click at [529, 168] on div "✓ HIPAA Officer Training" at bounding box center [484, 161] width 483 height 39
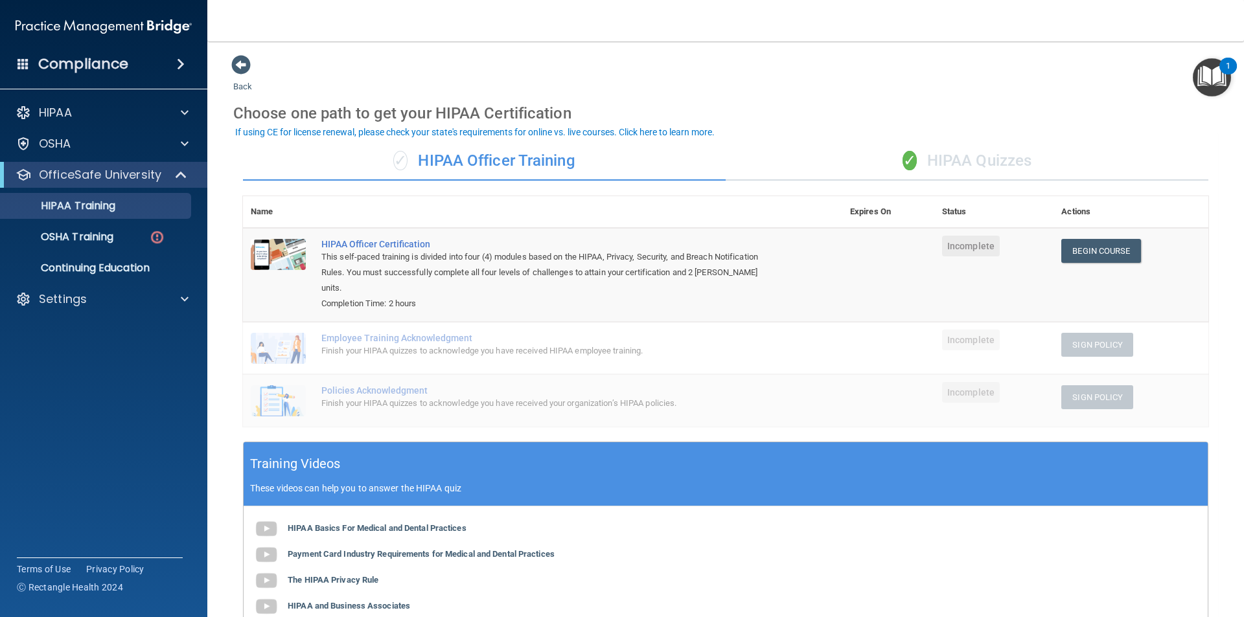
click at [1010, 154] on div "✓ HIPAA Quizzes" at bounding box center [966, 161] width 483 height 39
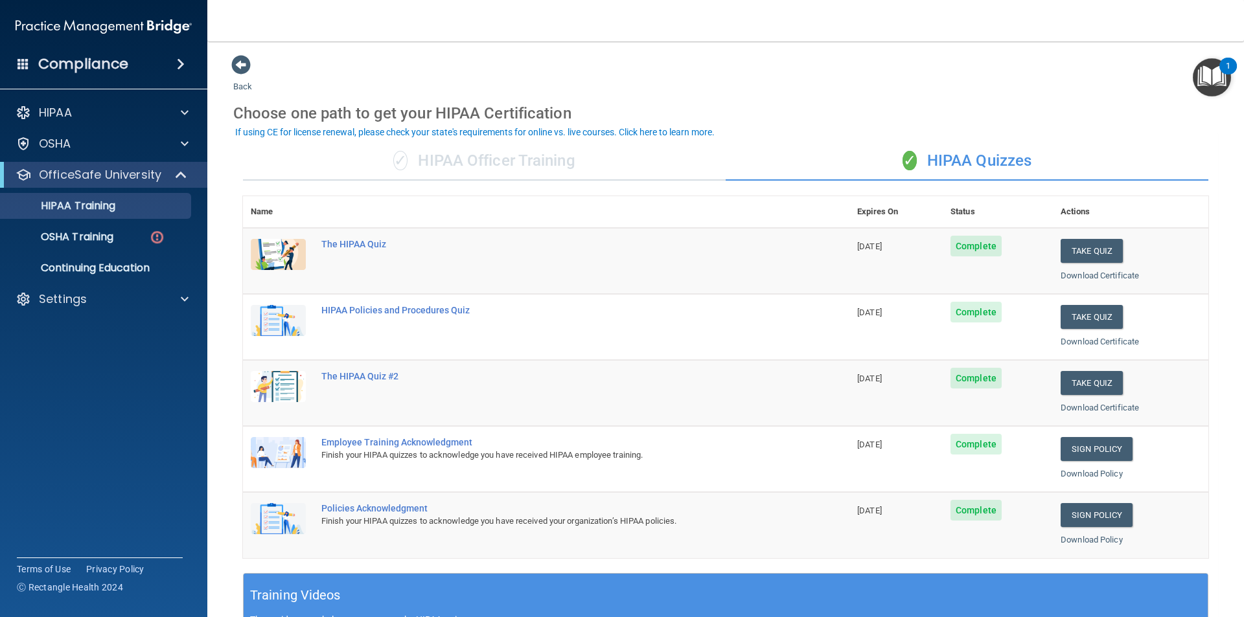
click at [1231, 58] on div "1" at bounding box center [1227, 66] width 17 height 17
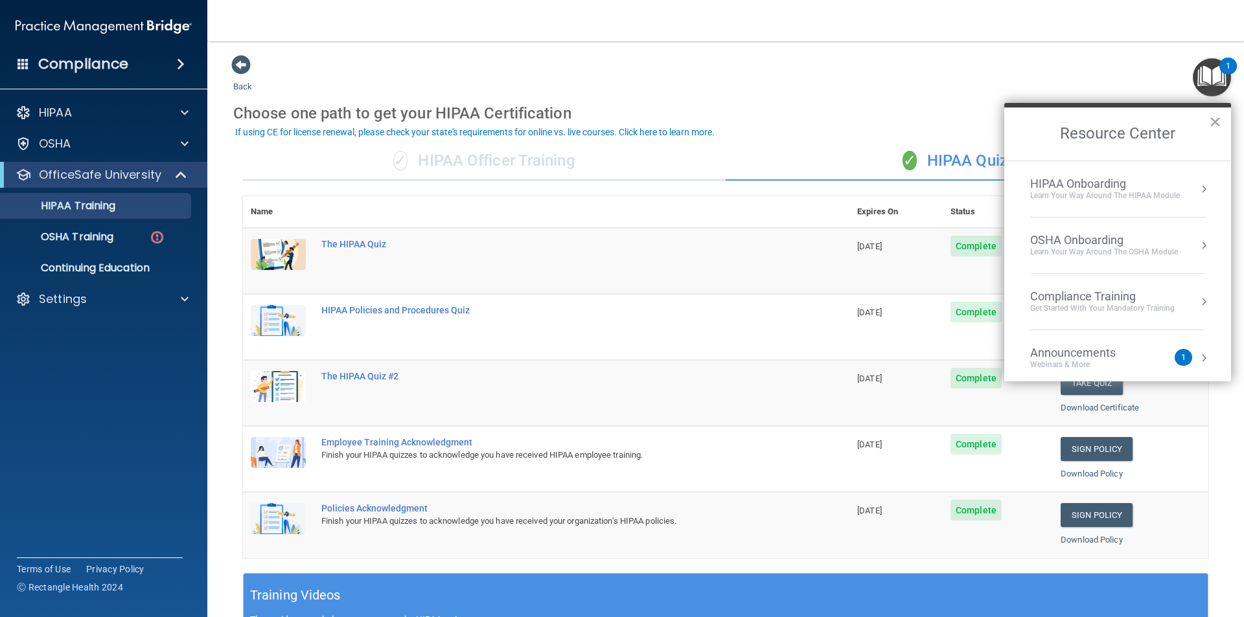
click at [1089, 186] on div "HIPAA Onboarding" at bounding box center [1105, 184] width 150 height 14
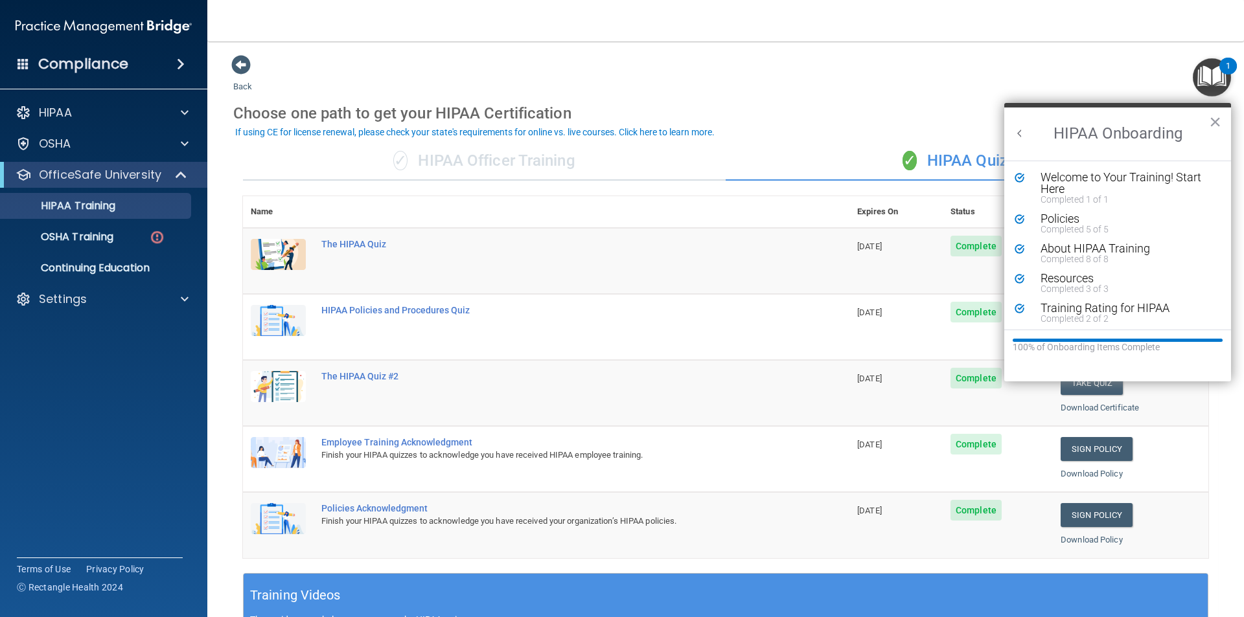
scroll to position [3, 0]
click at [1211, 124] on button "×" at bounding box center [1215, 121] width 12 height 21
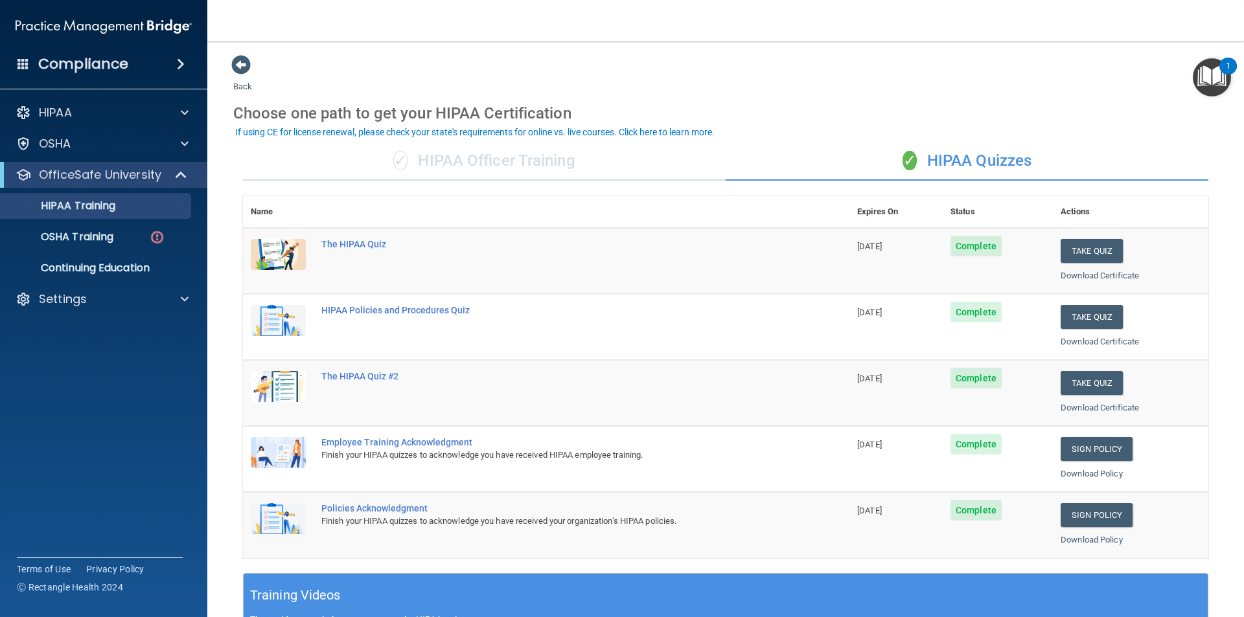
click at [1206, 61] on img "Open Resource Center, 1 new notification" at bounding box center [1211, 77] width 38 height 38
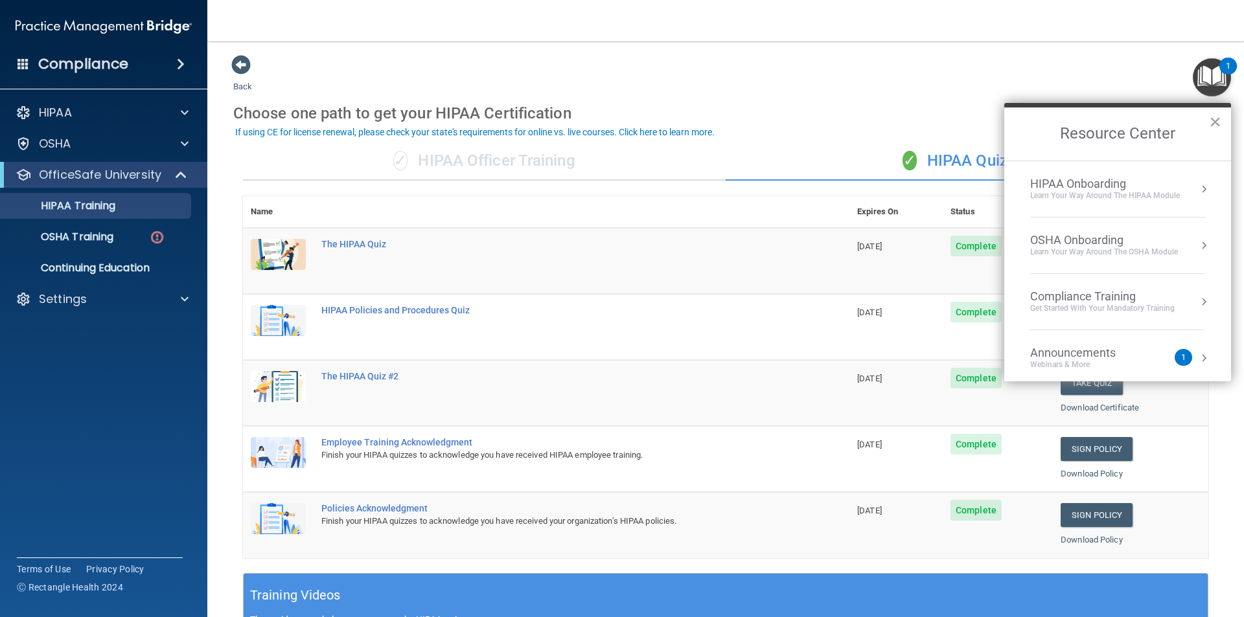
click at [1052, 237] on div "OSHA Onboarding" at bounding box center [1104, 240] width 148 height 14
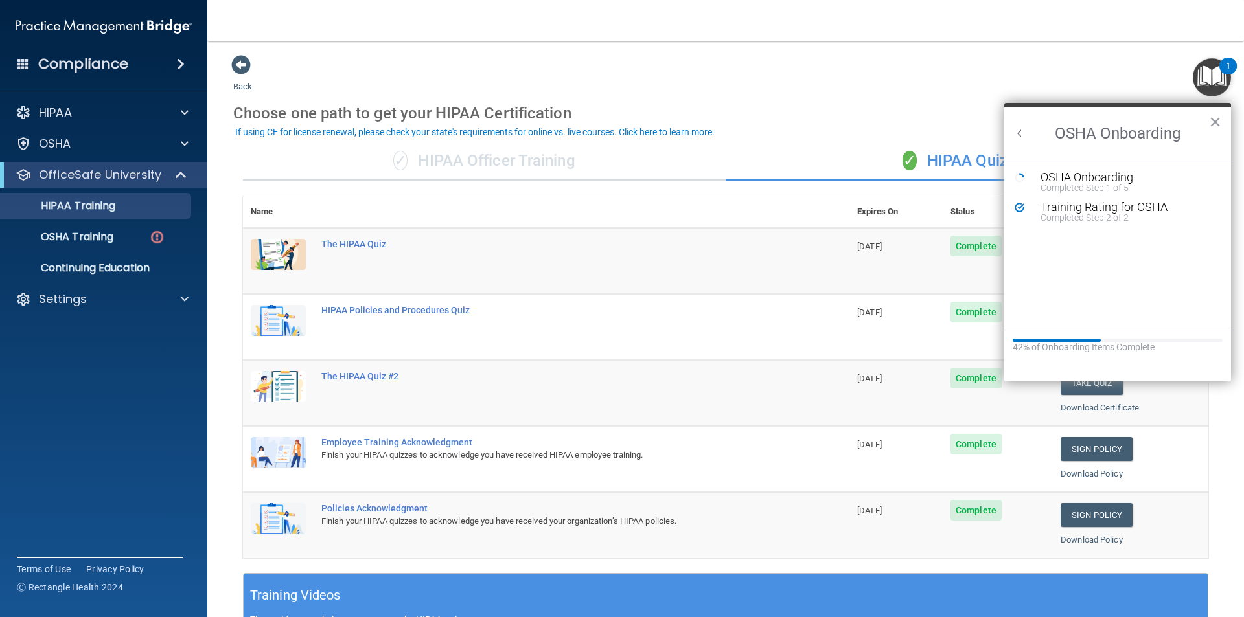
scroll to position [0, 0]
click at [1072, 179] on div "OSHA Onboarding" at bounding box center [1127, 178] width 174 height 12
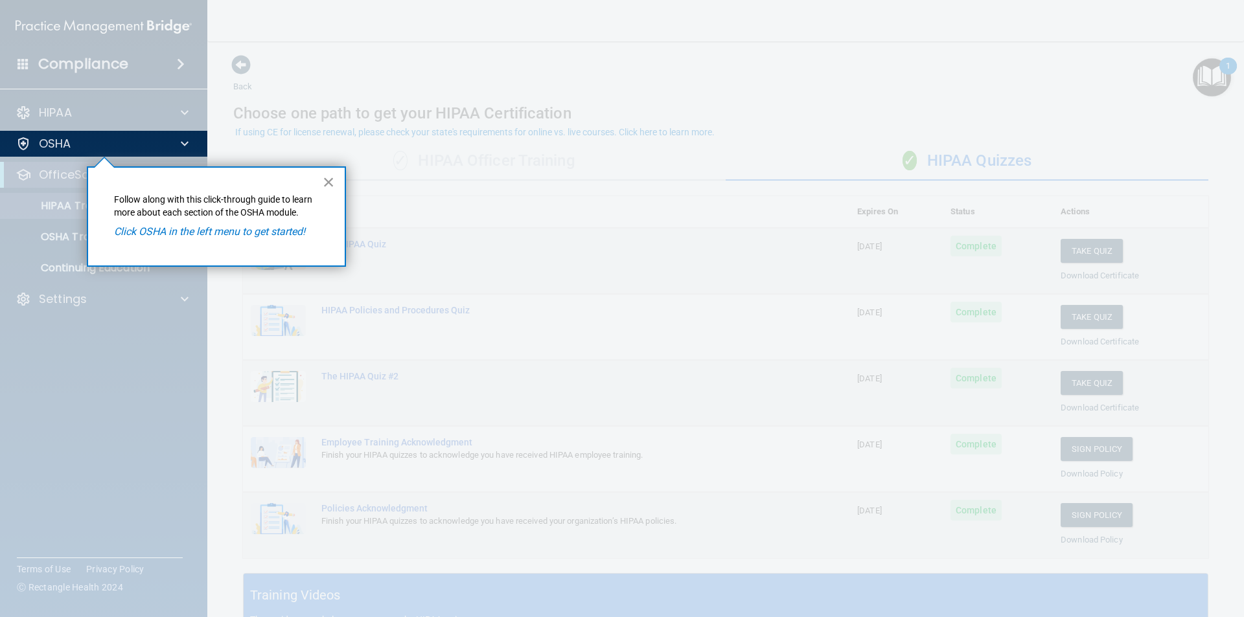
click at [325, 187] on button "×" at bounding box center [329, 182] width 12 height 21
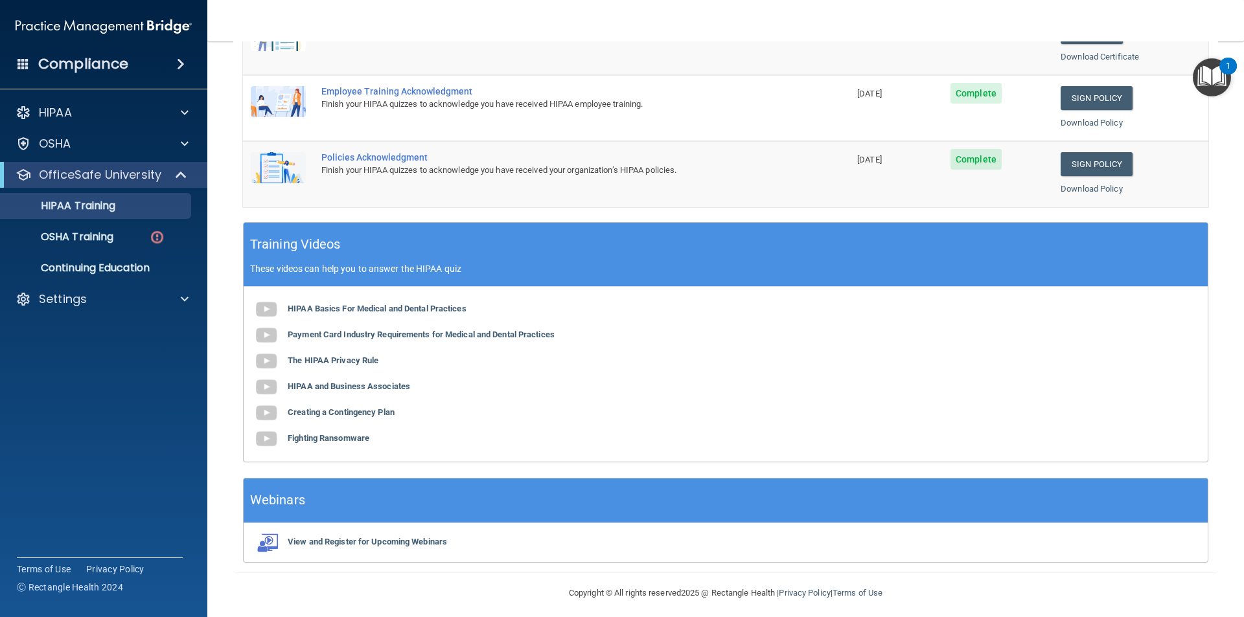
scroll to position [358, 0]
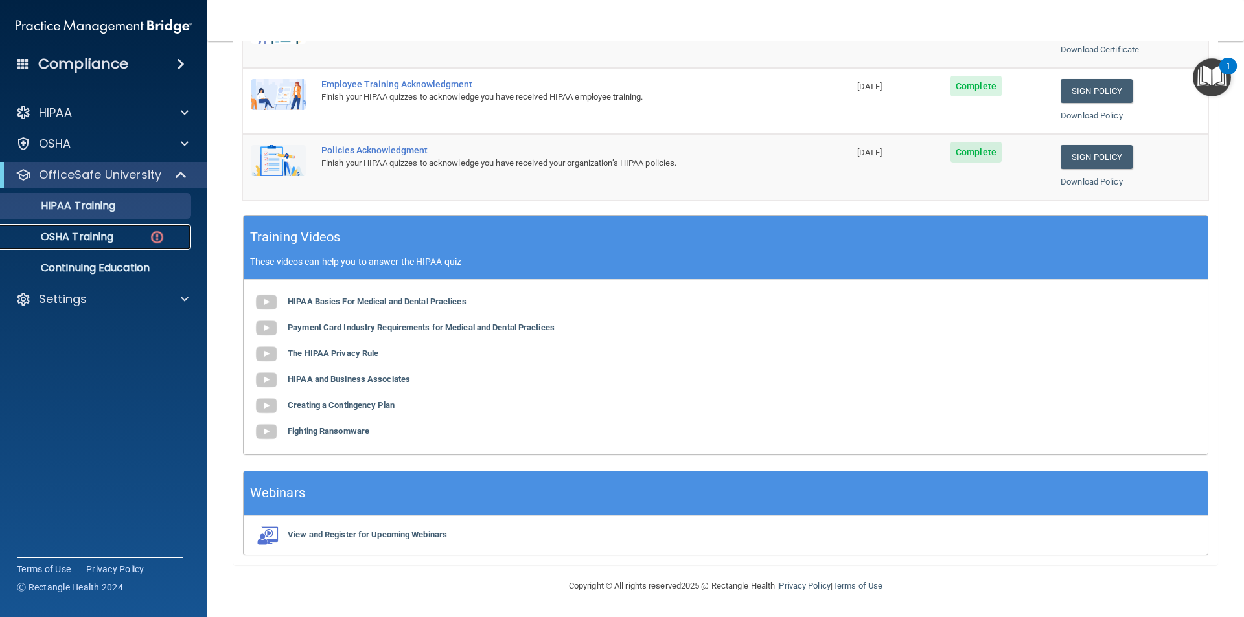
click at [98, 240] on p "OSHA Training" at bounding box center [60, 237] width 105 height 13
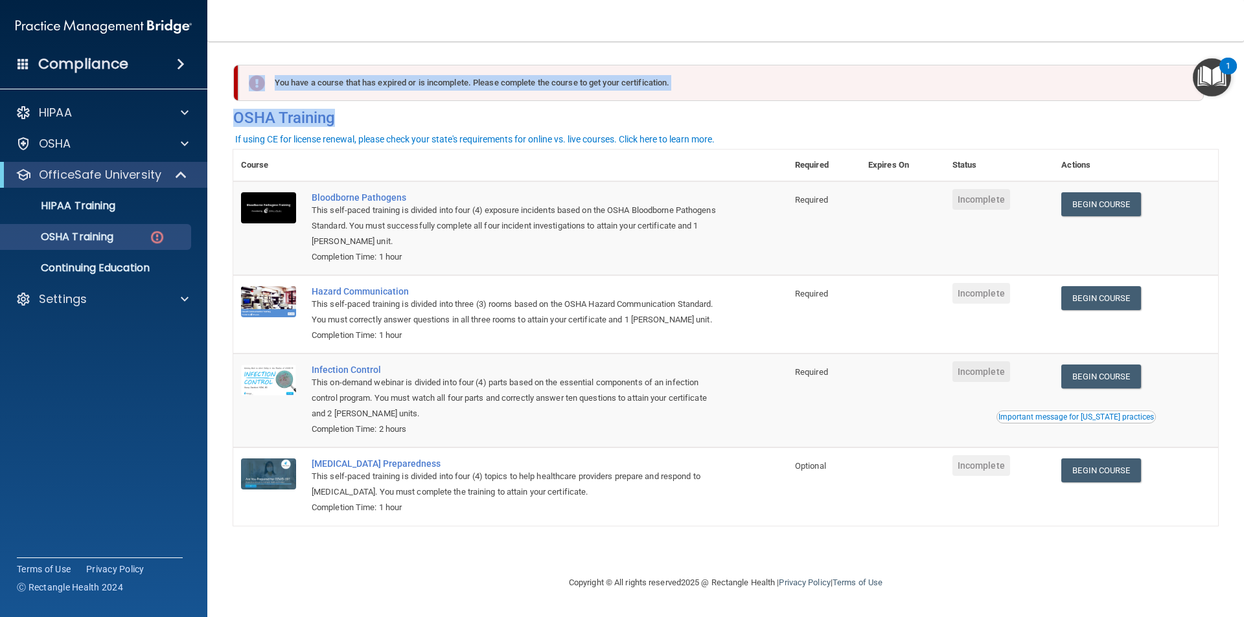
drag, startPoint x: 1236, startPoint y: 66, endPoint x: 1197, endPoint y: -38, distance: 110.7
click at [1197, 0] on html "Compliance HIPAA Documents and Policies Report an Incident Business Associates …" at bounding box center [622, 308] width 1244 height 617
click at [1216, 256] on td "Begin Course Download Certificate" at bounding box center [1135, 228] width 165 height 94
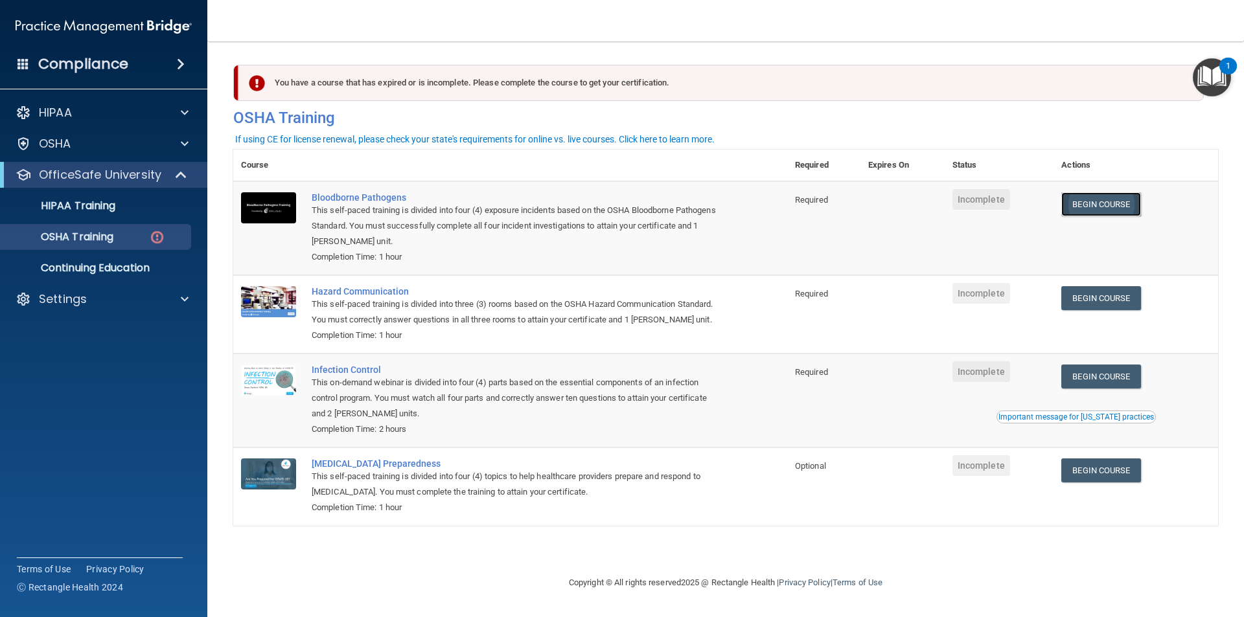
click at [1121, 208] on link "Begin Course" at bounding box center [1100, 204] width 79 height 24
